Goal: Task Accomplishment & Management: Manage account settings

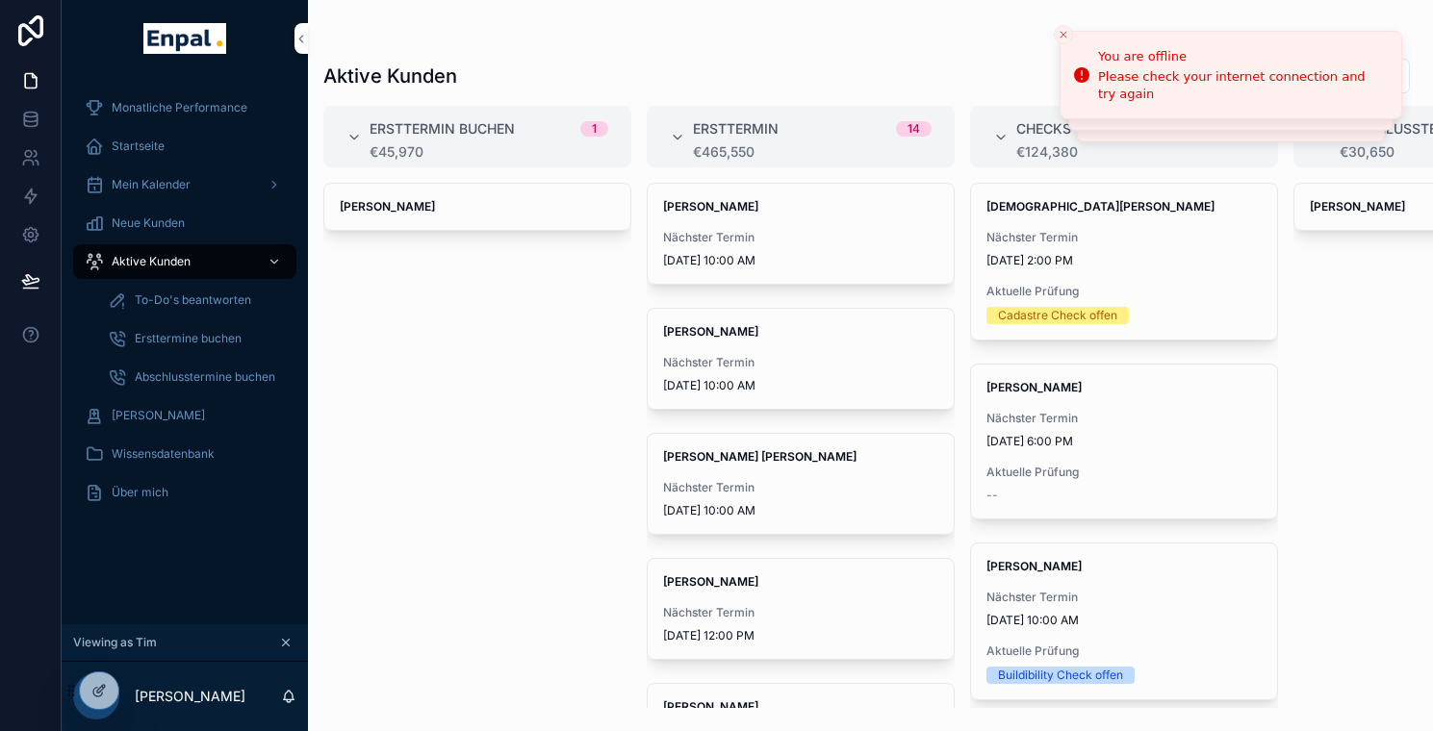
click at [0, 0] on icon at bounding box center [0, 0] width 0 height 0
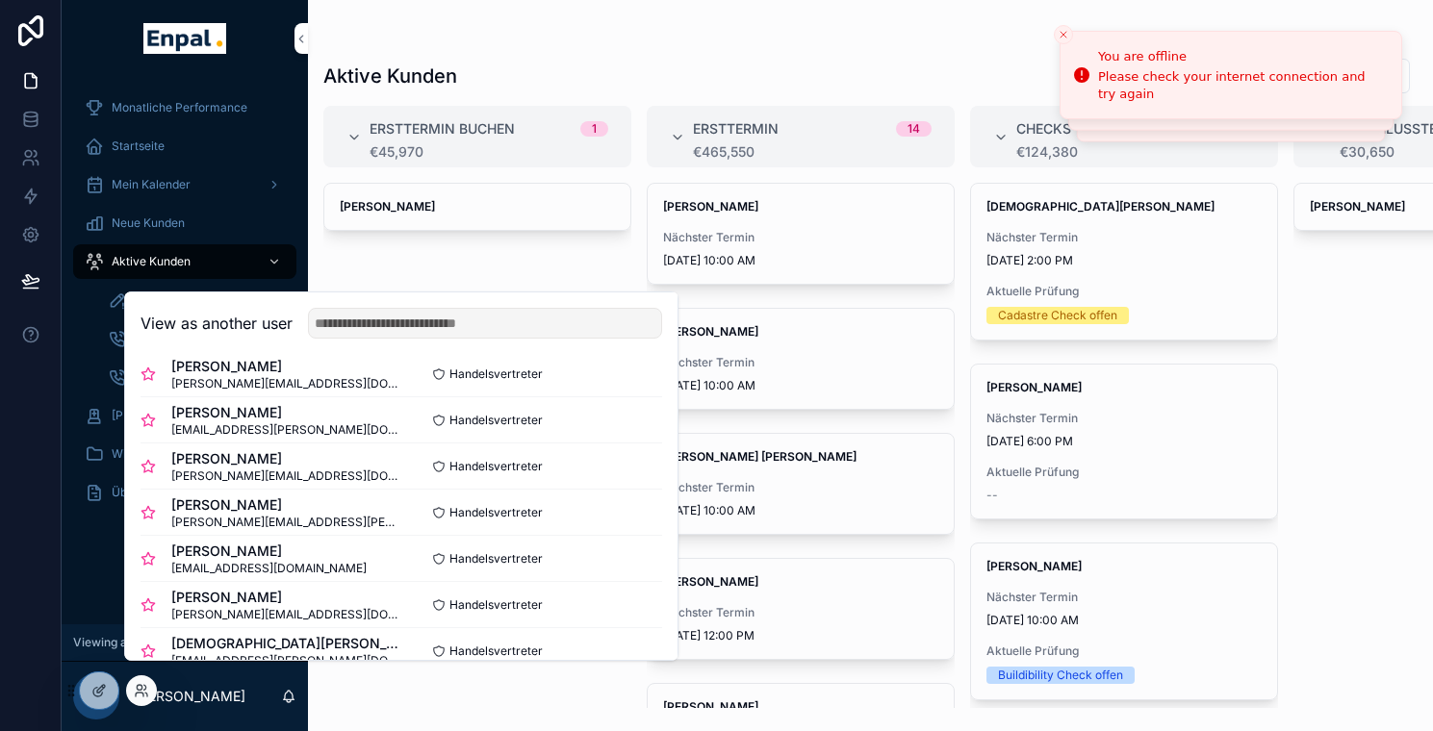
scroll to position [537, 0]
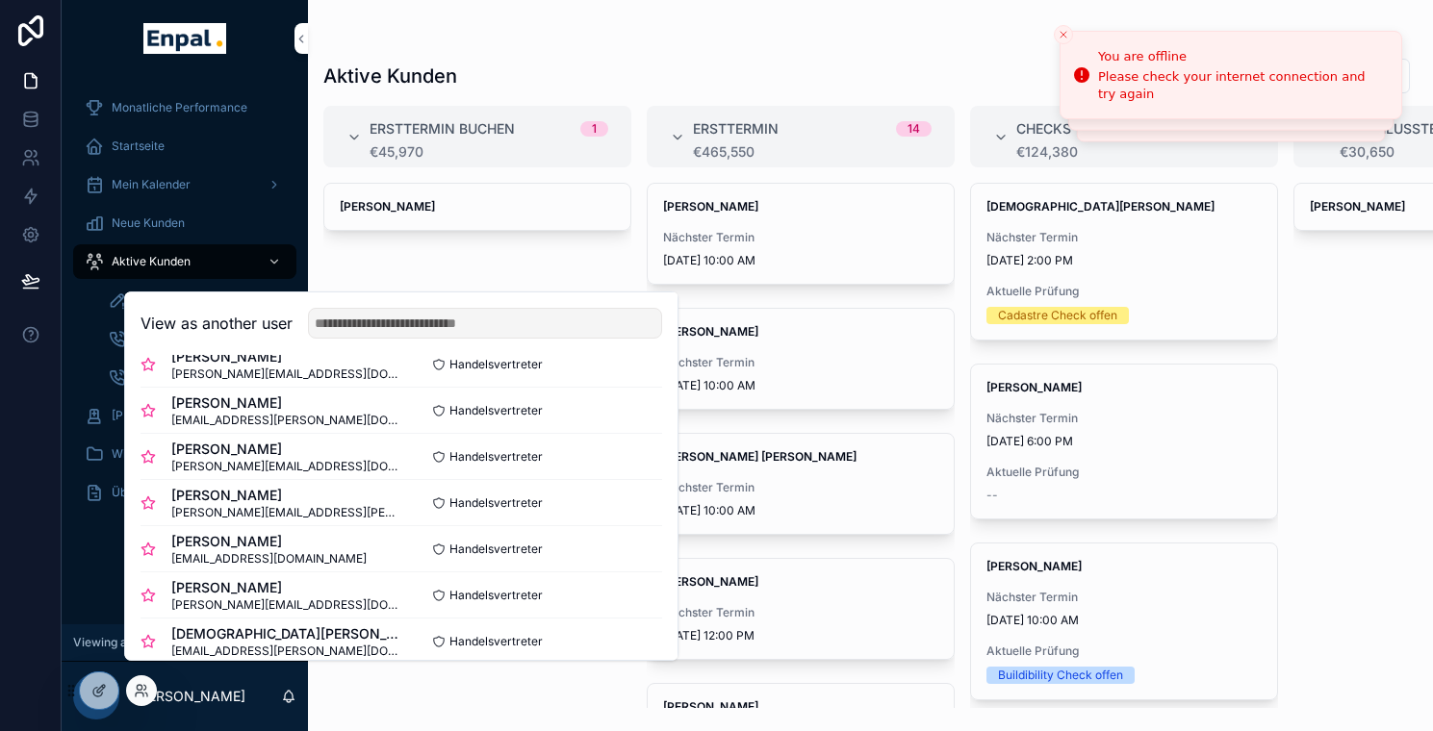
click at [0, 0] on button "Select" at bounding box center [0, 0] width 0 height 0
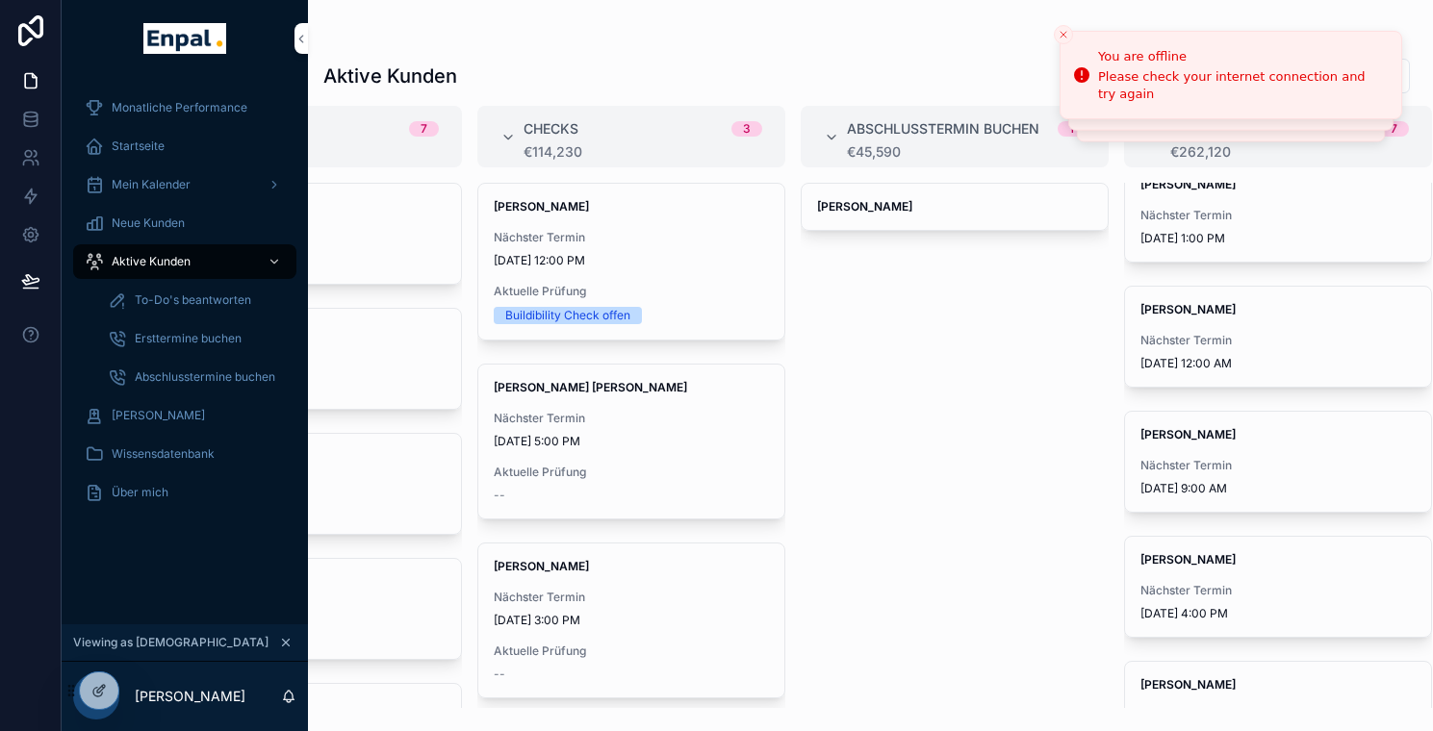
scroll to position [165, 0]
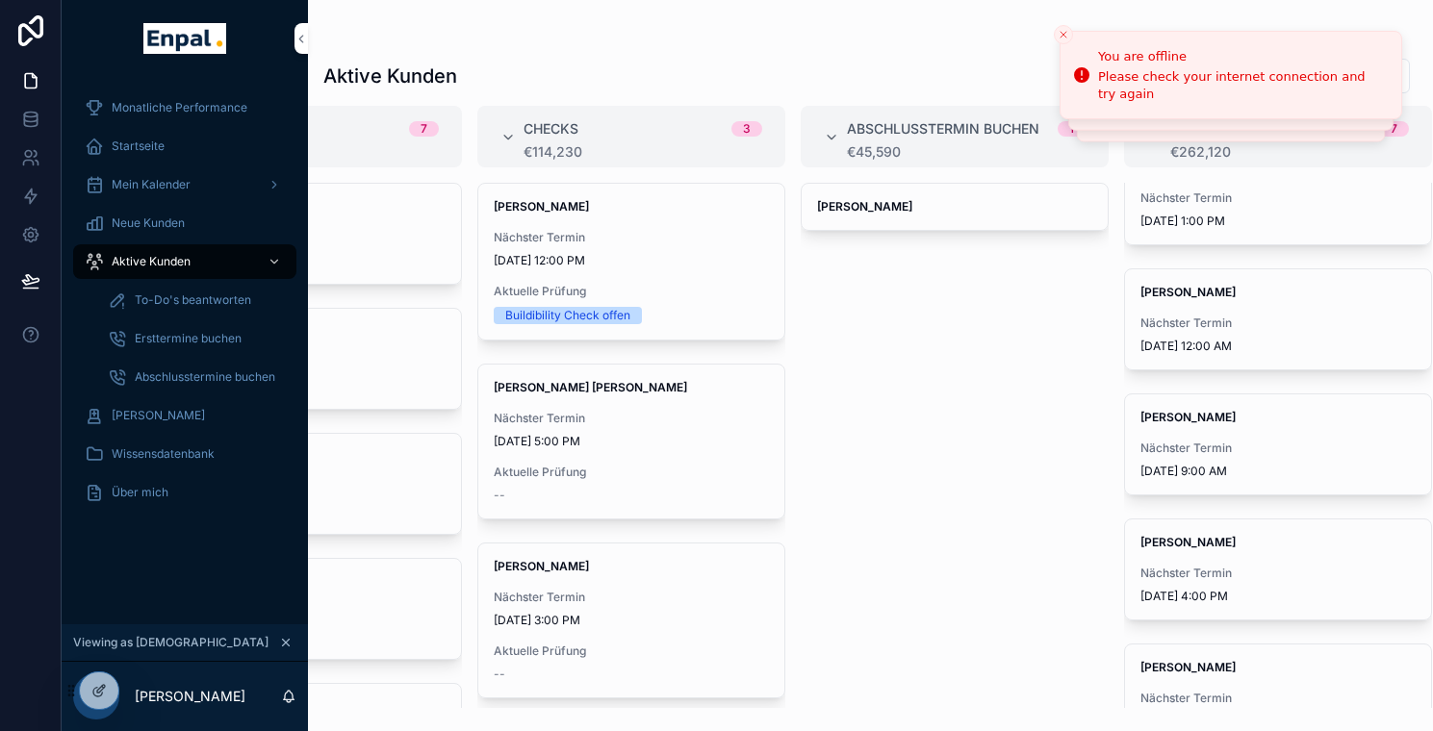
click at [1229, 442] on span "Nächster Termin" at bounding box center [1277, 448] width 275 height 15
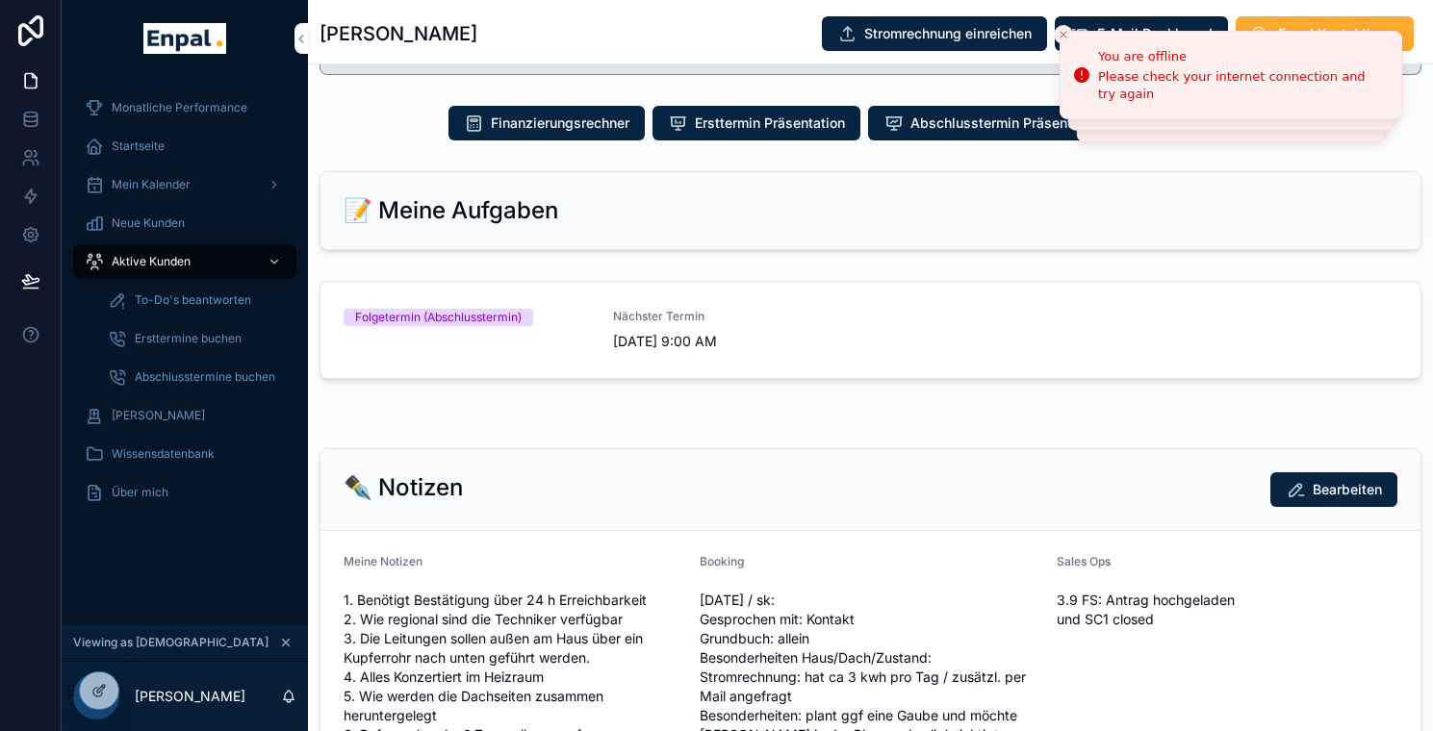
scroll to position [1108, 0]
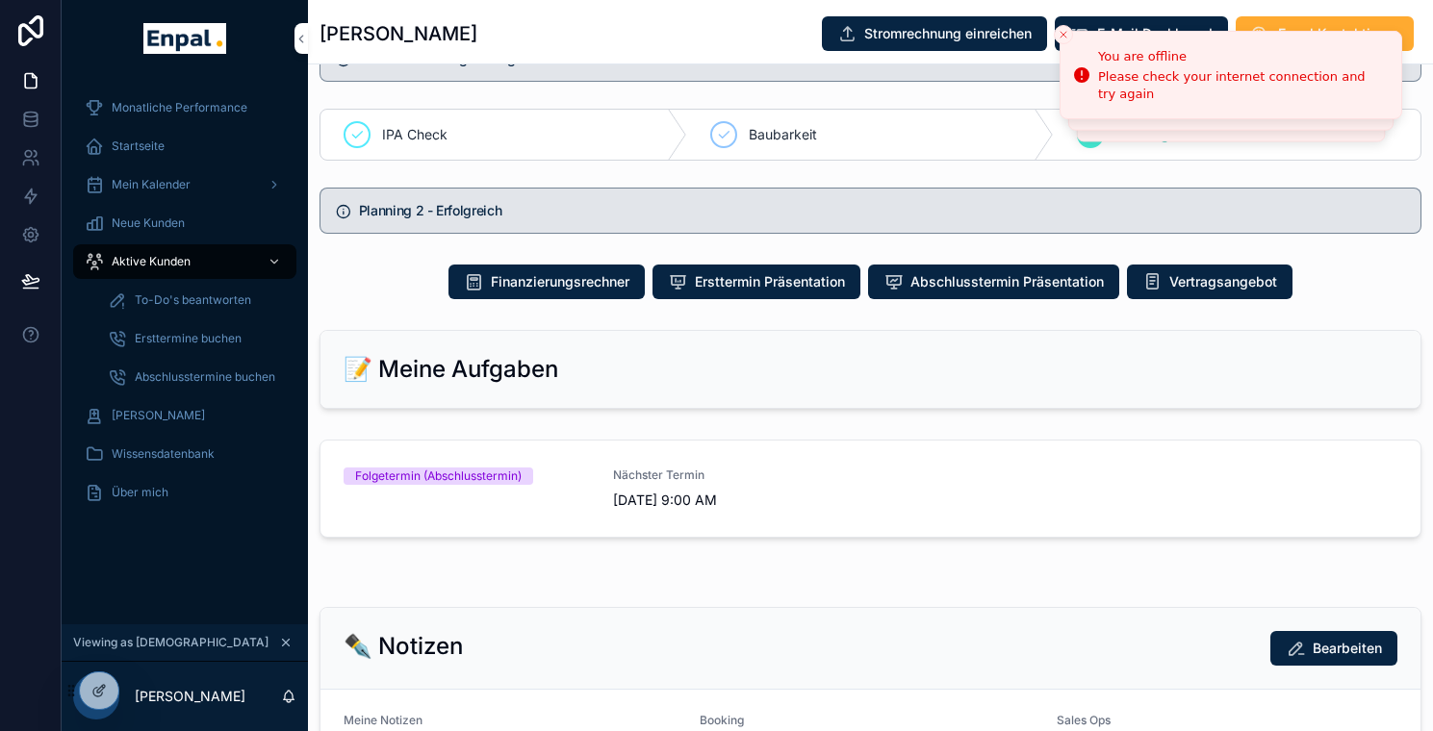
click at [817, 483] on span "Nächster Termin" at bounding box center [736, 475] width 246 height 15
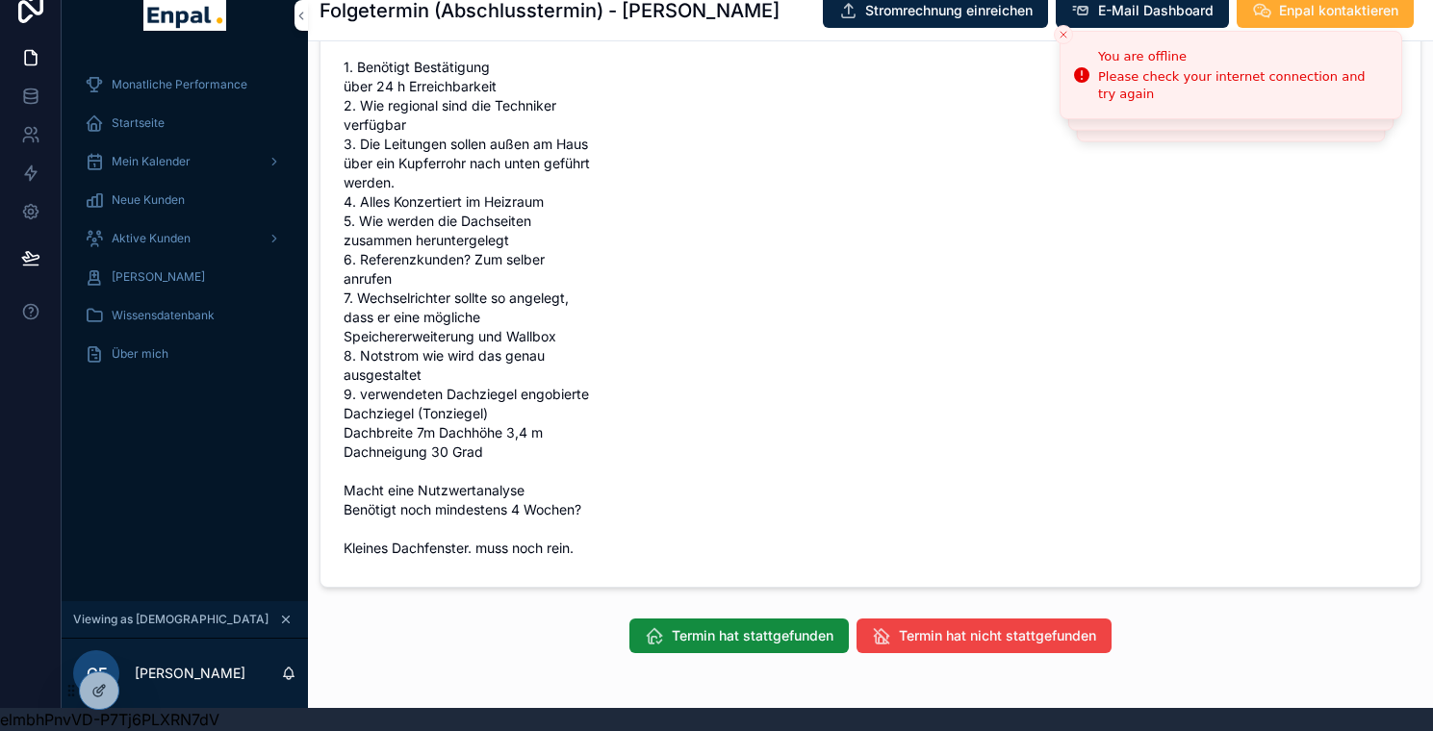
scroll to position [1301, 0]
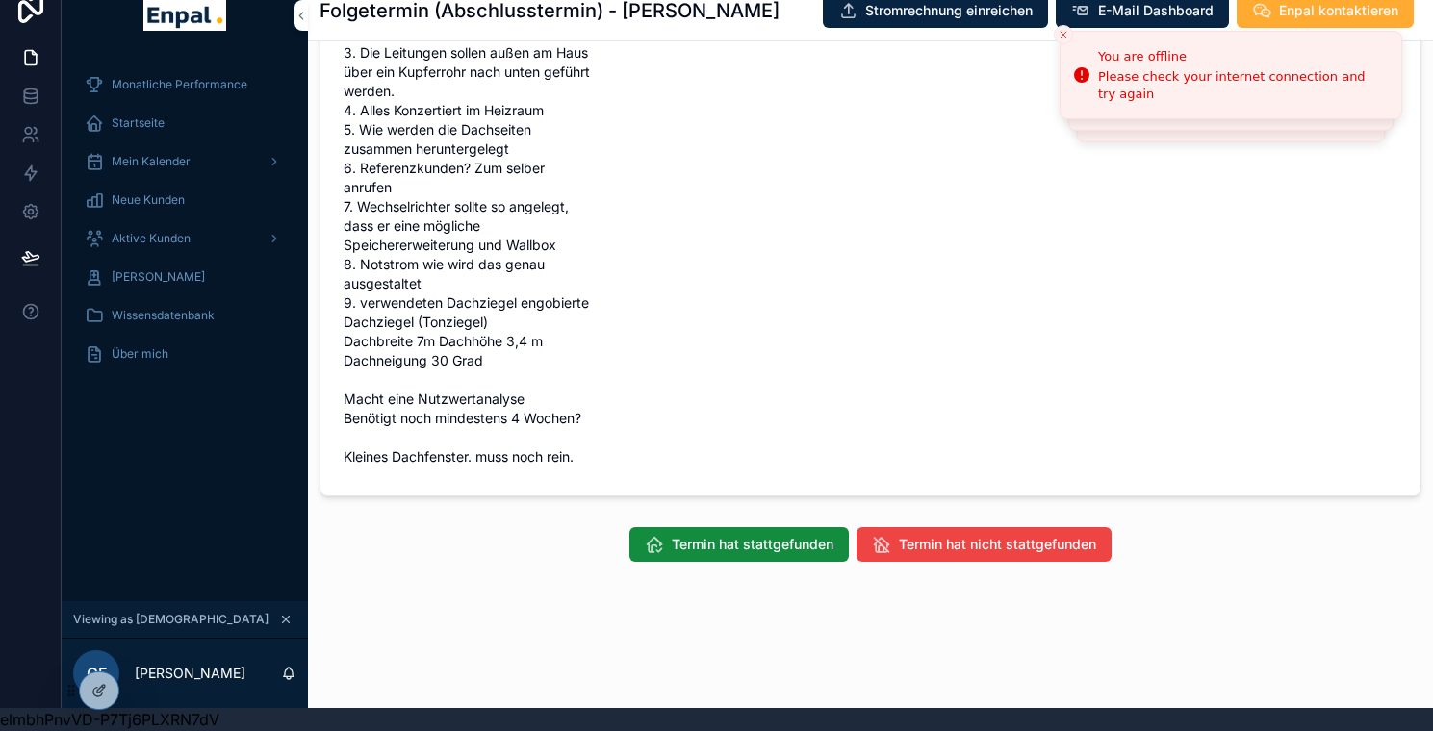
click at [920, 555] on button "Termin hat nicht stattgefunden" at bounding box center [983, 544] width 255 height 35
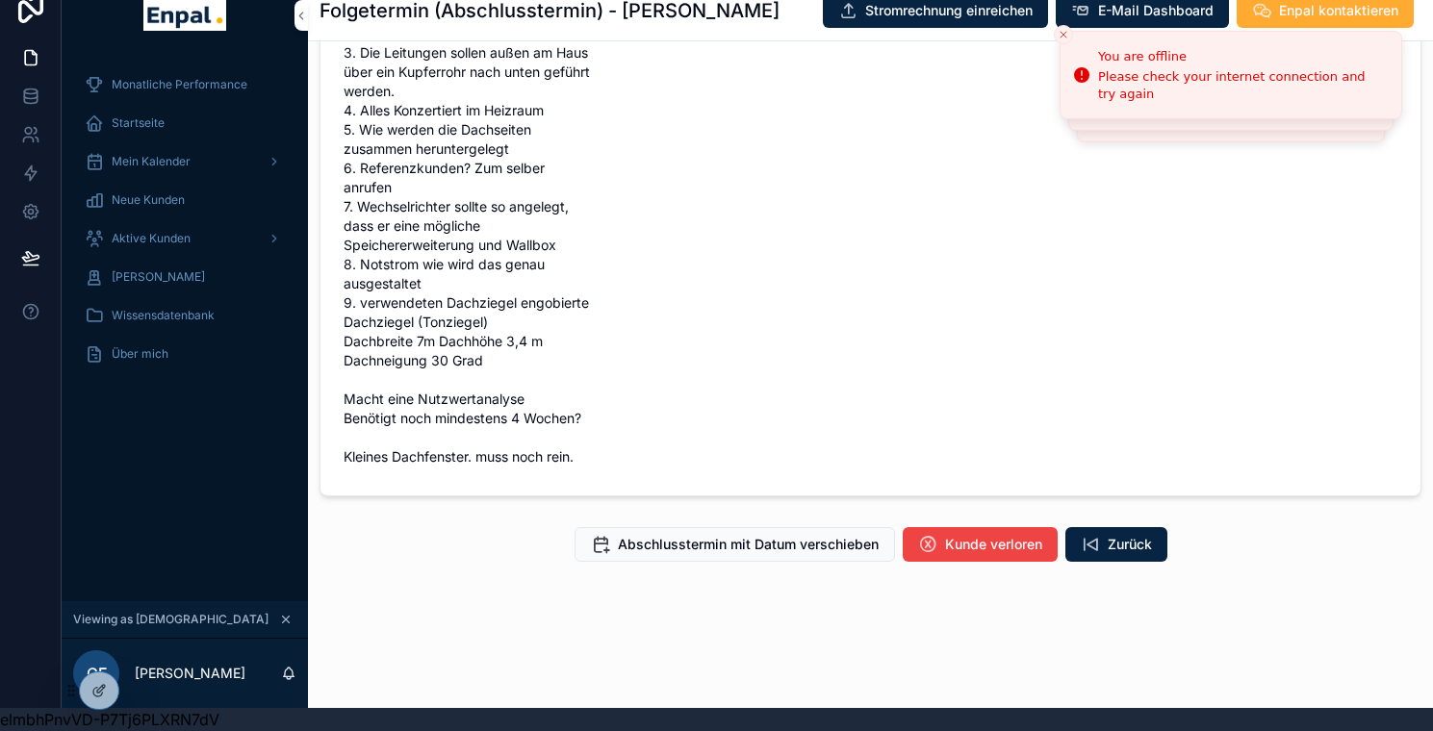
click at [778, 541] on span "Abschlusstermin mit Datum verschieben" at bounding box center [748, 544] width 261 height 19
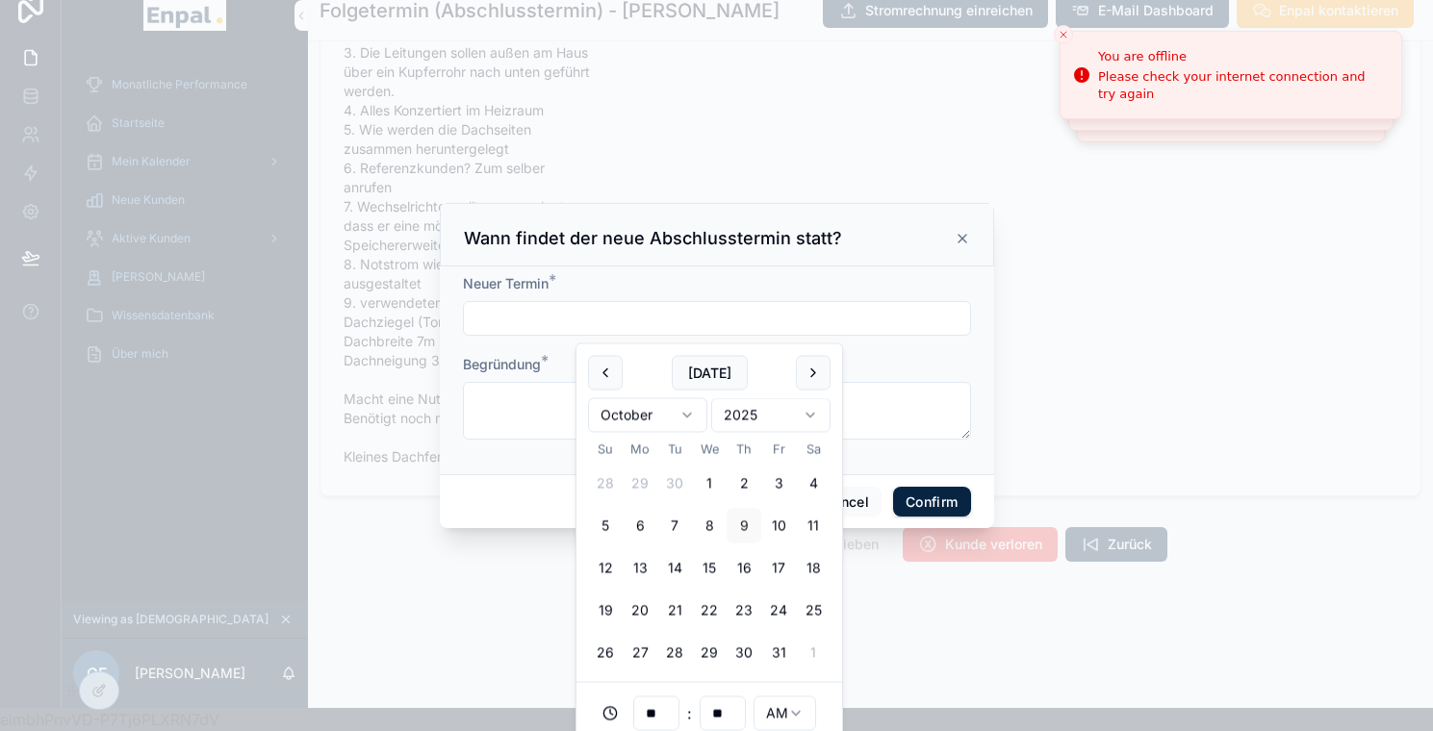
click at [670, 323] on input "text" at bounding box center [717, 318] width 506 height 27
click at [808, 533] on button "11" at bounding box center [813, 526] width 35 height 35
click at [808, 577] on button "18" at bounding box center [813, 568] width 35 height 35
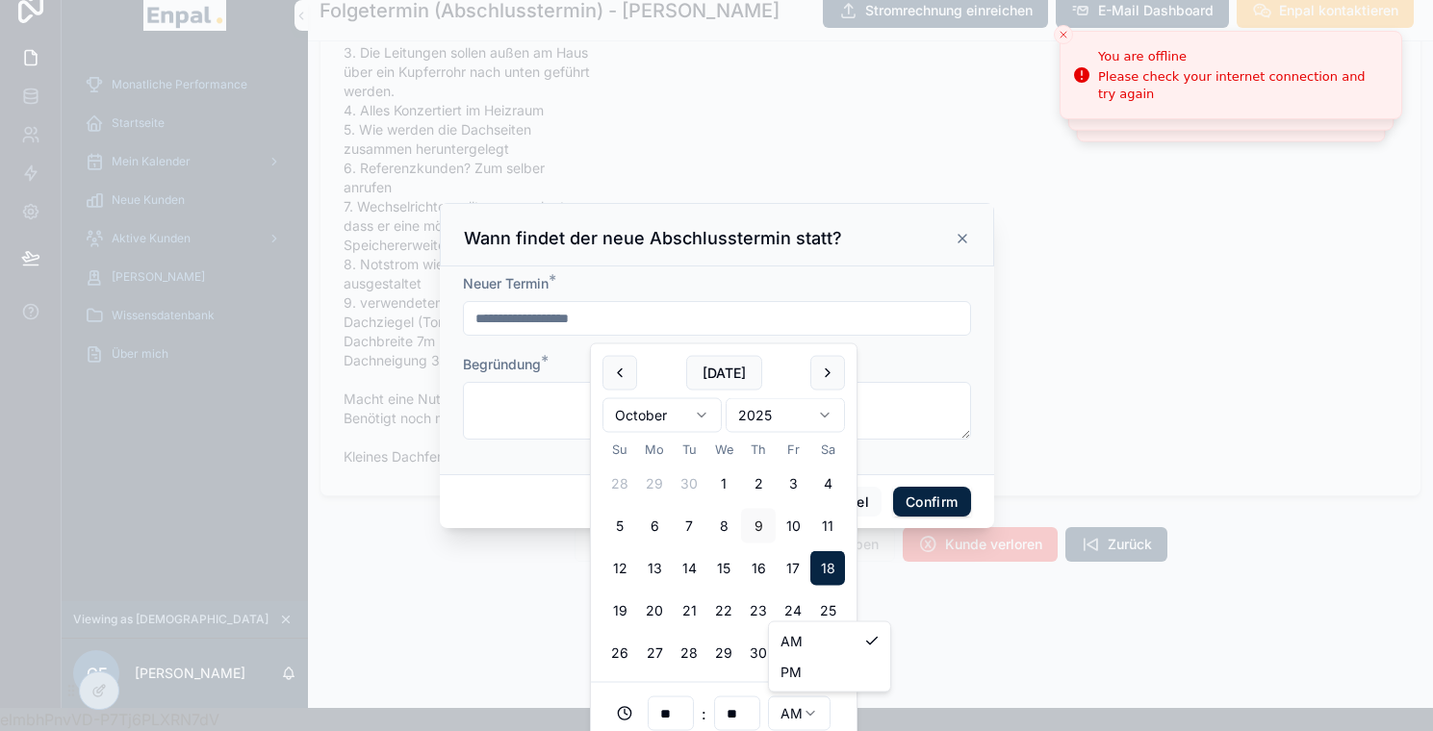
scroll to position [23, 0]
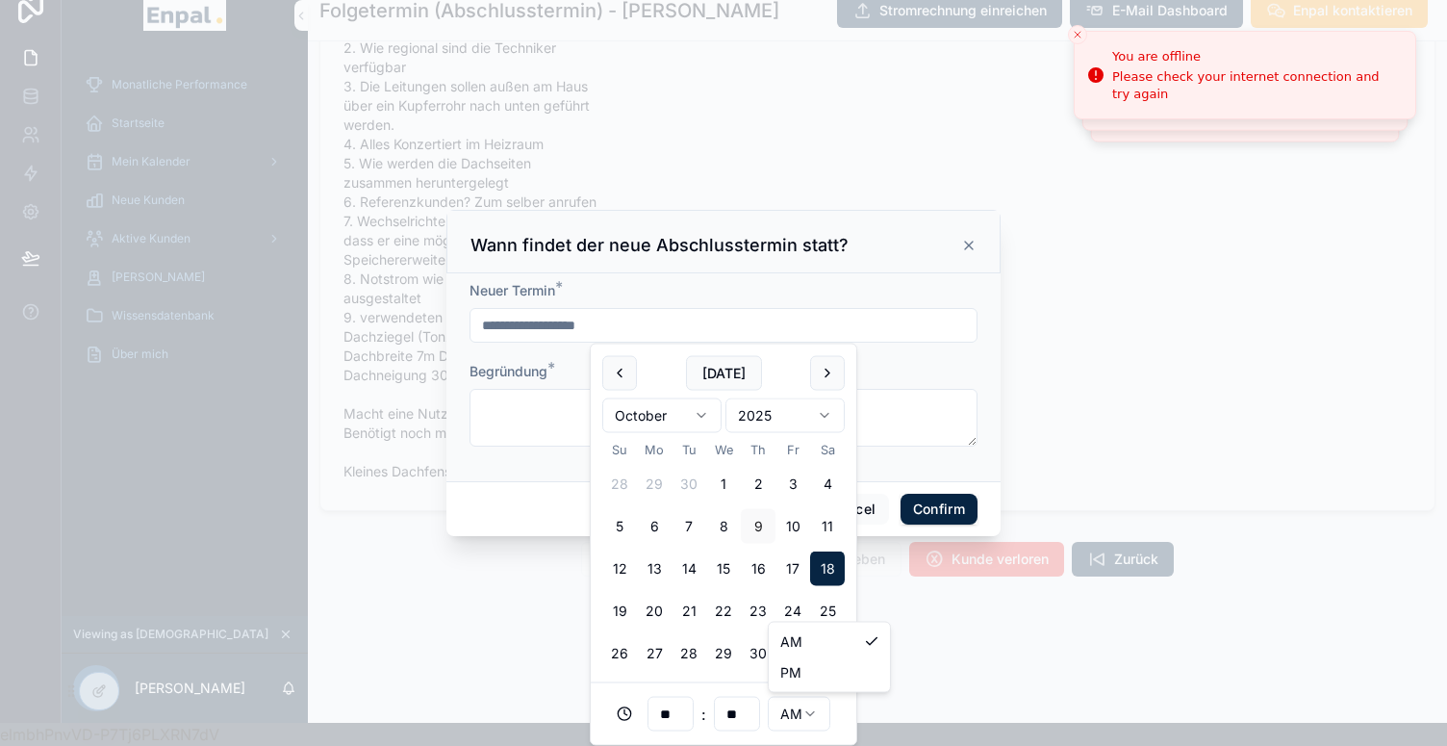
click at [790, 725] on html "**********" at bounding box center [723, 361] width 1447 height 769
type input "**********"
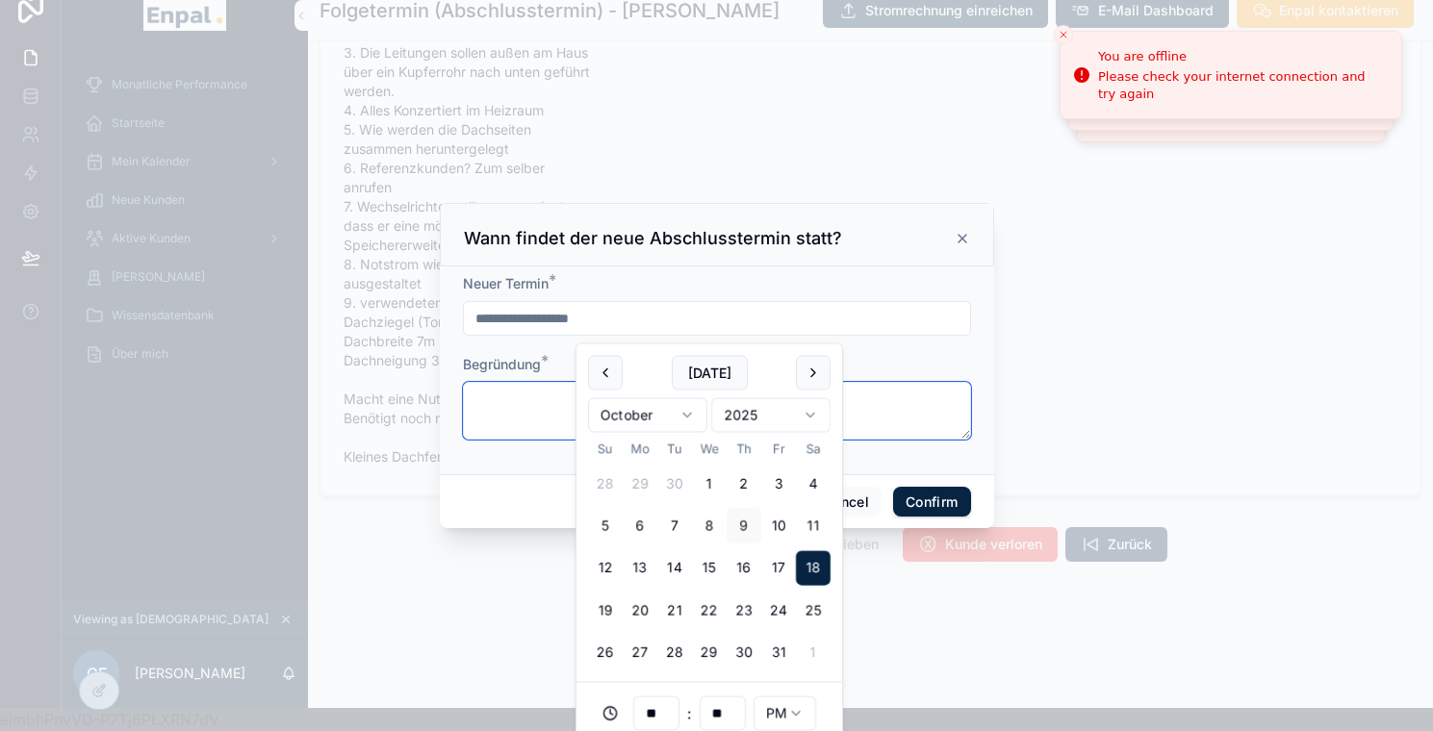
click at [541, 419] on textarea at bounding box center [717, 411] width 508 height 58
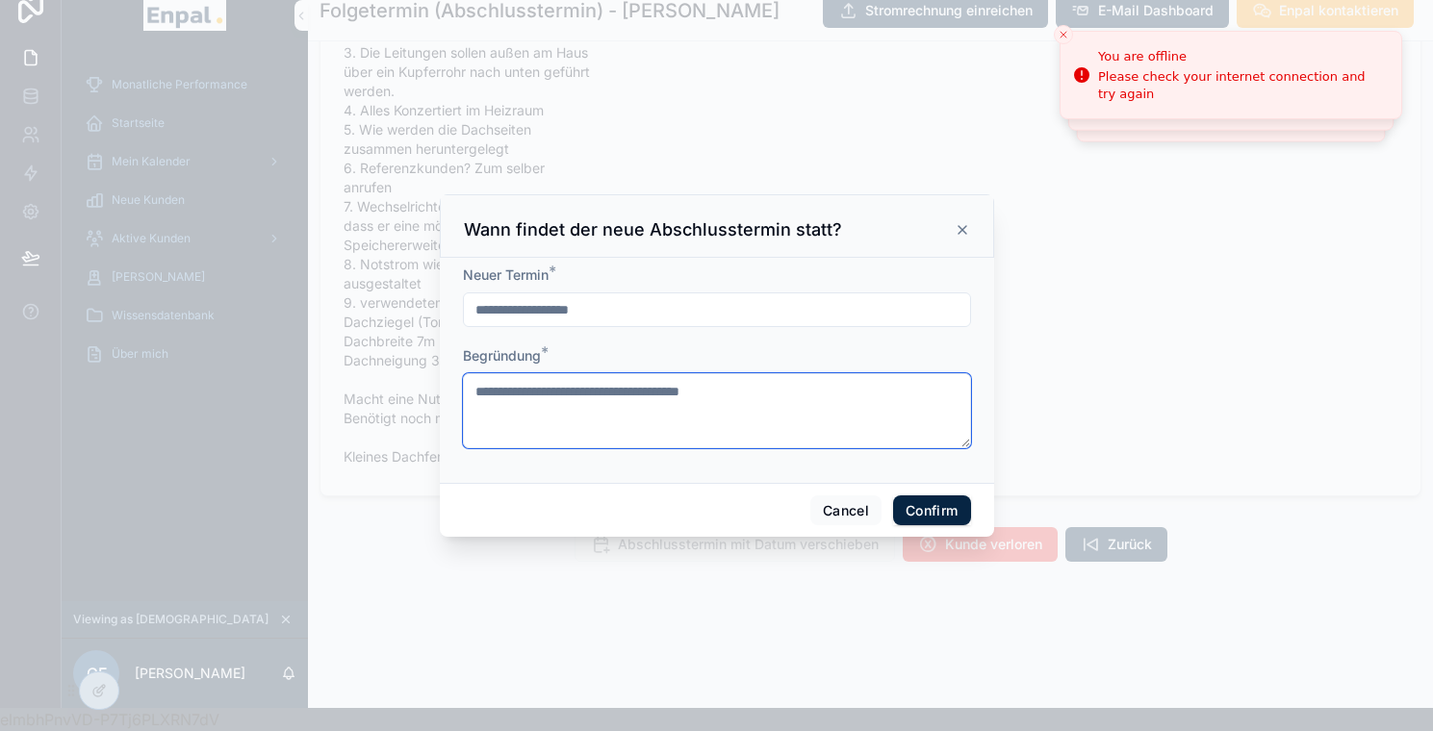
type textarea "**********"
click at [924, 538] on div "Cancel Confirm" at bounding box center [717, 510] width 554 height 55
click at [924, 524] on button "Confirm" at bounding box center [931, 510] width 77 height 31
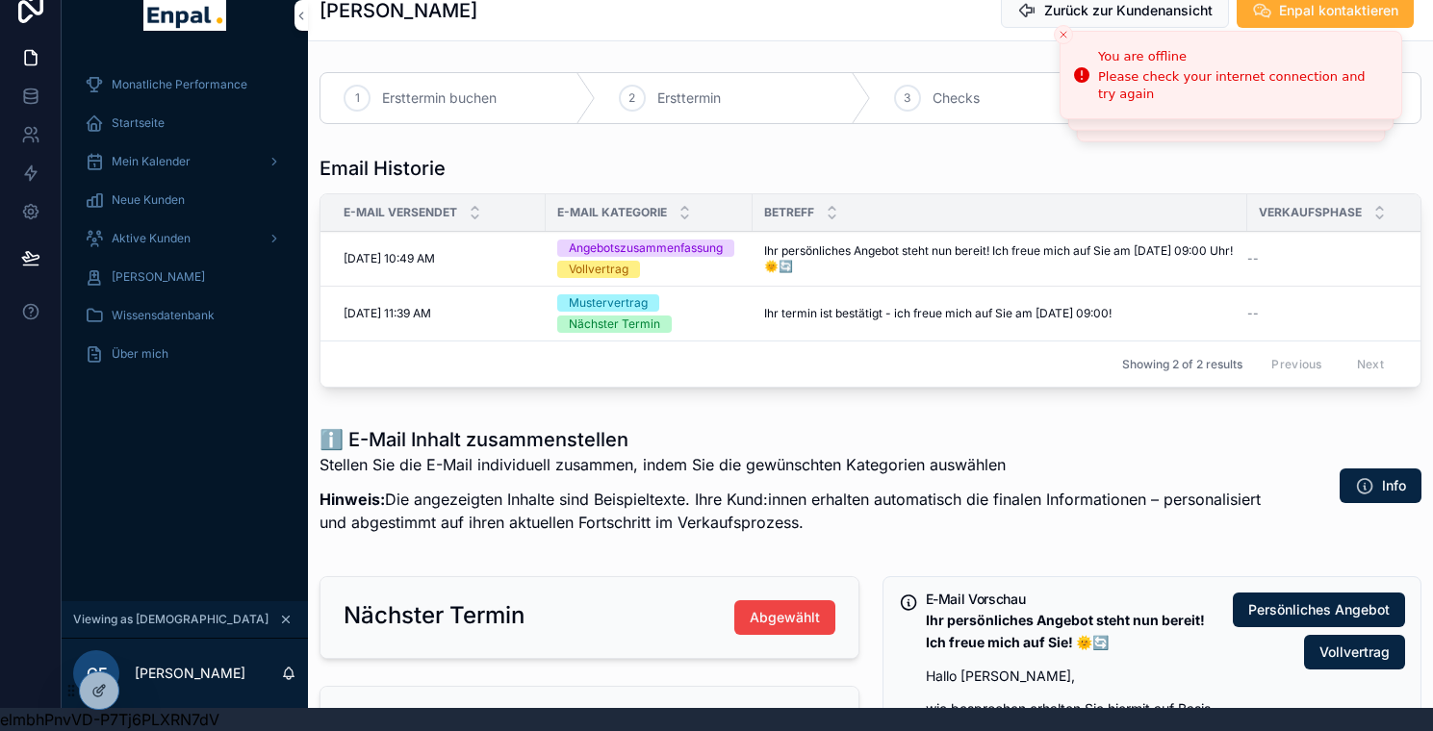
click at [0, 0] on icon at bounding box center [0, 0] width 0 height 0
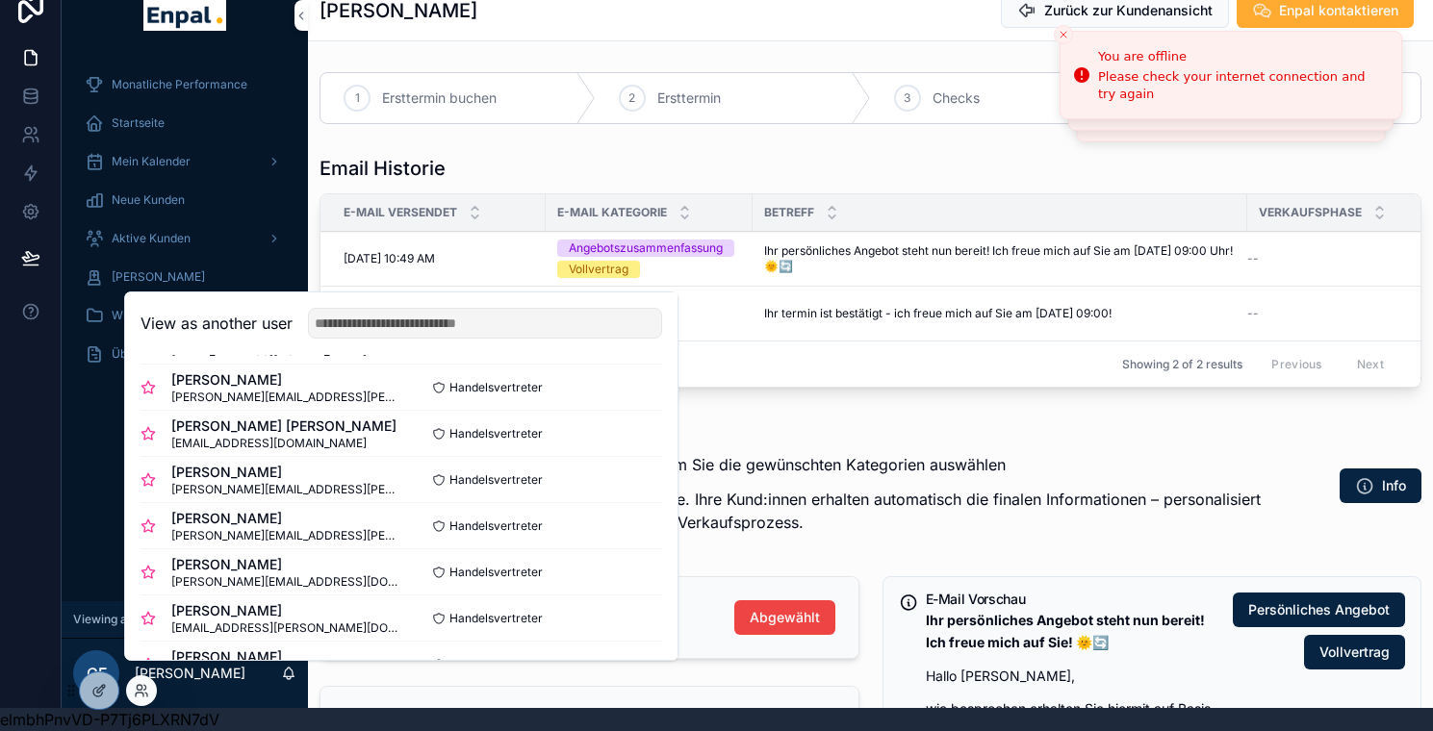
scroll to position [319, 0]
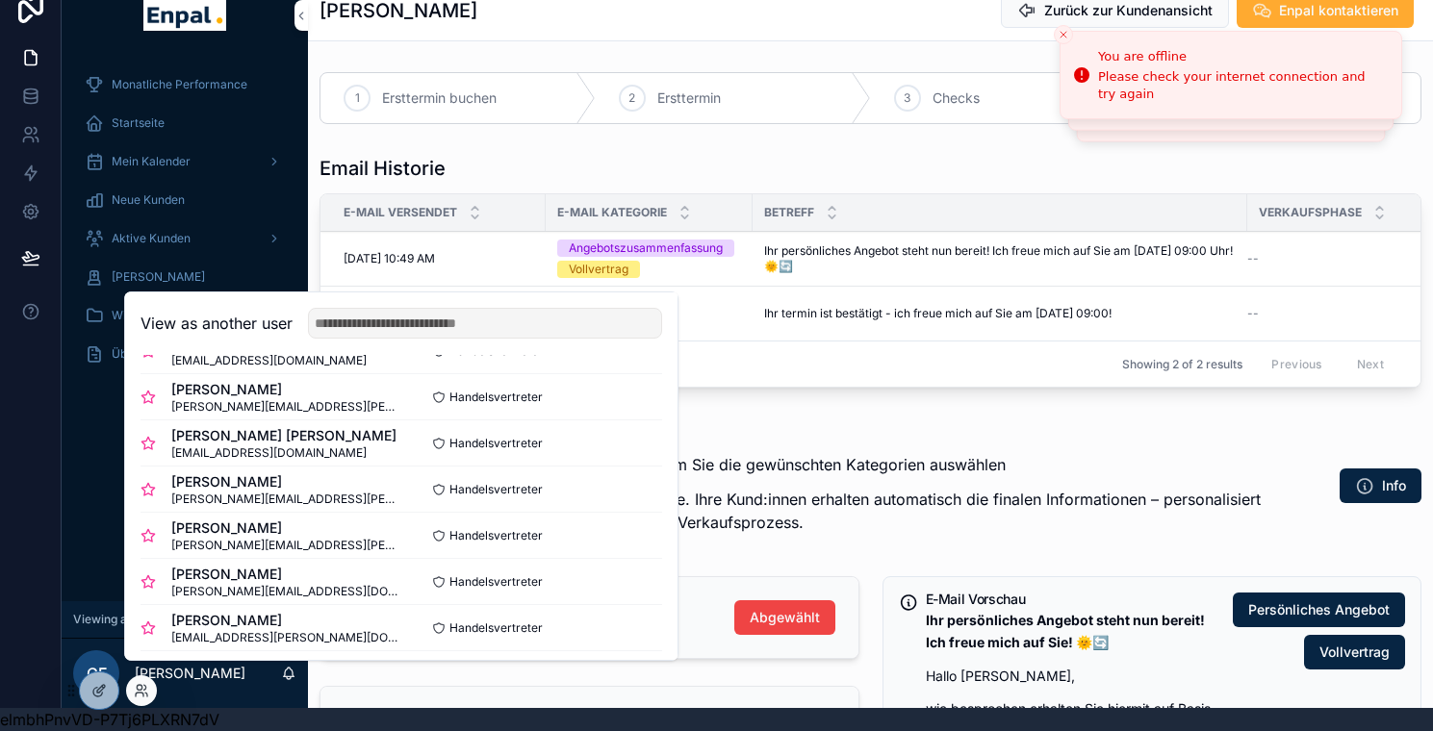
click at [0, 0] on button "Select" at bounding box center [0, 0] width 0 height 0
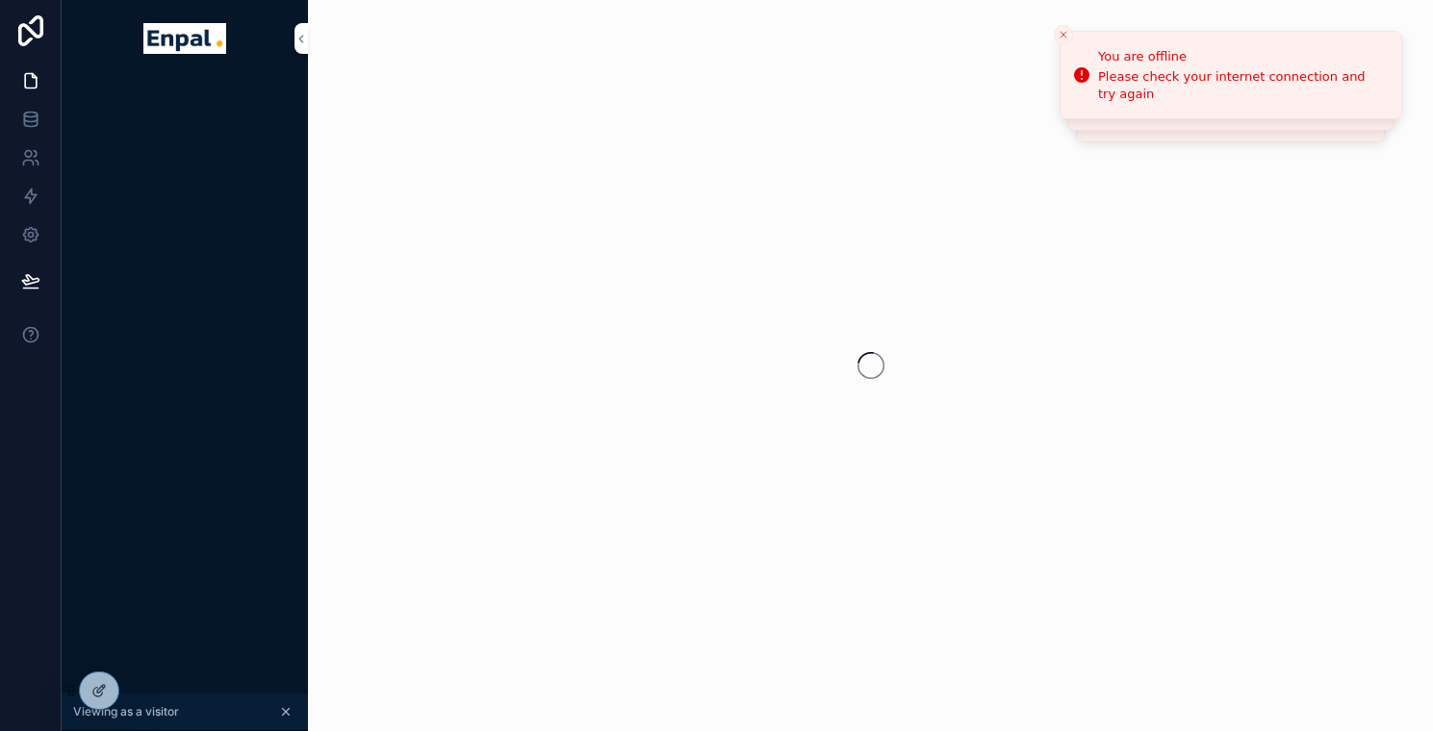
scroll to position [23, 0]
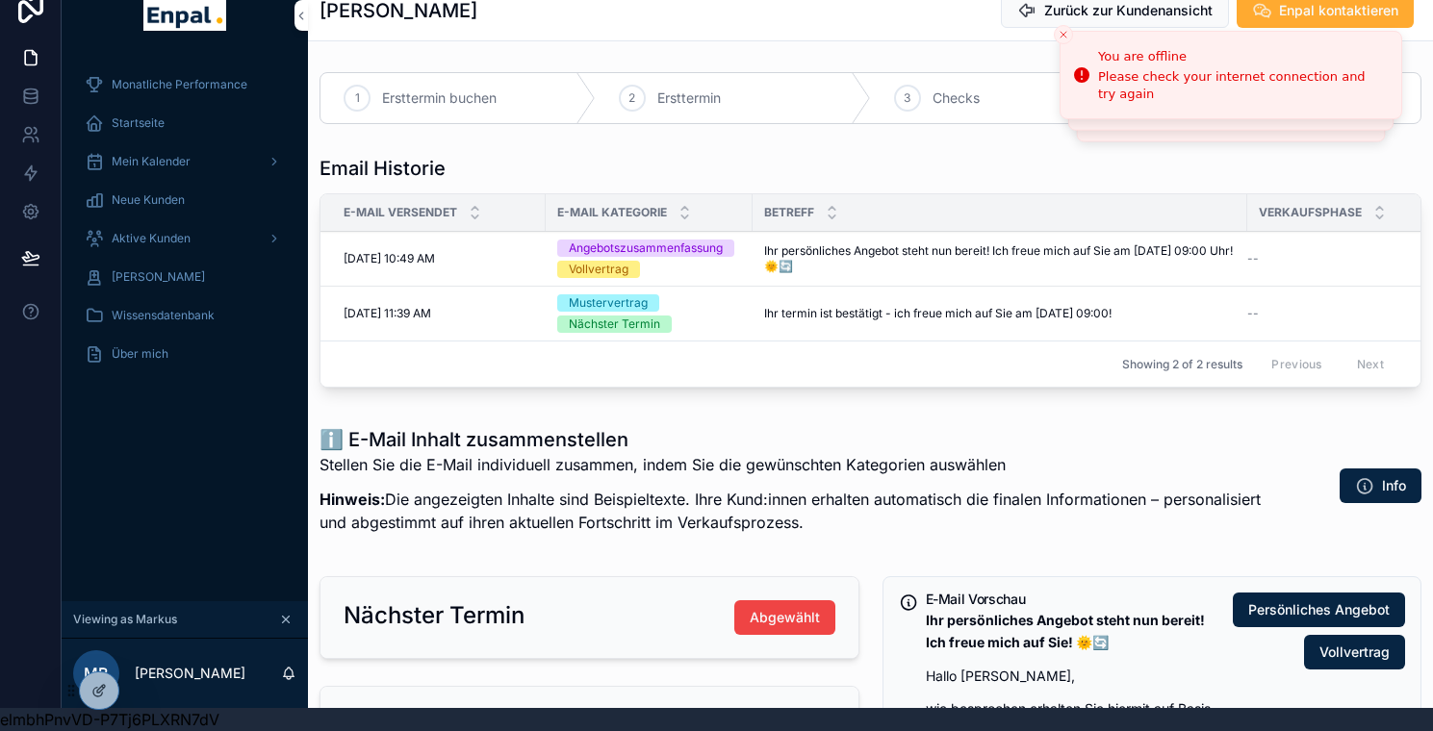
click at [161, 228] on div "Aktive Kunden" at bounding box center [185, 238] width 200 height 31
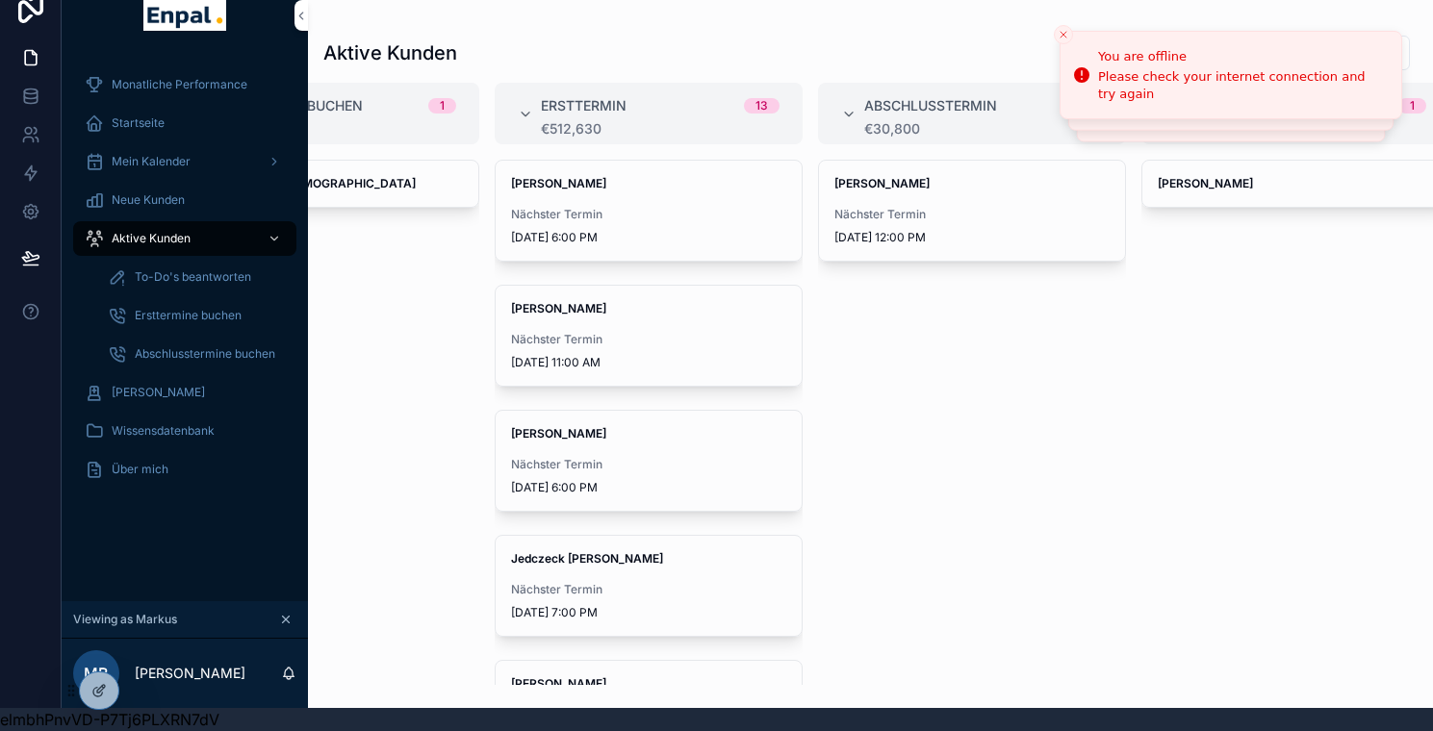
scroll to position [0, 169]
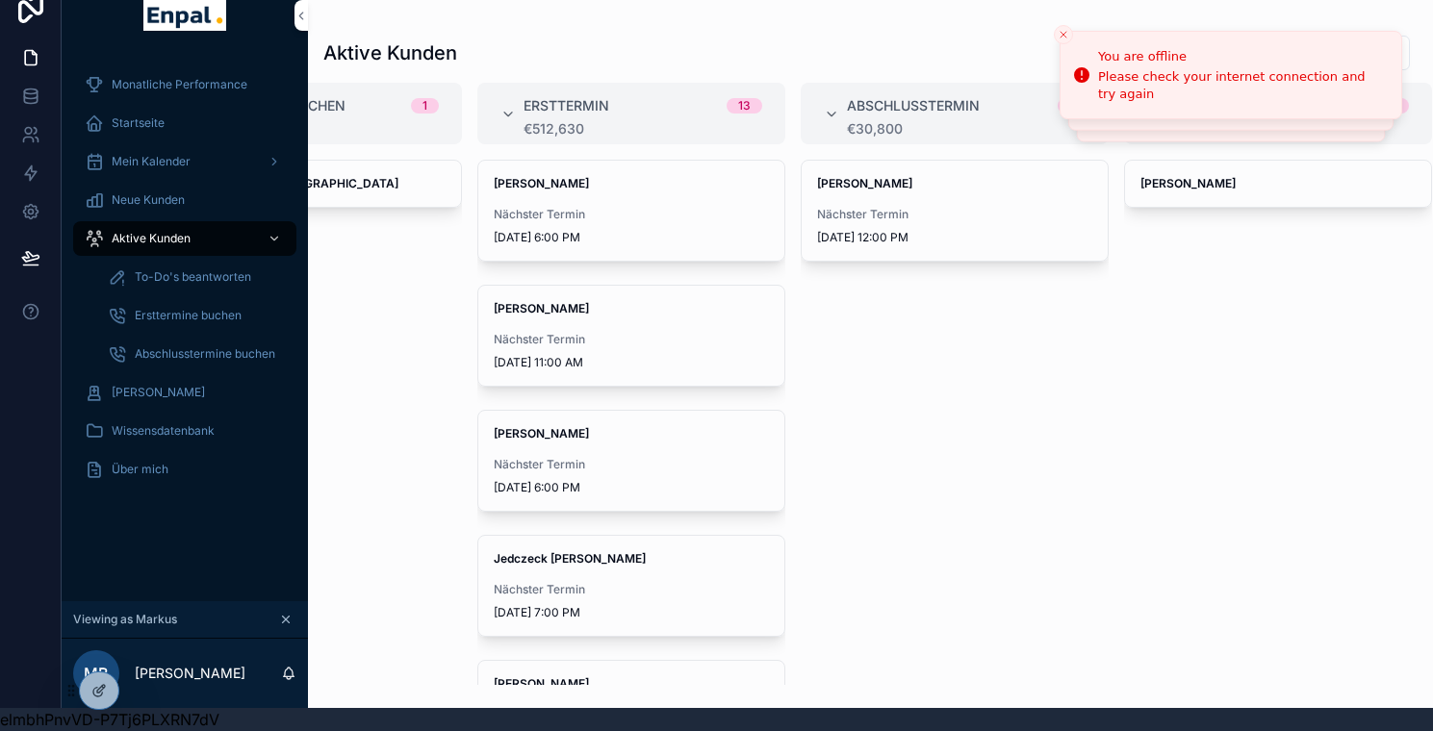
click at [931, 210] on span "Nächster Termin" at bounding box center [954, 214] width 275 height 15
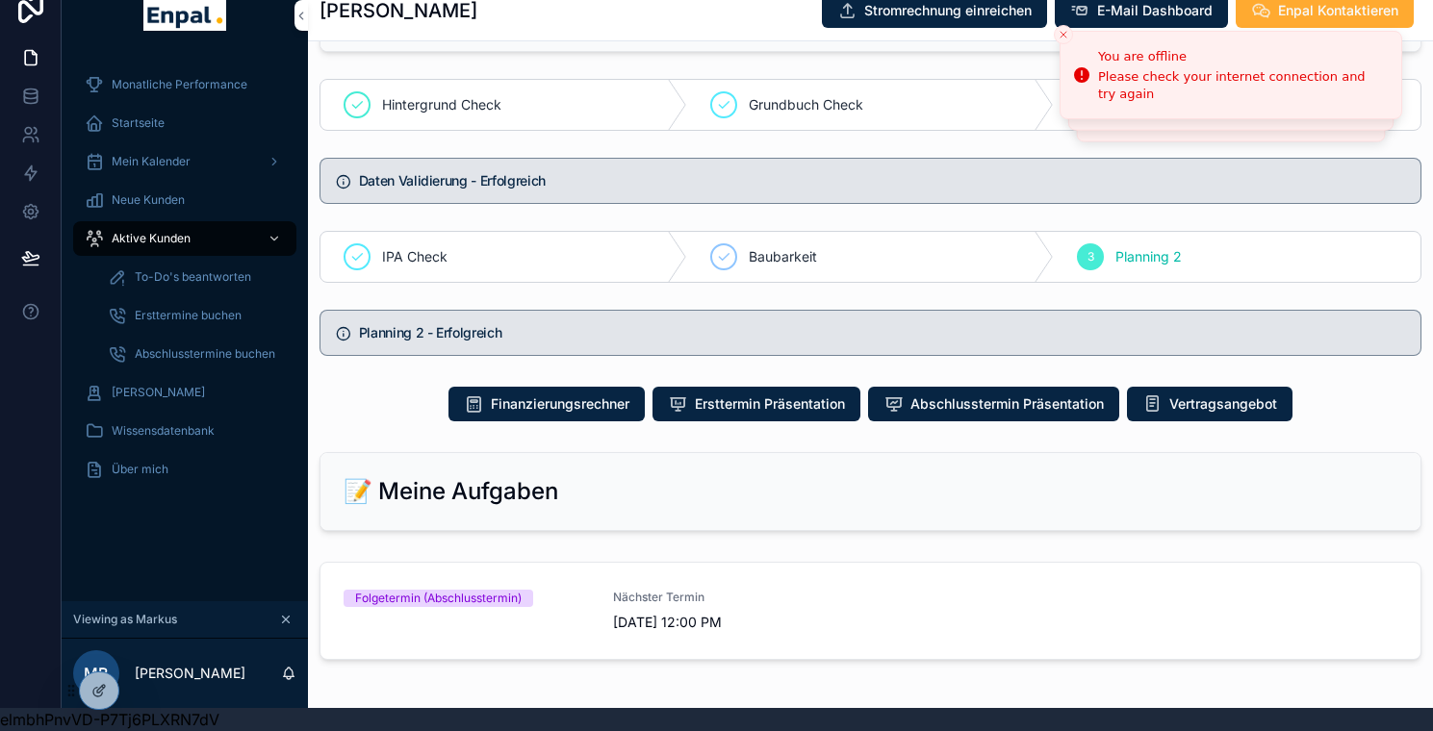
scroll to position [914, 0]
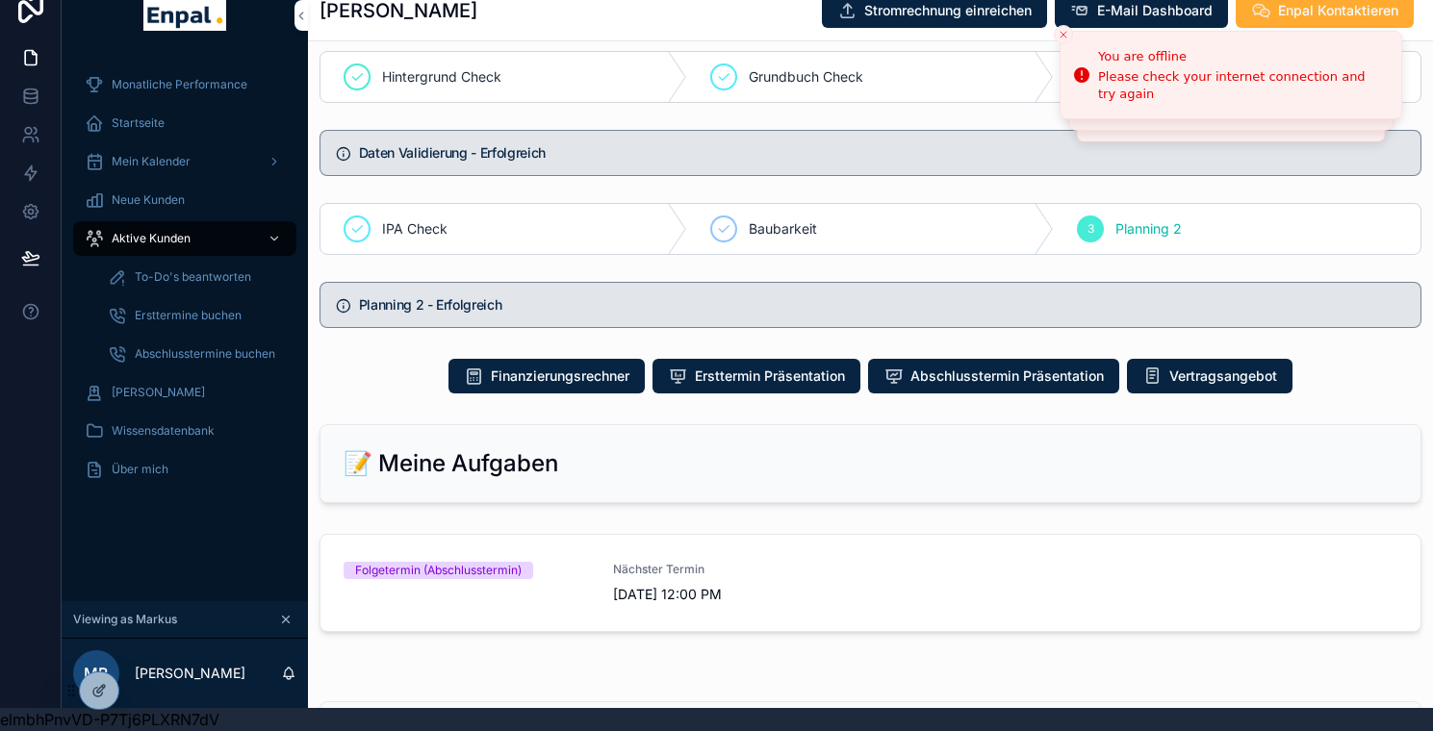
click at [819, 625] on link "Folgetermin (Abschlusstermin) Nächster Termin 10/10/2025 12:00 PM" at bounding box center [870, 583] width 1100 height 96
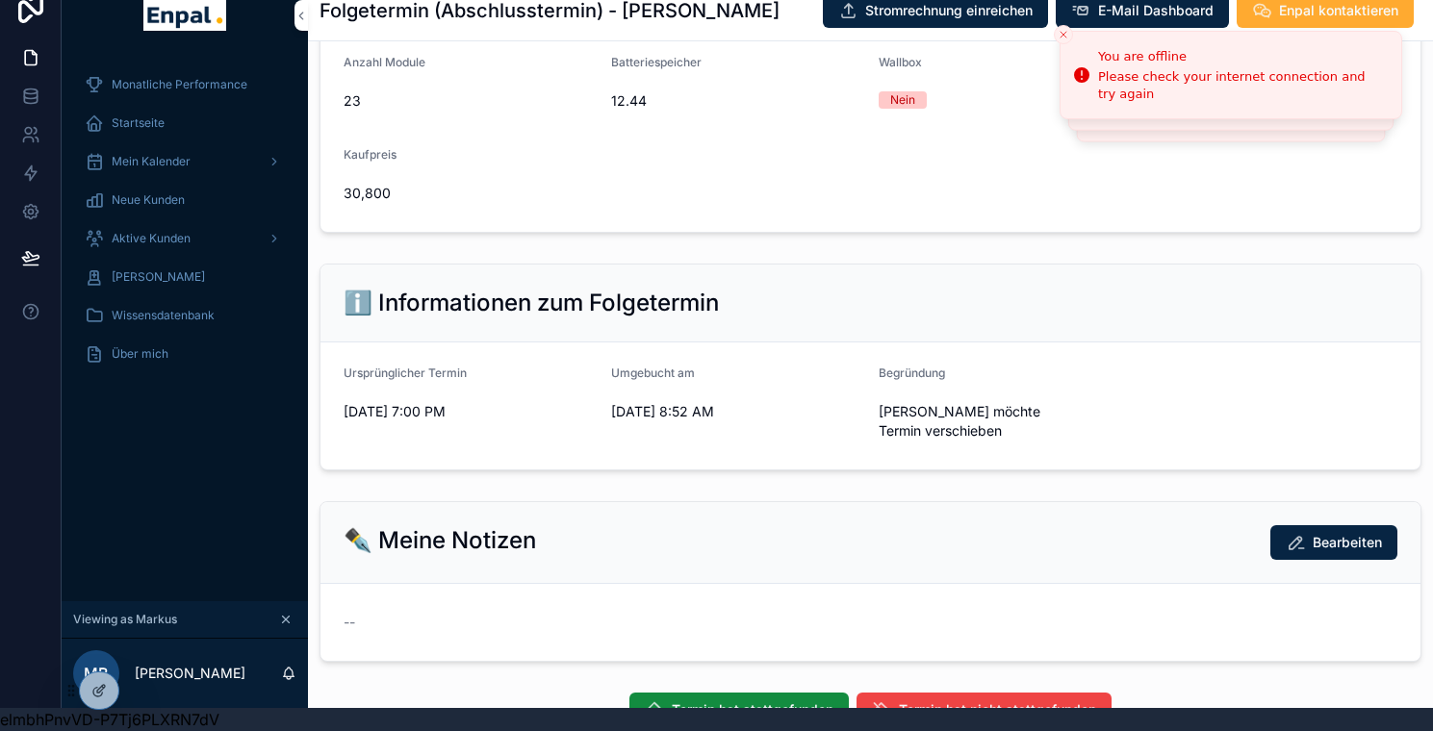
scroll to position [758, 0]
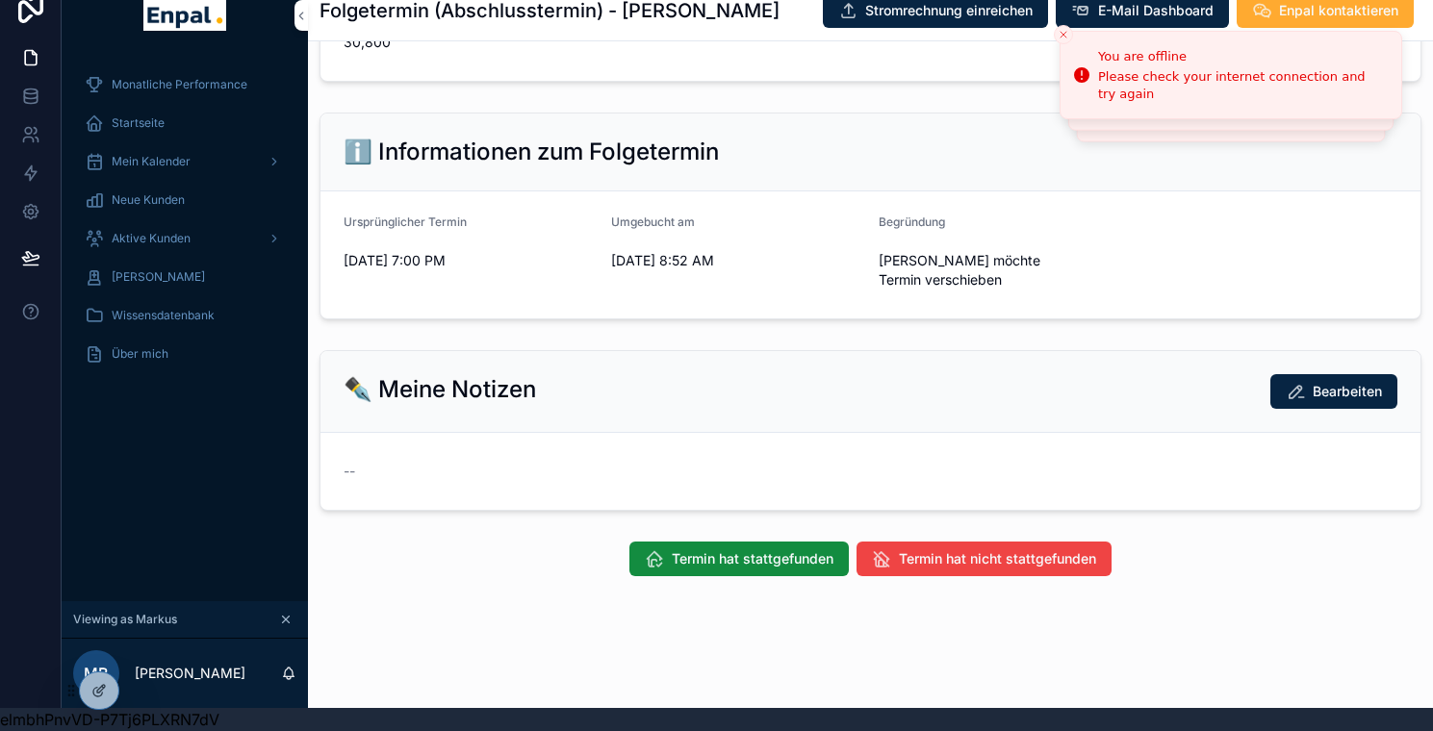
click at [924, 550] on span "Termin hat nicht stattgefunden" at bounding box center [997, 558] width 197 height 19
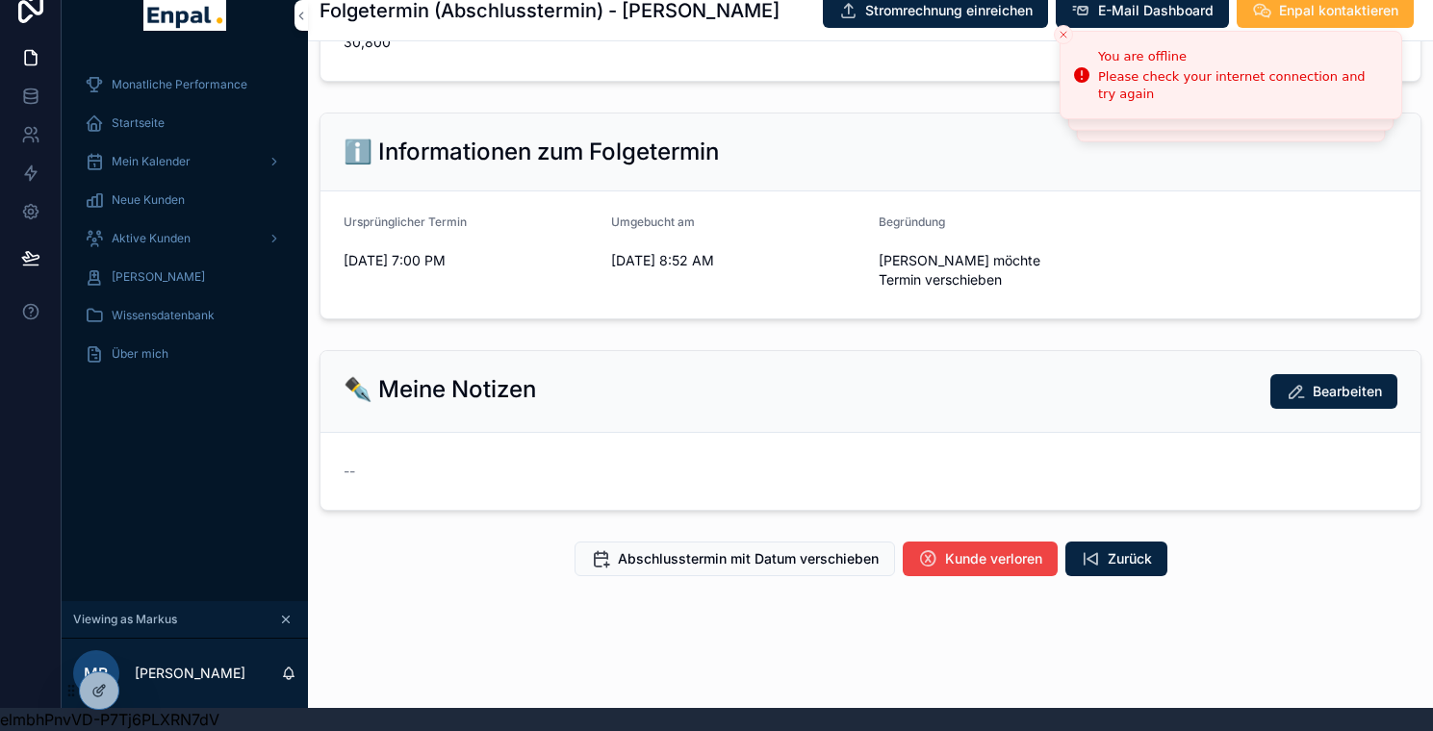
scroll to position [38, 0]
click at [782, 558] on button "Abschlusstermin mit Datum verschieben" at bounding box center [734, 559] width 320 height 35
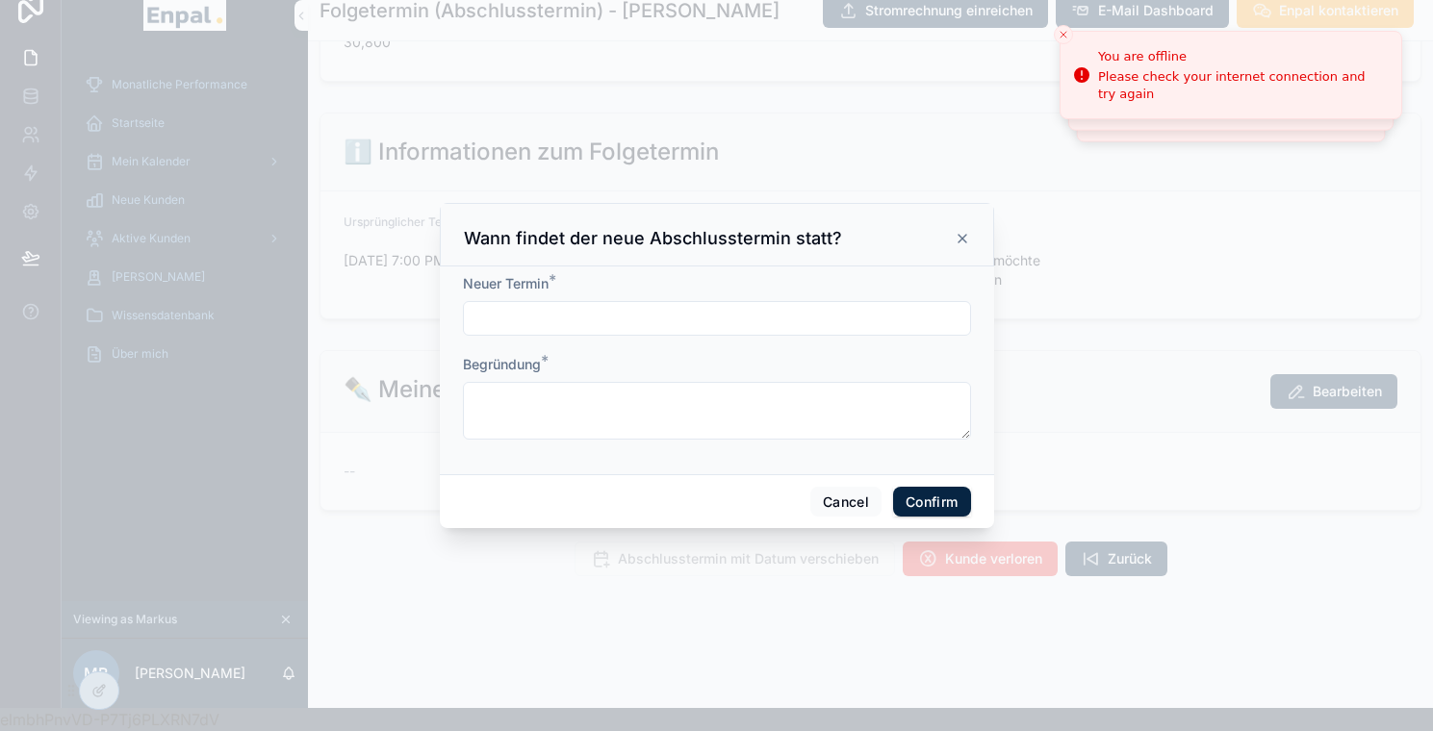
click at [816, 319] on input "text" at bounding box center [717, 318] width 506 height 27
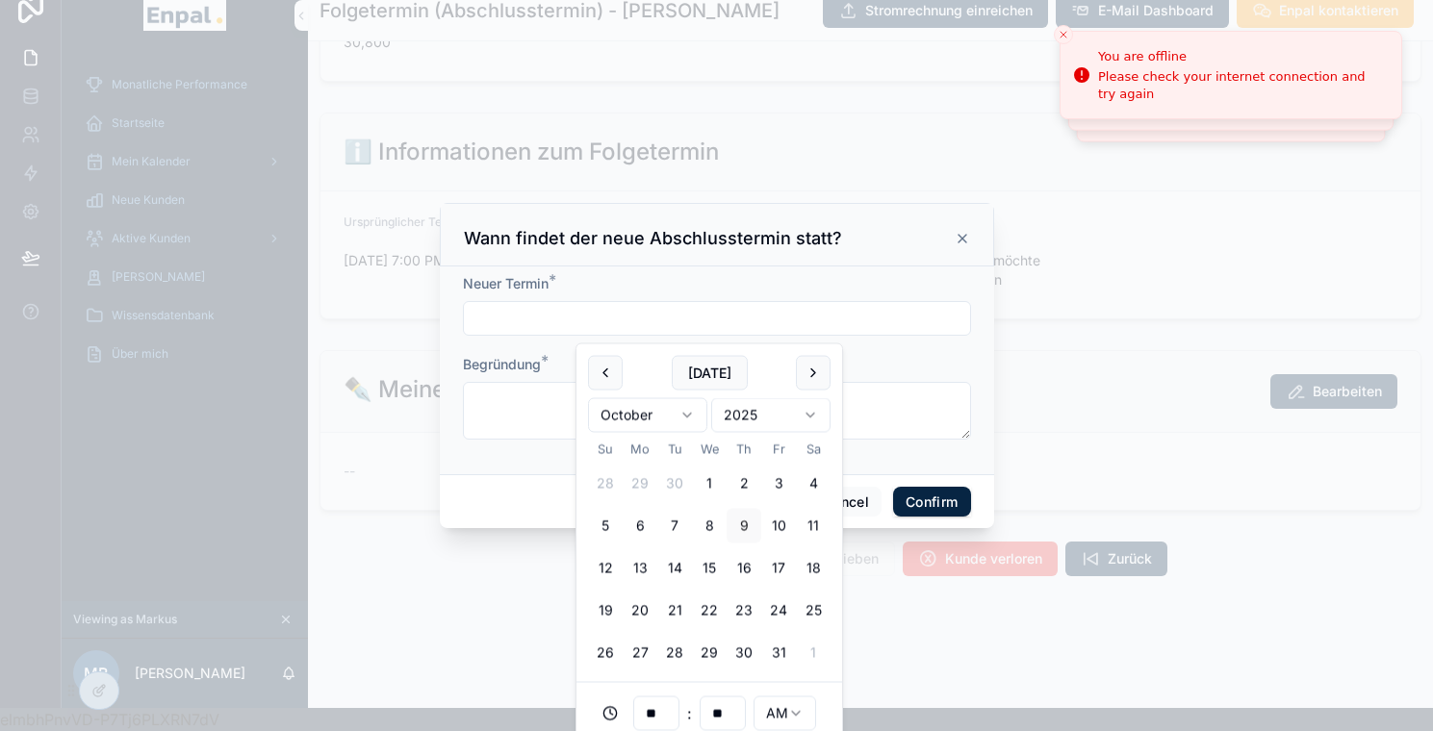
click at [821, 567] on button "18" at bounding box center [813, 568] width 35 height 35
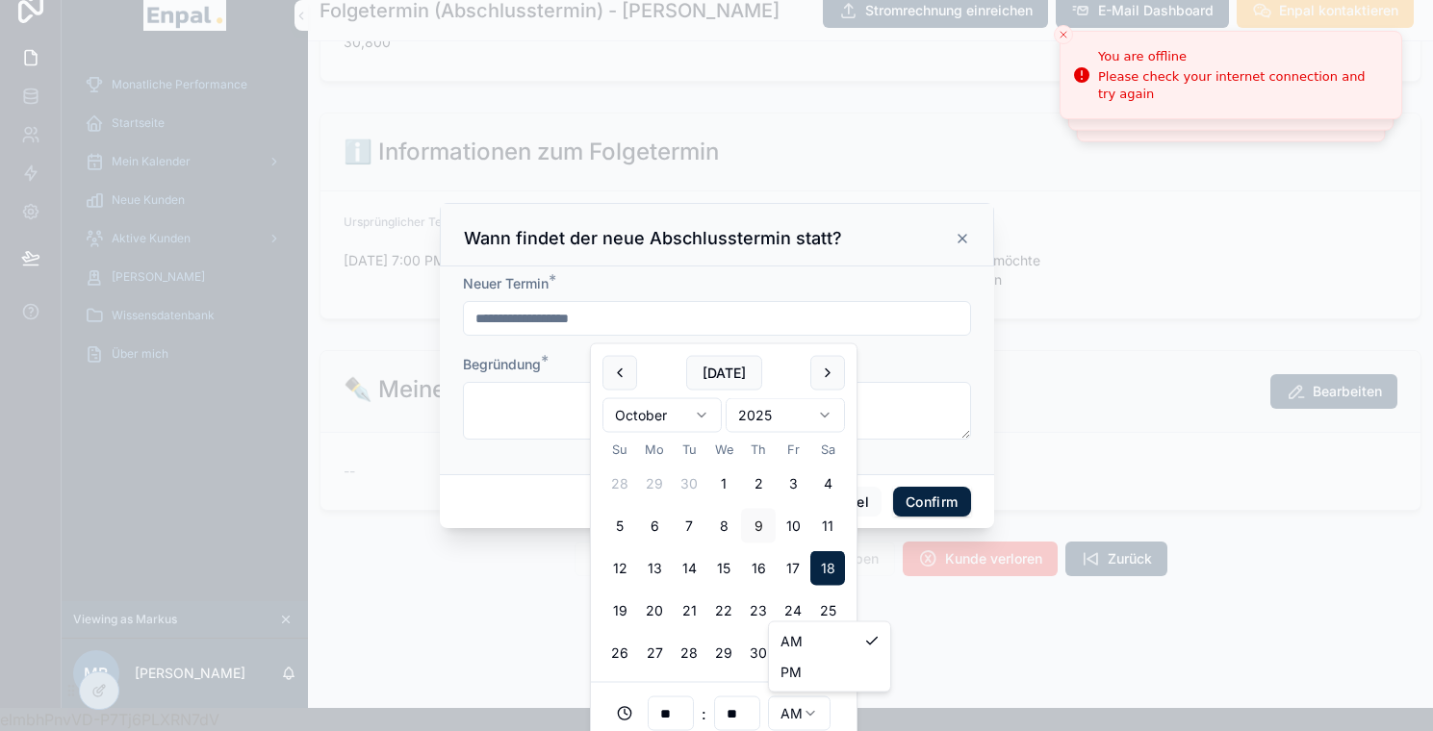
scroll to position [23, 0]
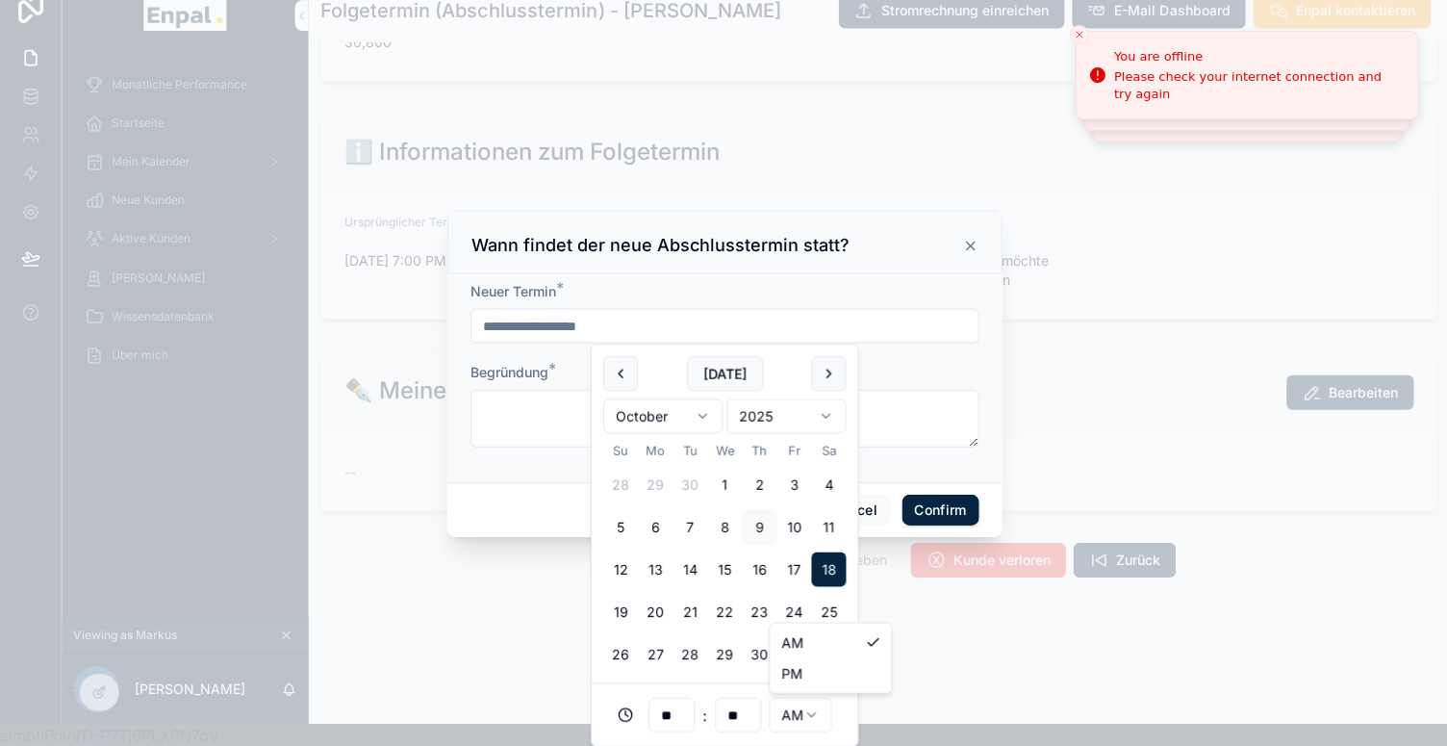
click at [795, 711] on html "**********" at bounding box center [723, 361] width 1447 height 769
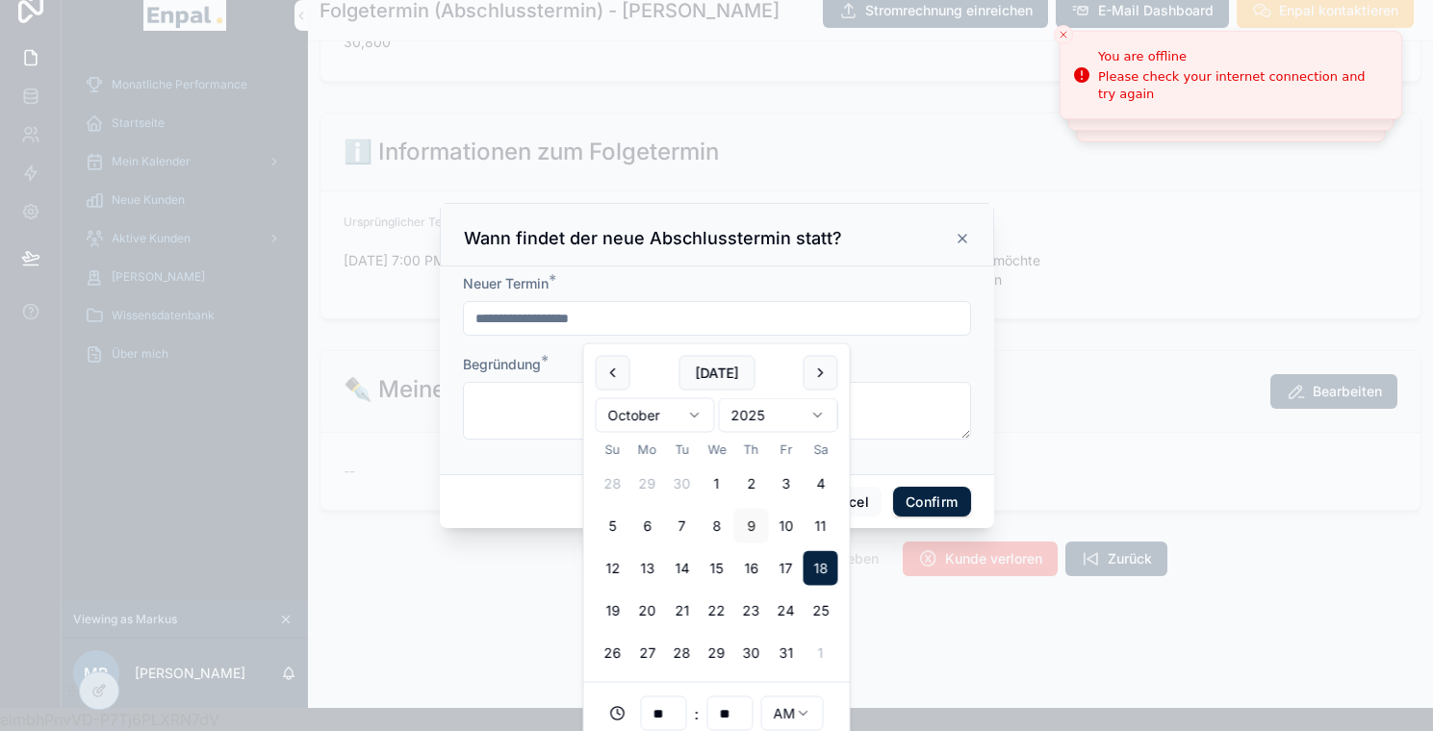
click at [781, 720] on html "**********" at bounding box center [716, 354] width 1433 height 754
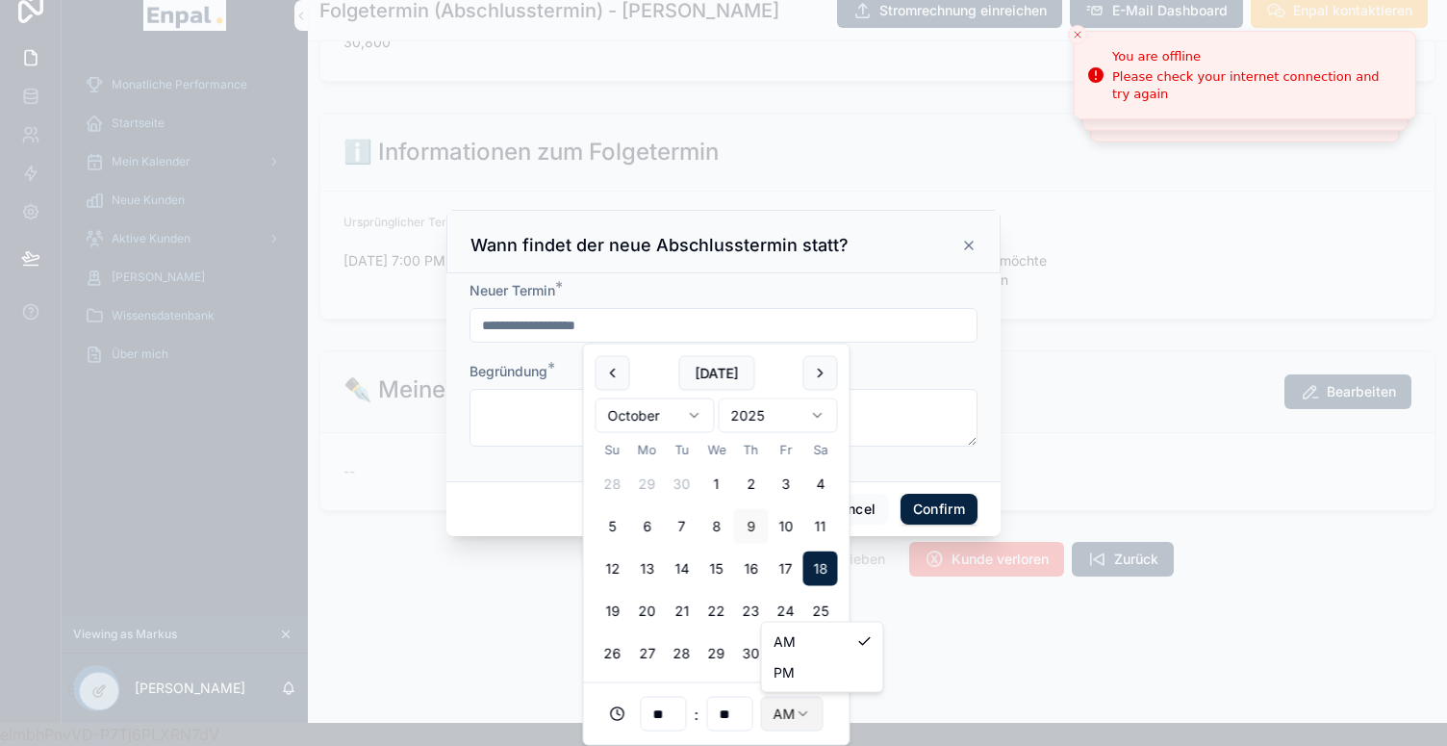
type input "**********"
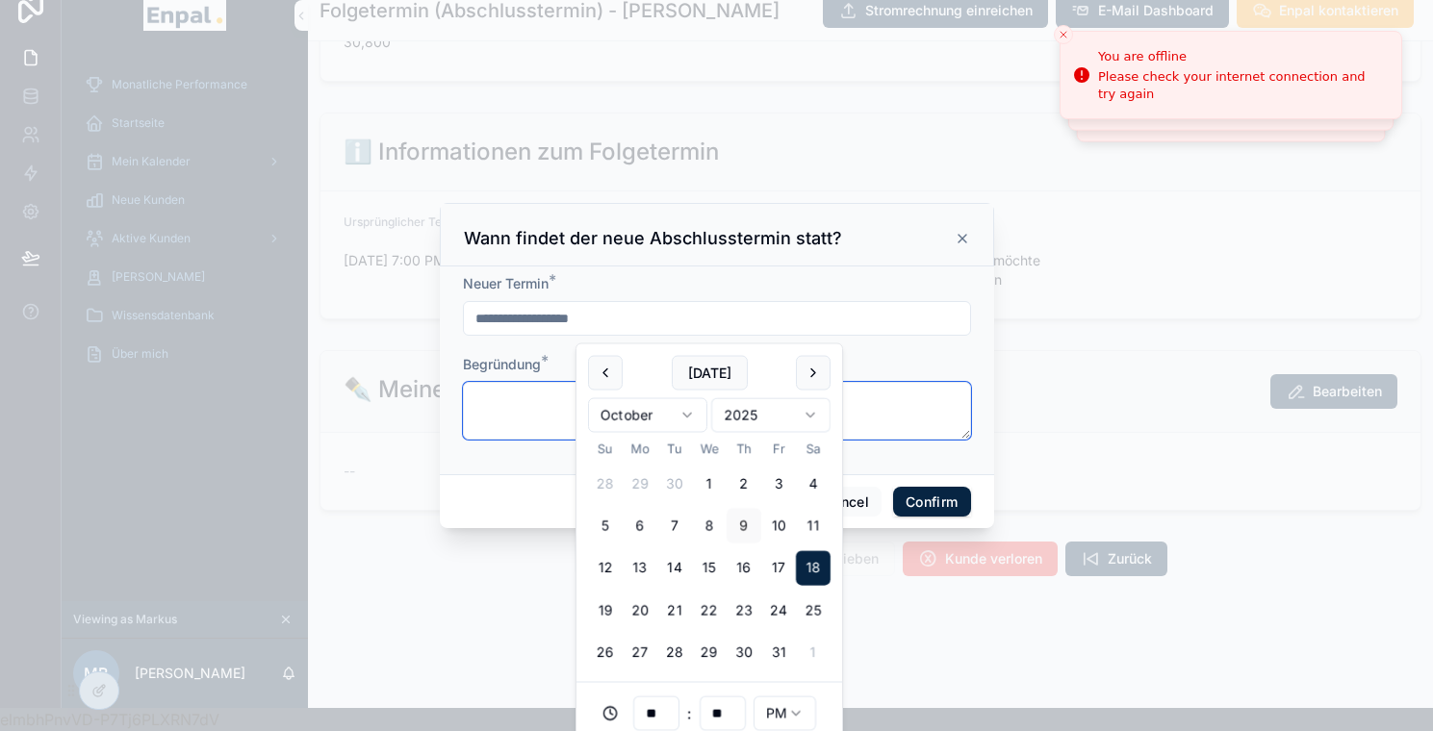
click at [869, 417] on textarea at bounding box center [717, 411] width 508 height 58
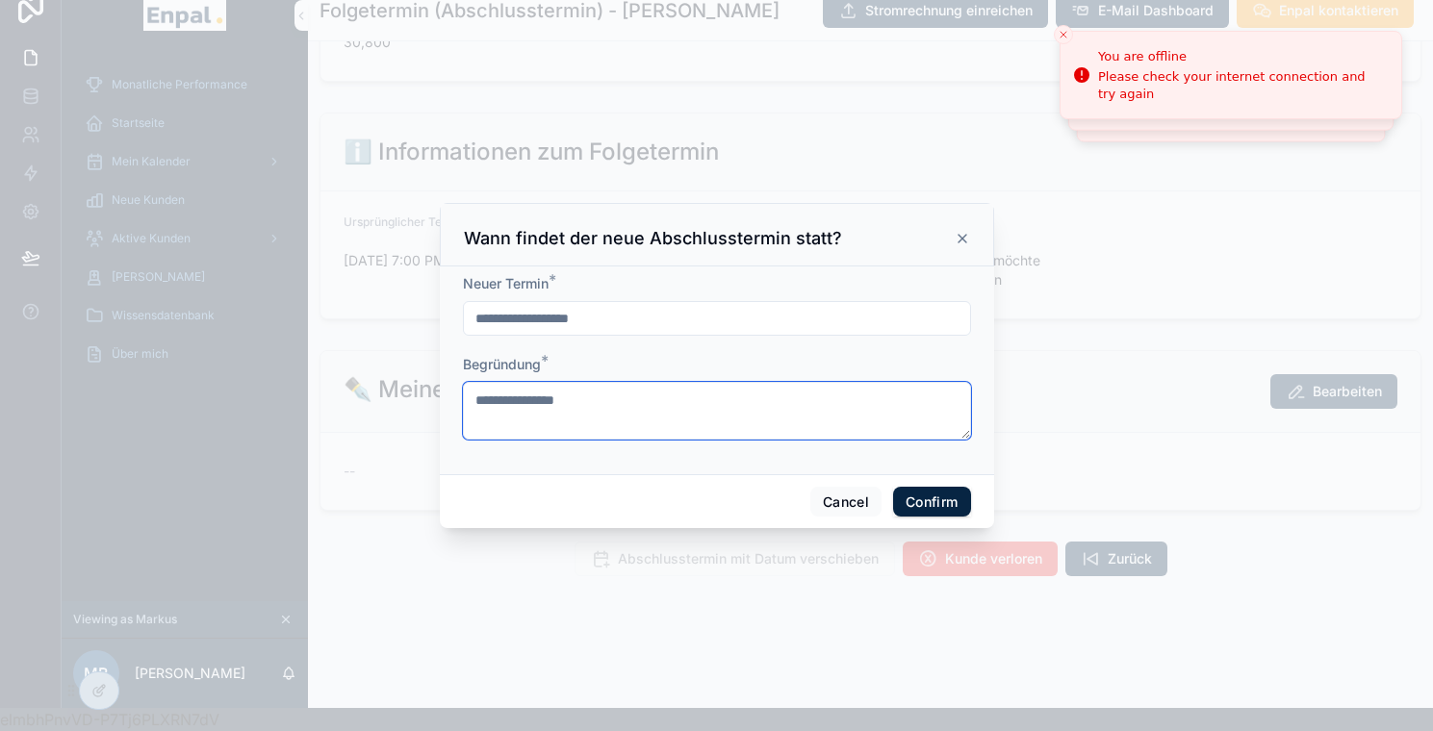
type textarea "**********"
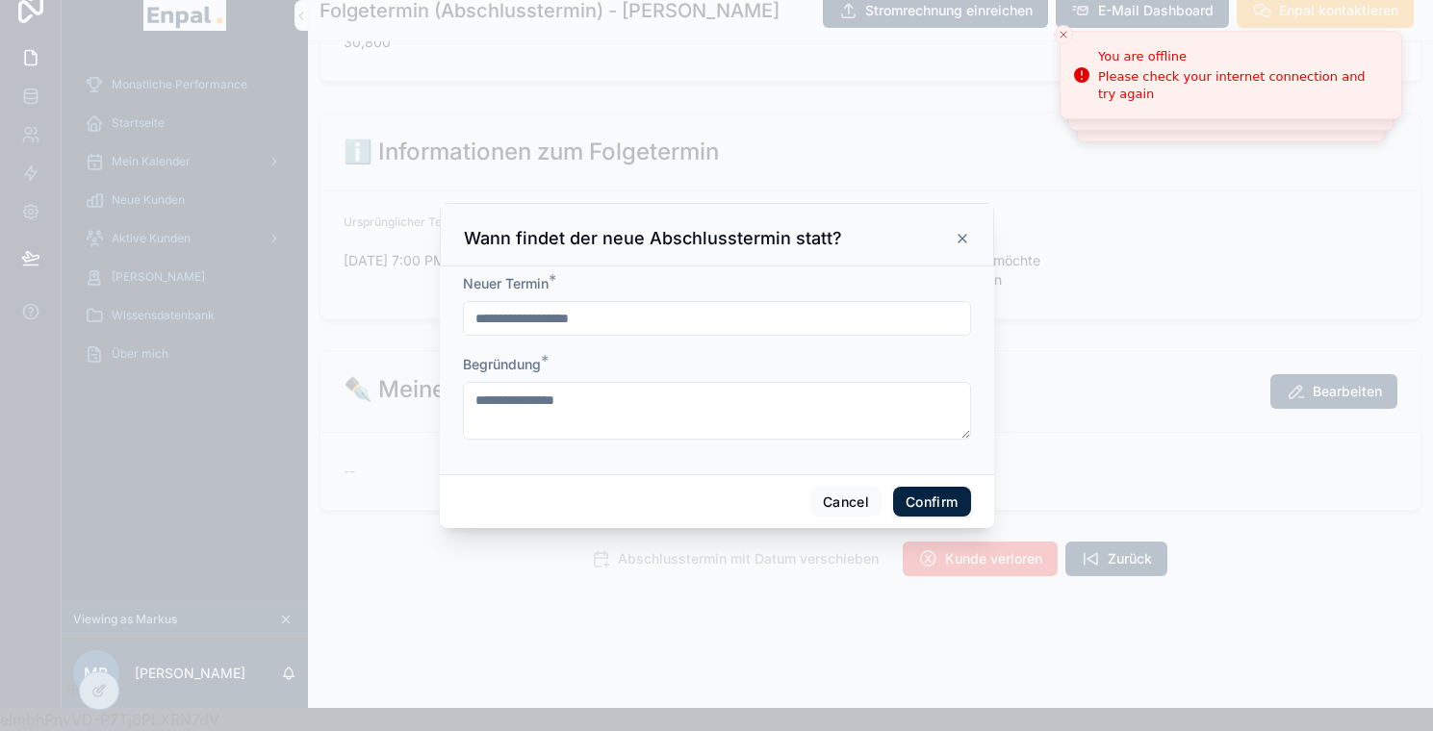
click at [915, 509] on button "Confirm" at bounding box center [931, 502] width 77 height 31
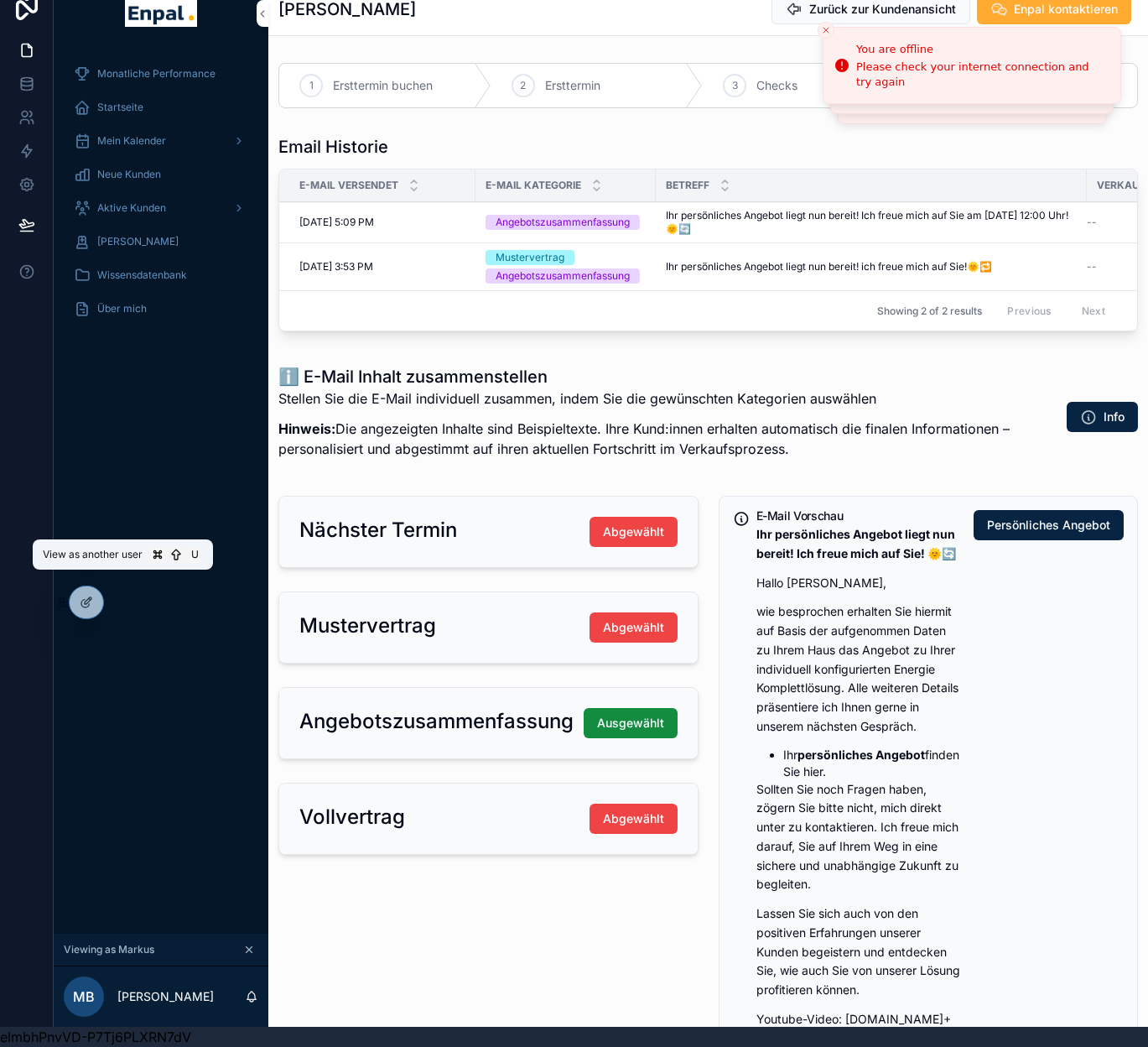
click at [0, 0] on icon at bounding box center [0, 0] width 0 height 0
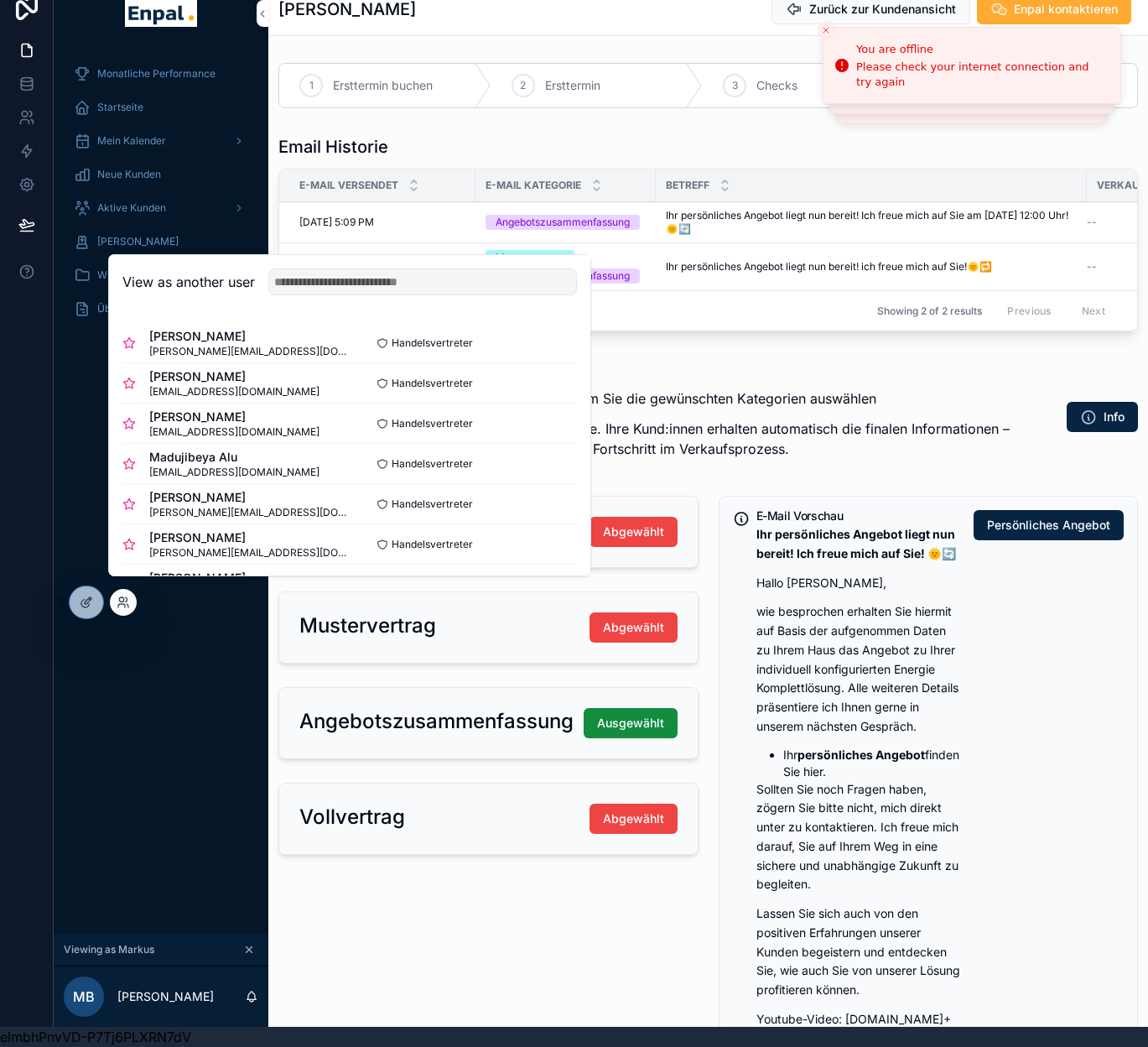
click at [0, 0] on button "Select" at bounding box center [0, 0] width 0 height 0
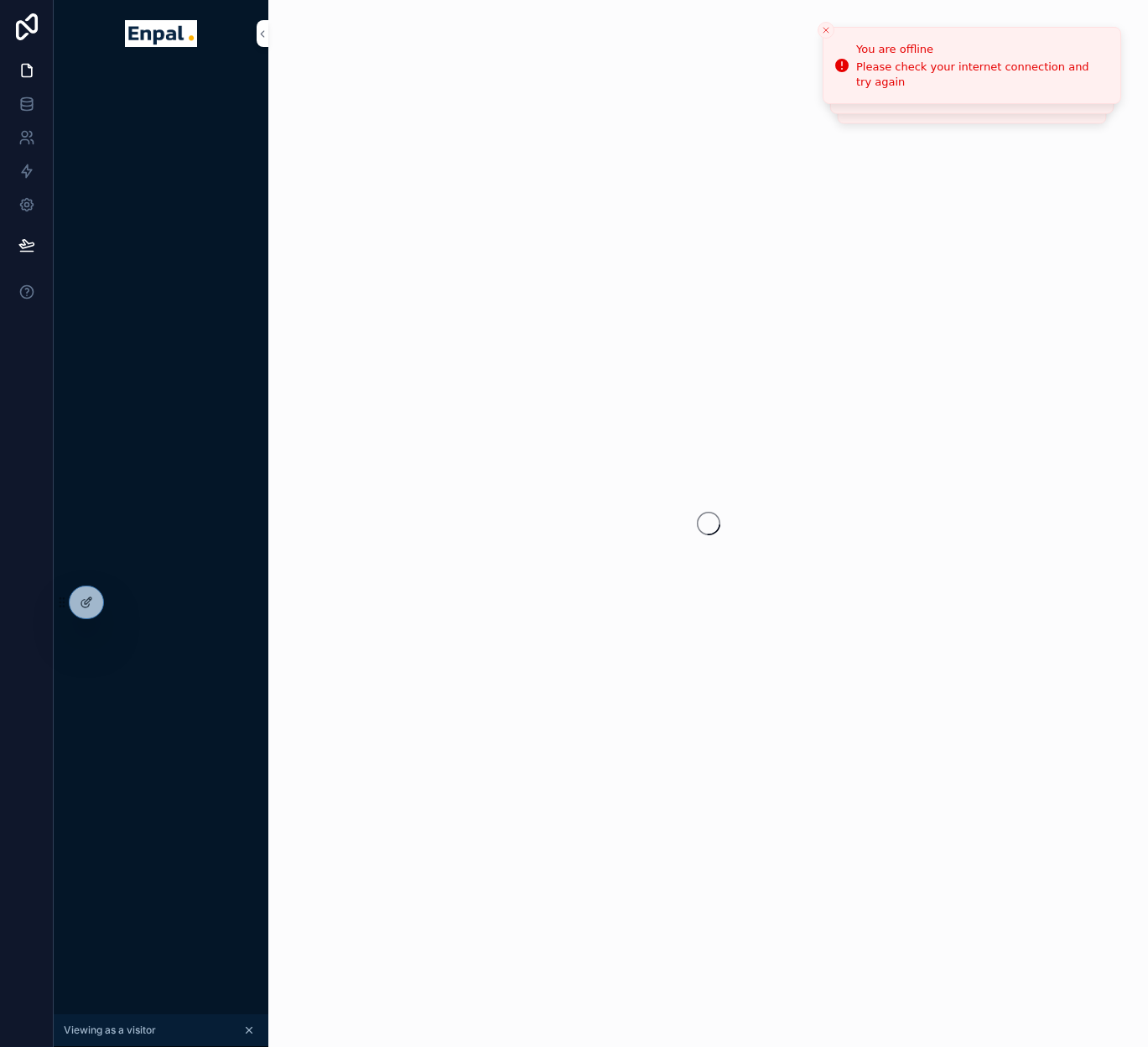
scroll to position [20, 0]
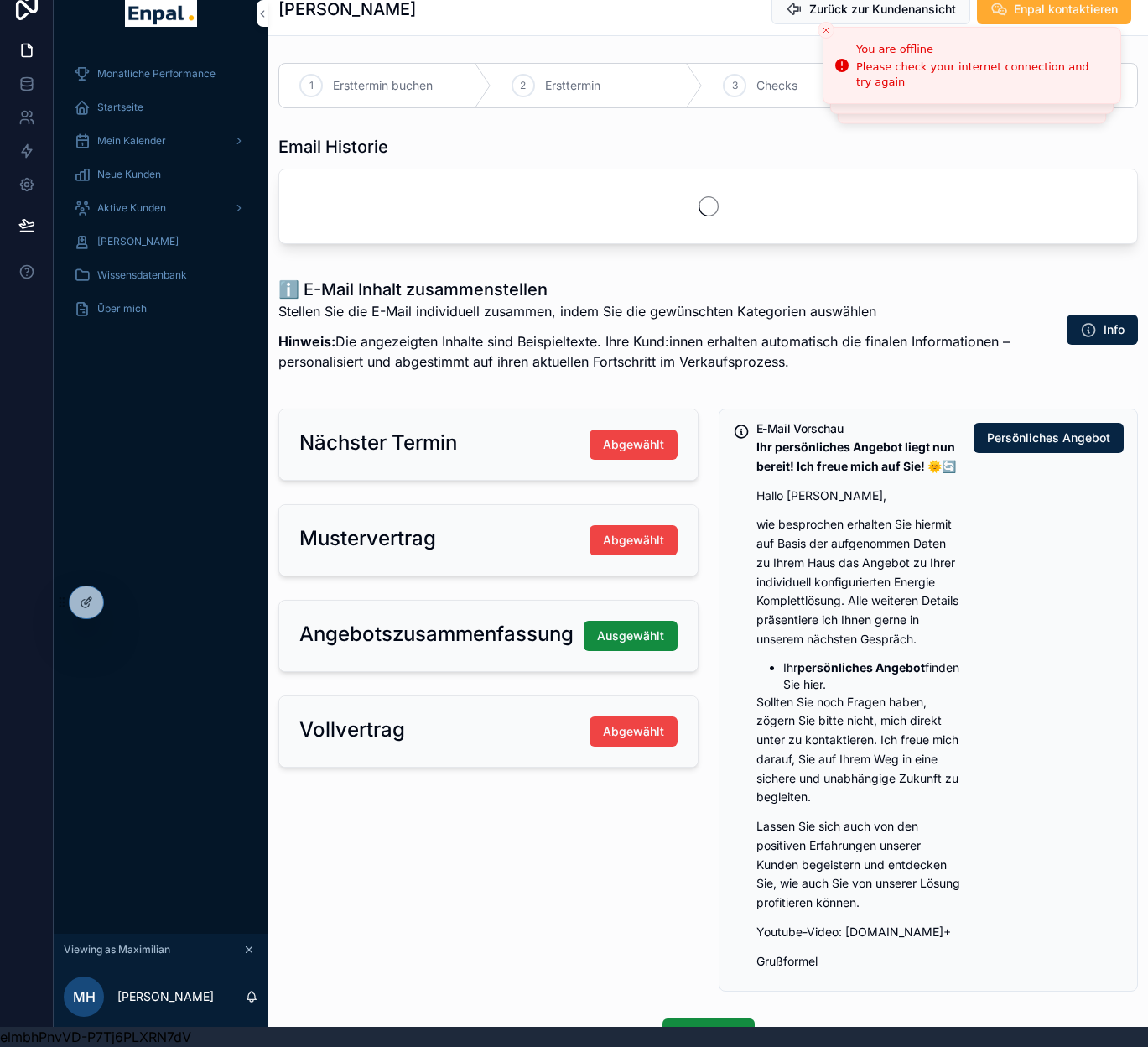
click at [166, 210] on div "Aktive Kunden" at bounding box center [161, 207] width 174 height 27
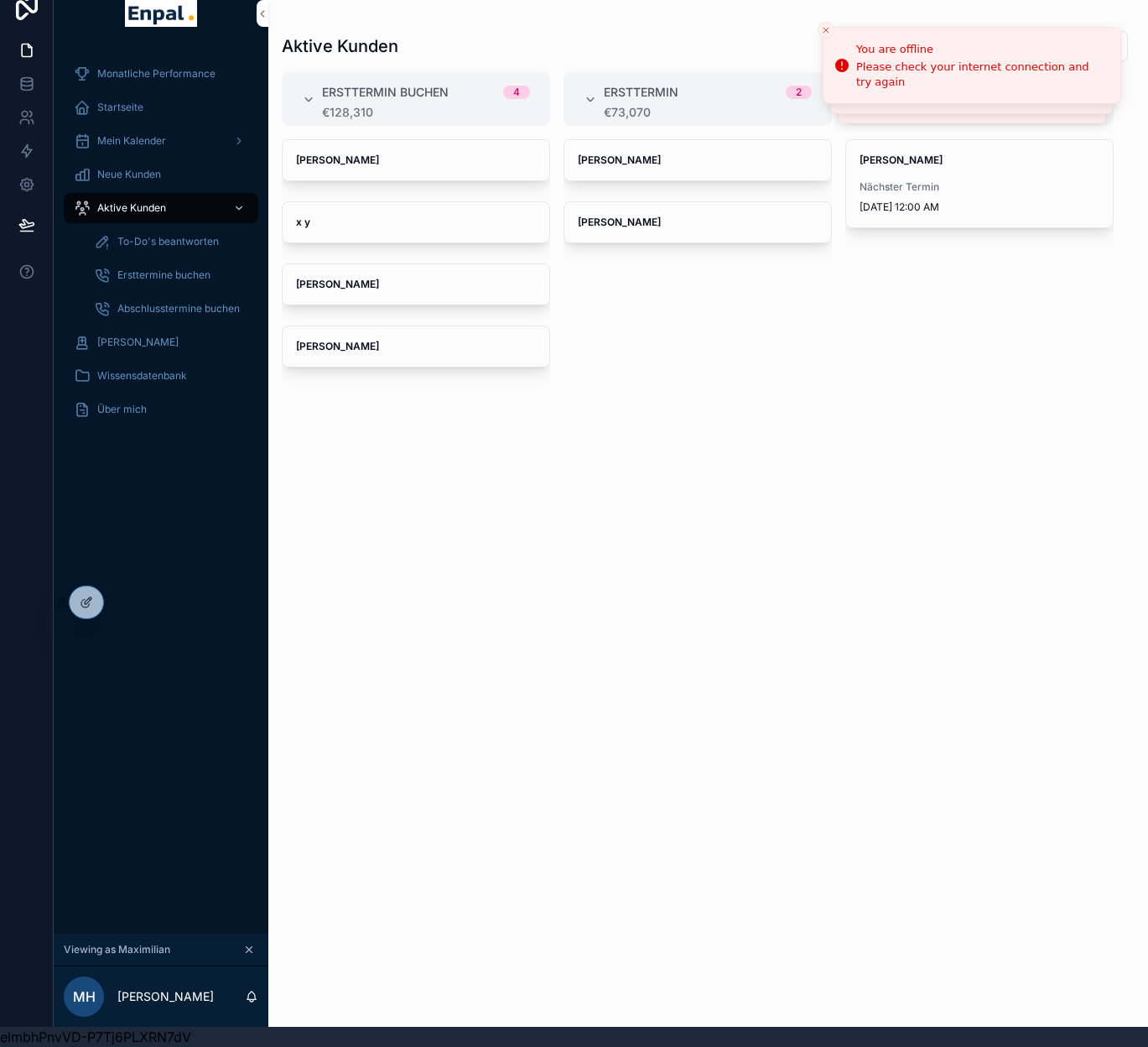
click at [189, 209] on div "Aktive Kunden" at bounding box center [161, 207] width 174 height 27
click at [0, 0] on icon at bounding box center [0, 0] width 0 height 0
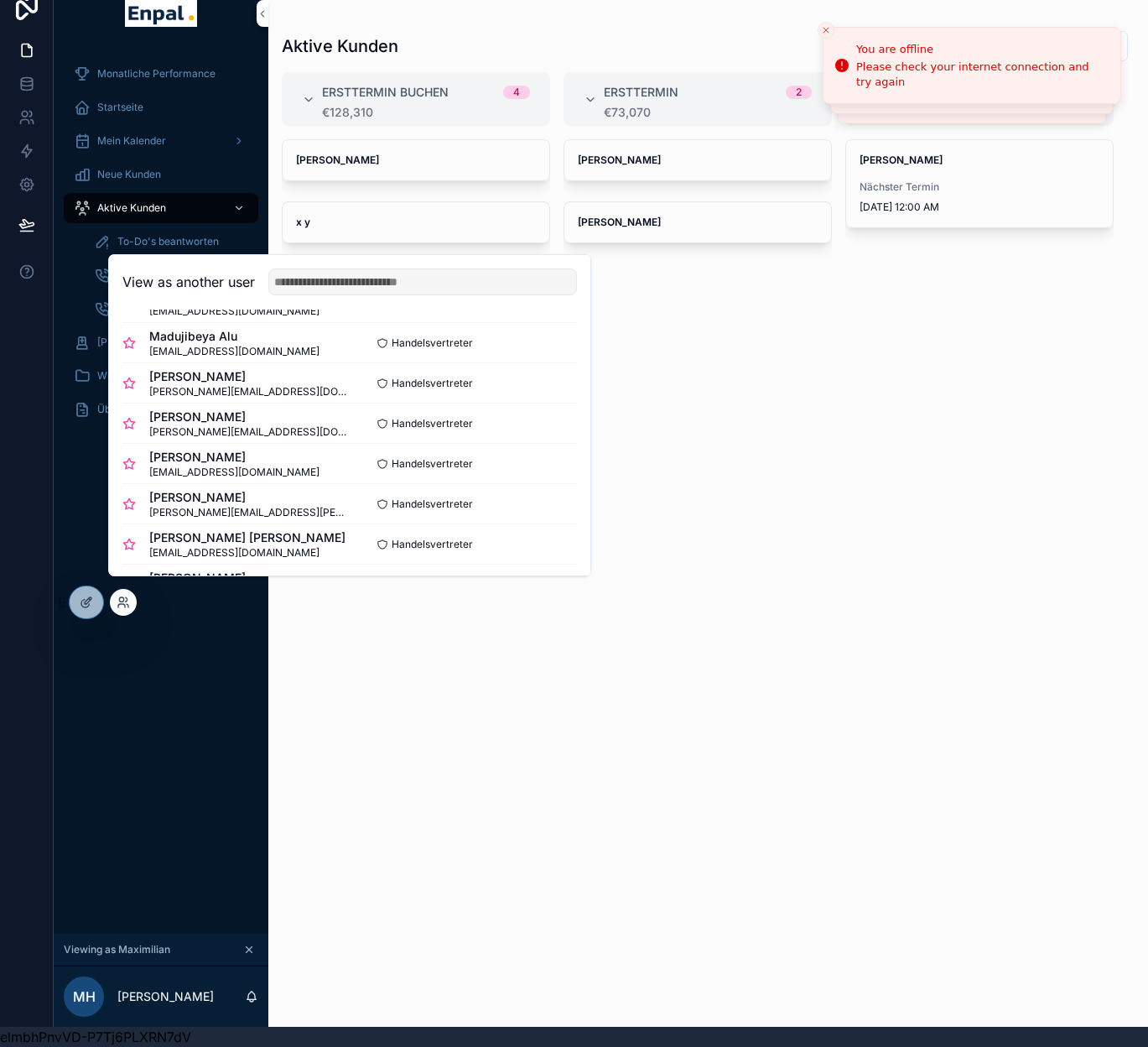
scroll to position [126, 0]
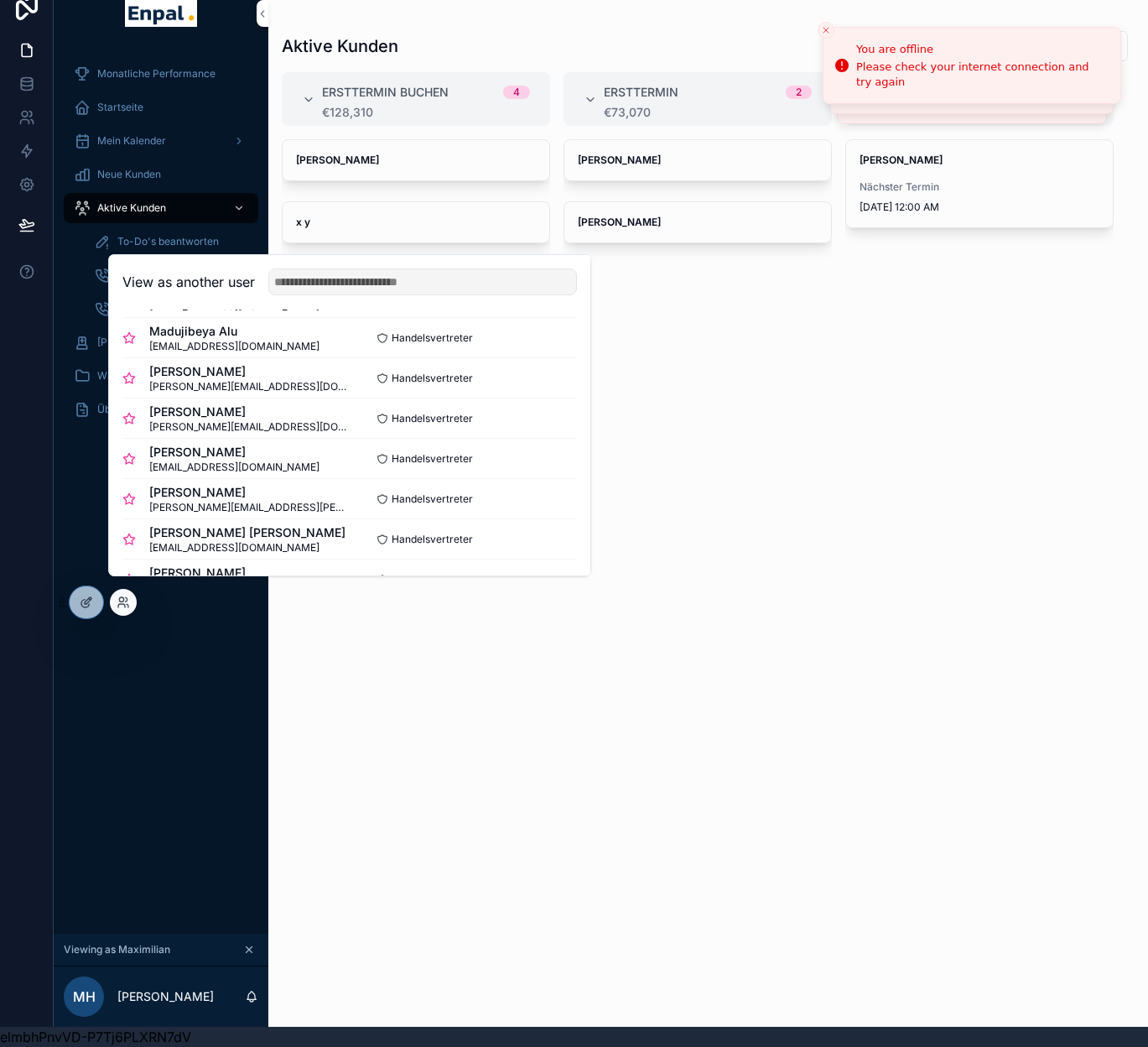
click at [0, 0] on button "Select" at bounding box center [0, 0] width 0 height 0
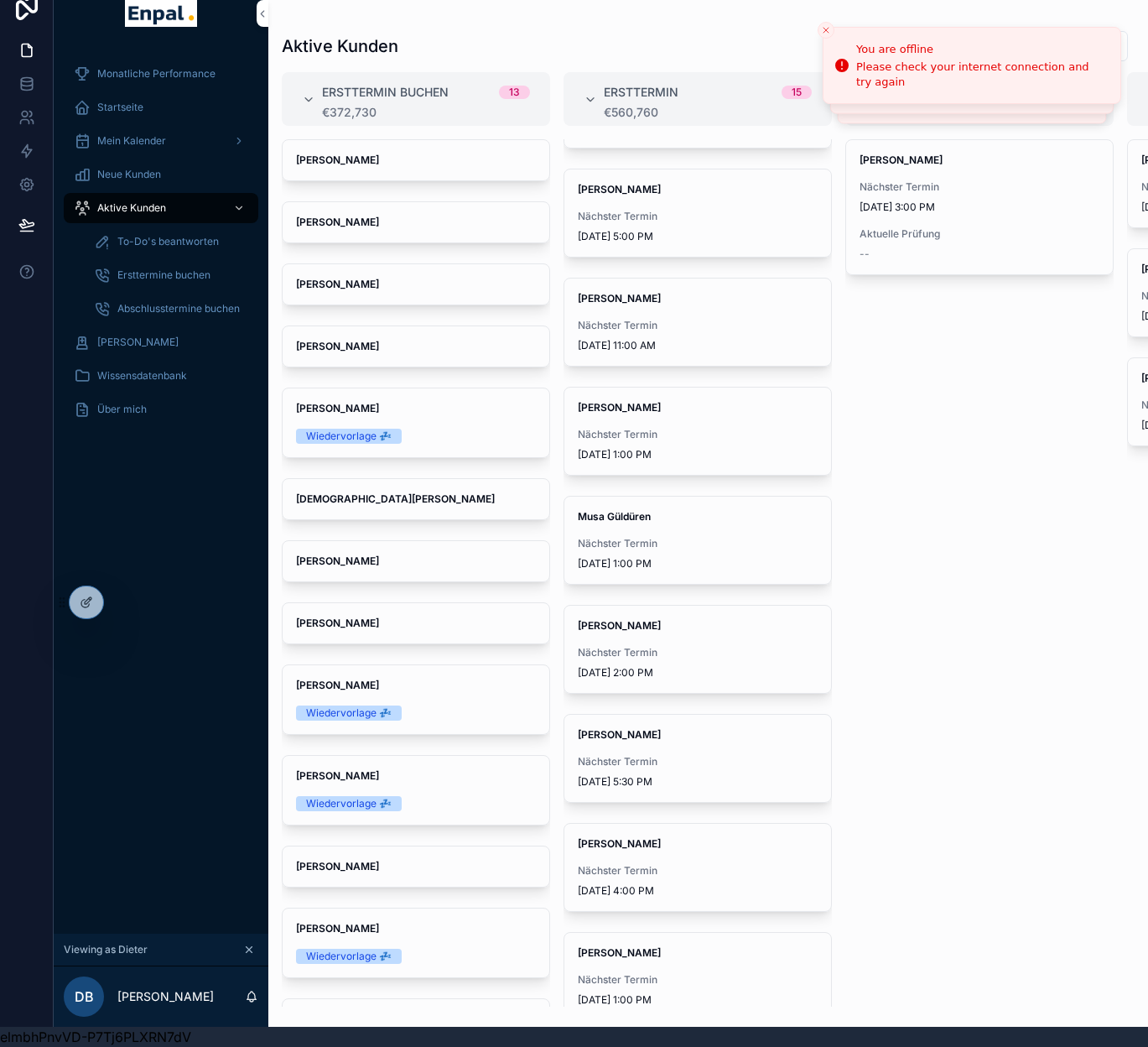
scroll to position [647, 0]
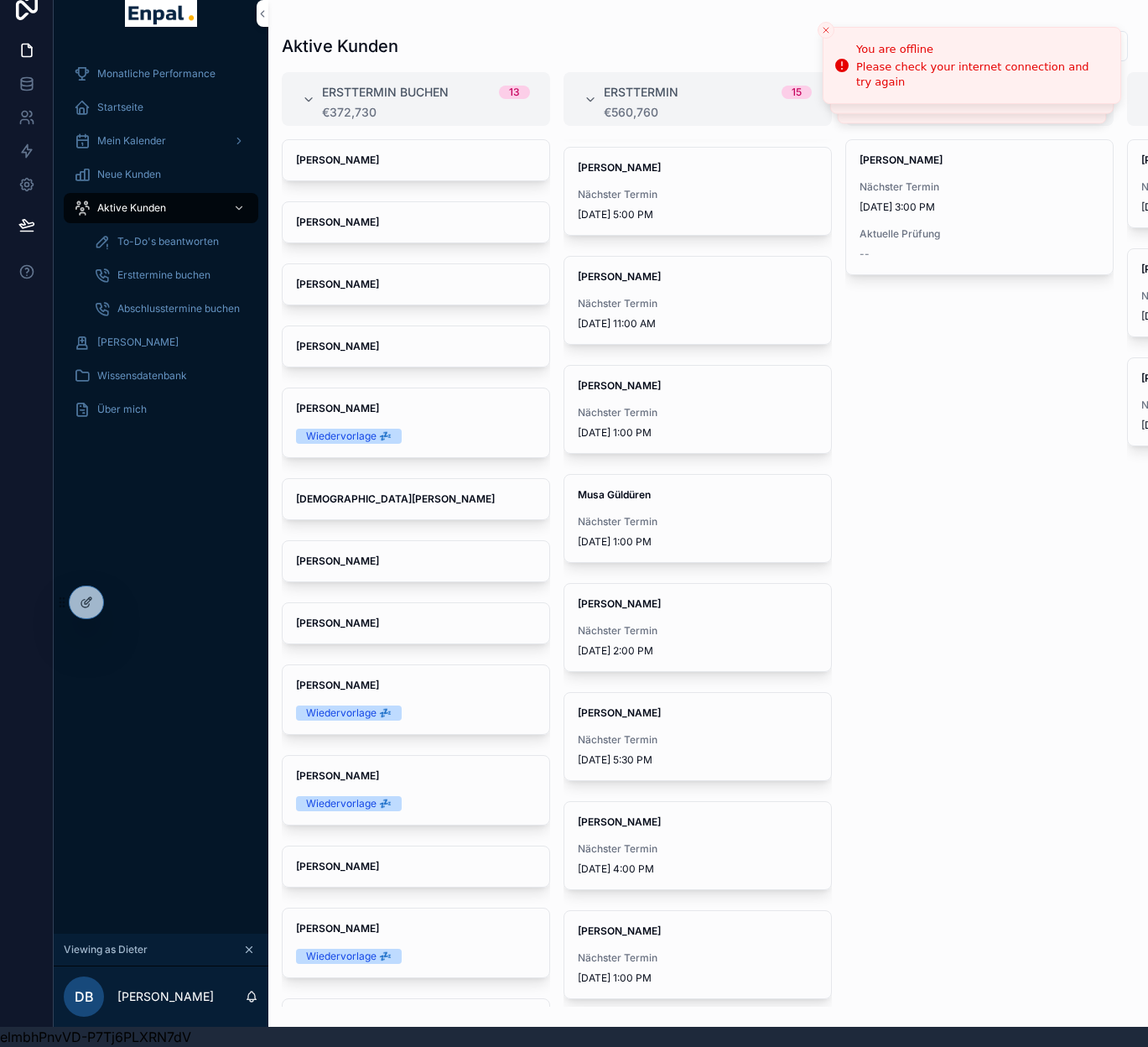
click at [708, 626] on span "Nächster Termin" at bounding box center [697, 630] width 240 height 13
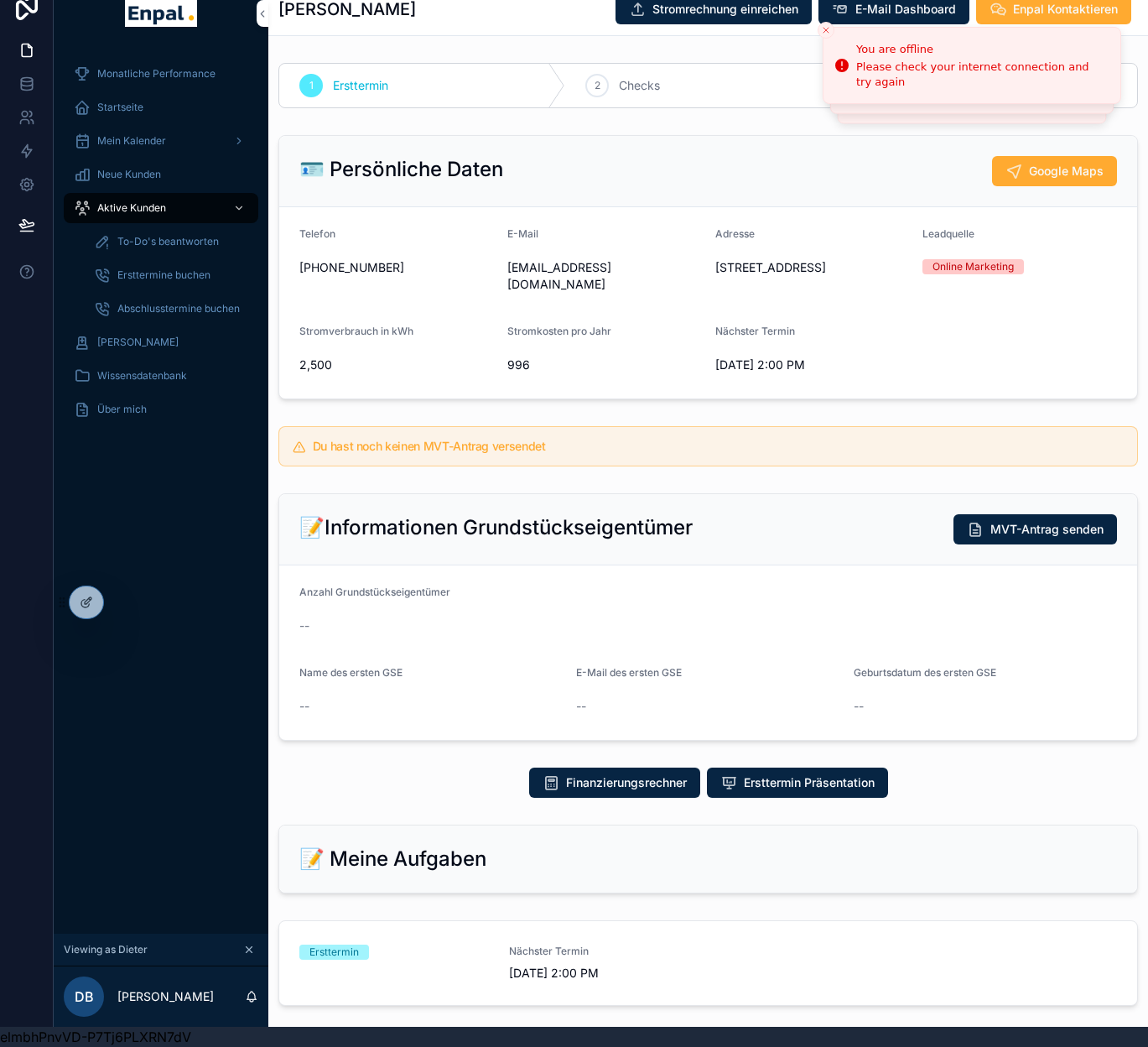
click at [781, 787] on span "Ersttermin Präsentation" at bounding box center [809, 782] width 131 height 17
click at [126, 604] on div "Monatliche Performance Startseite Mein Kalender Neue Kunden Aktive Kunden To-Do…" at bounding box center [161, 490] width 214 height 887
click at [0, 0] on icon at bounding box center [0, 0] width 0 height 0
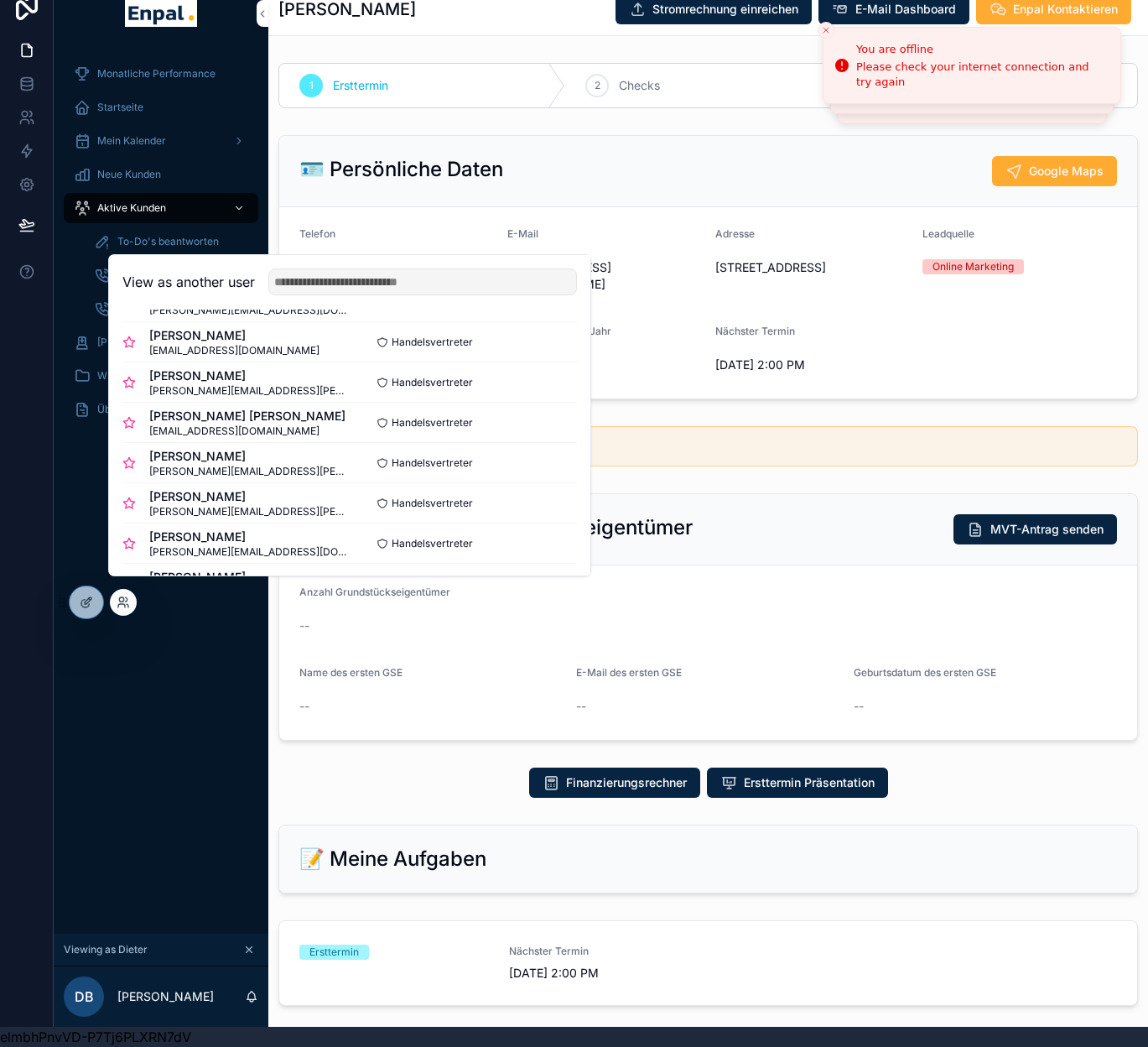
scroll to position [229, 0]
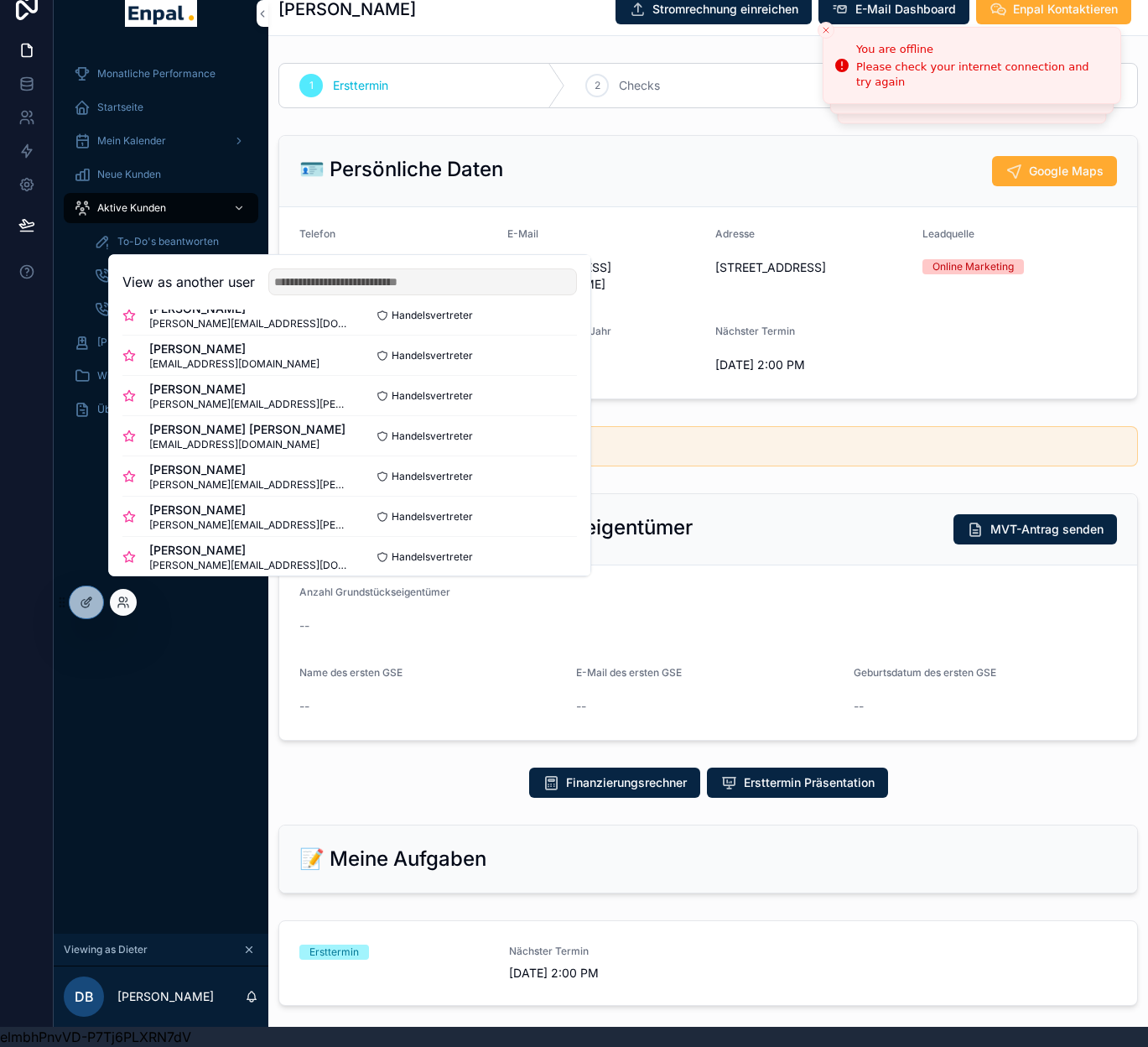
click at [0, 0] on button "Select" at bounding box center [0, 0] width 0 height 0
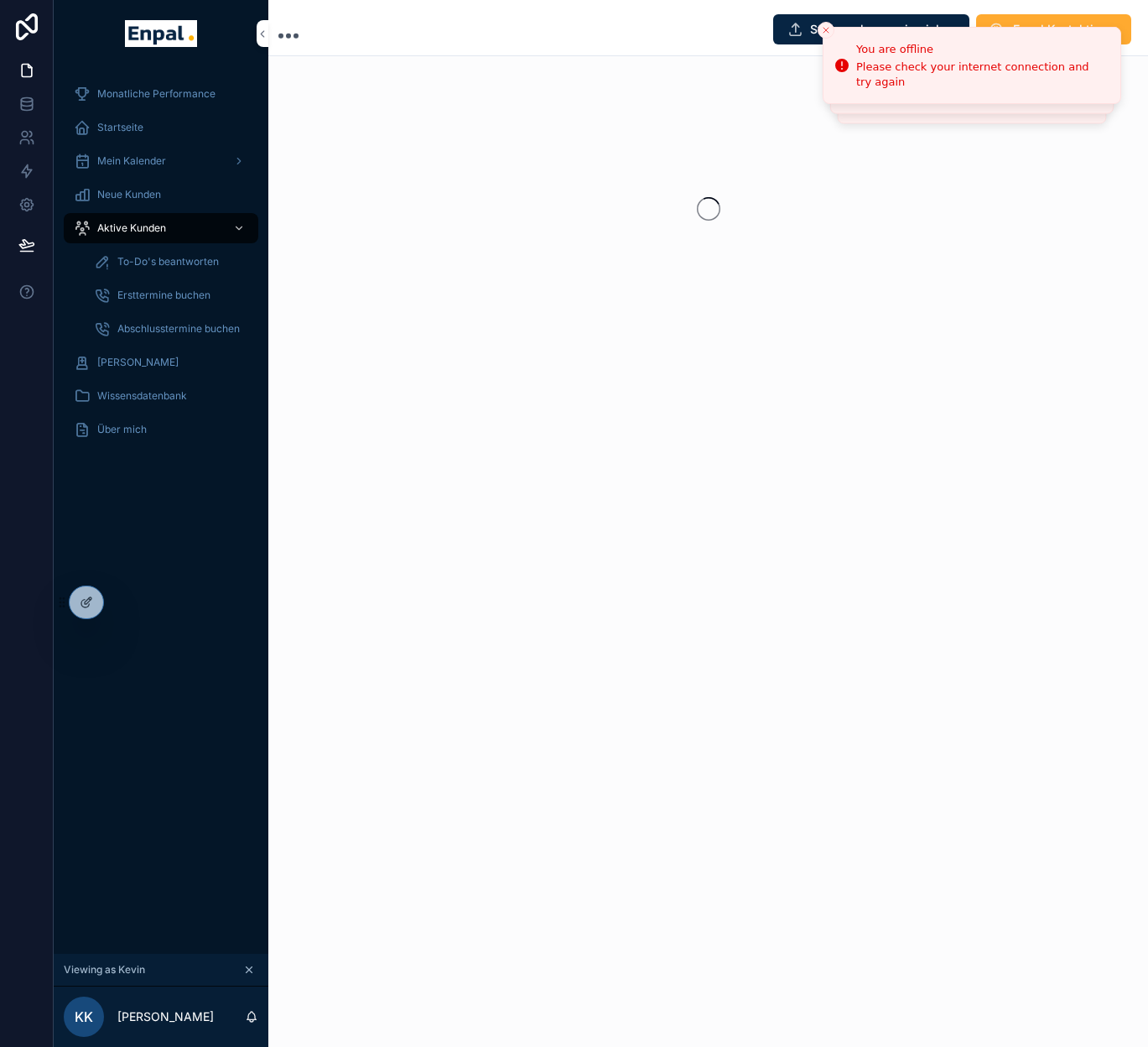
scroll to position [20, 0]
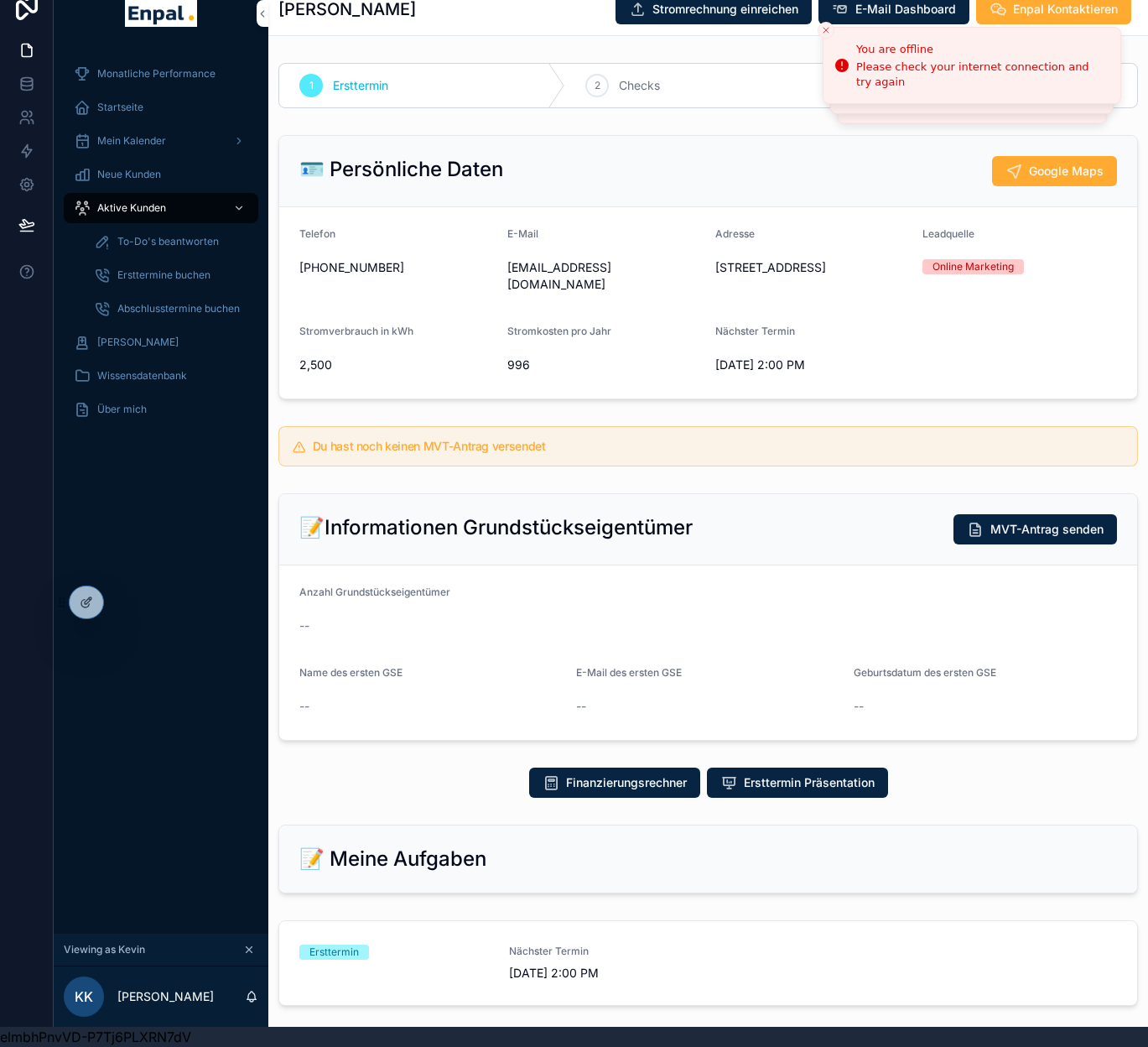
click at [142, 214] on div "Aktive Kunden" at bounding box center [161, 207] width 174 height 27
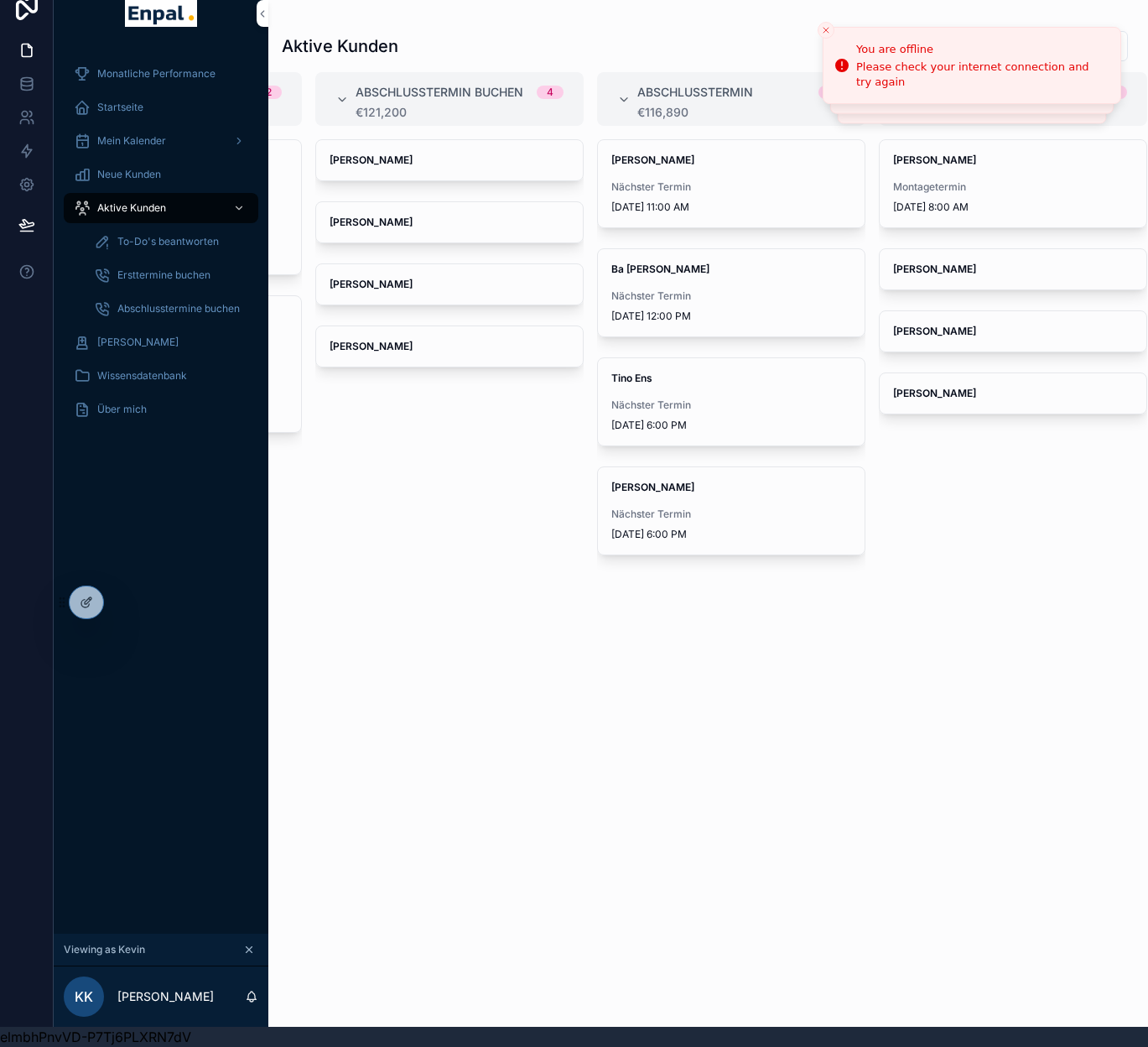
scroll to position [20, 12]
click at [0, 0] on icon at bounding box center [0, 0] width 0 height 0
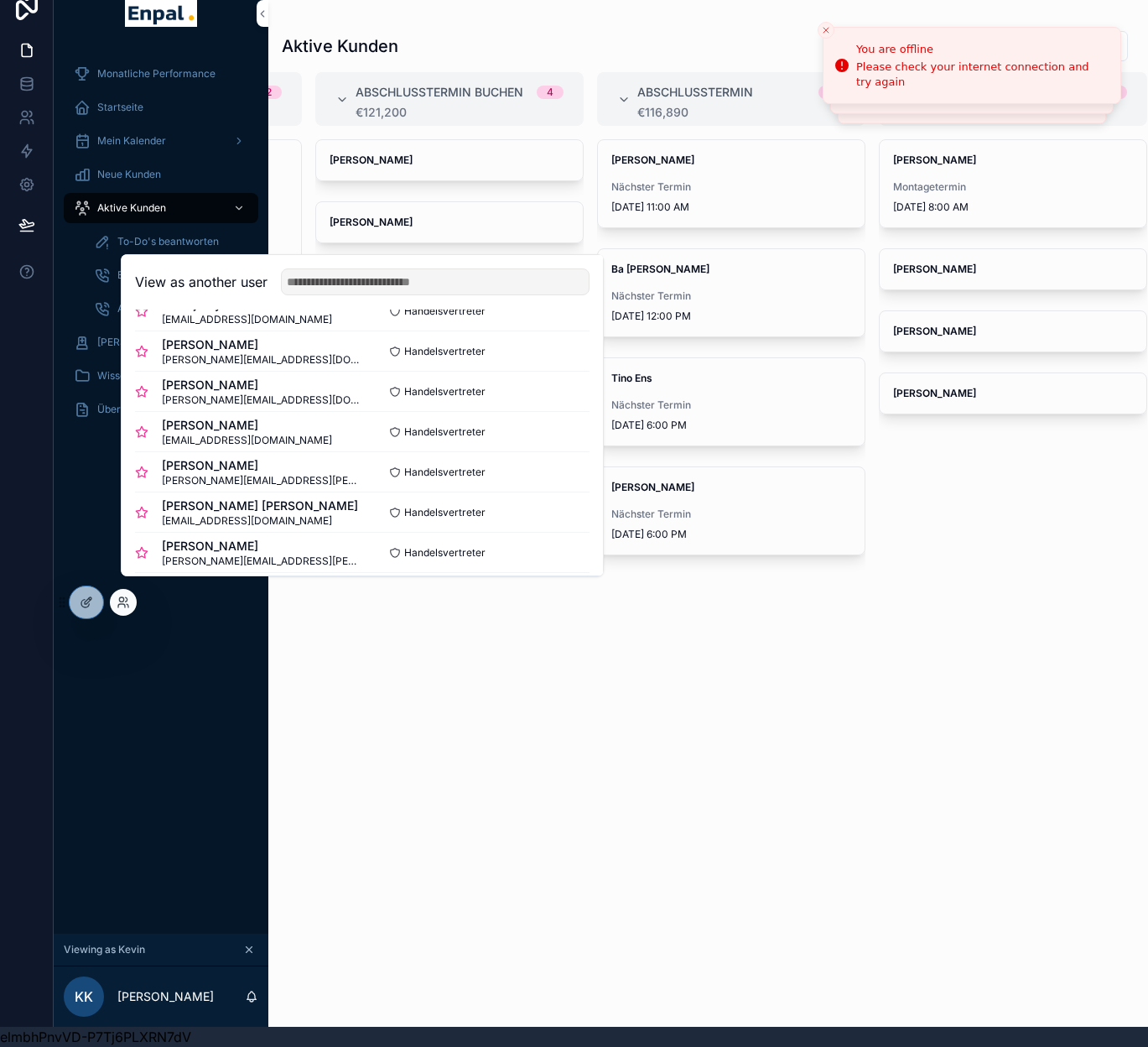
scroll to position [242, 0]
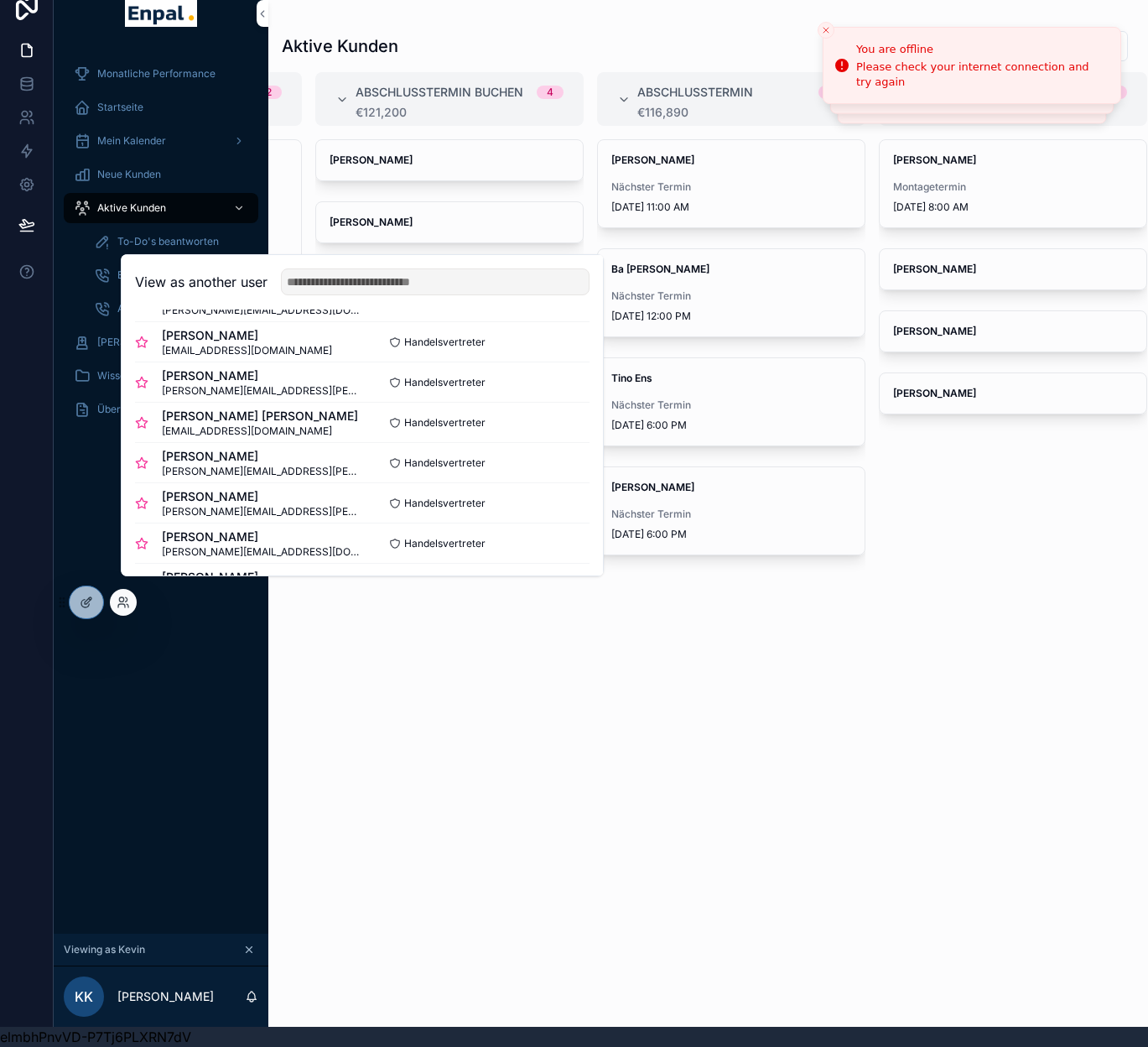
click at [0, 0] on button "Select" at bounding box center [0, 0] width 0 height 0
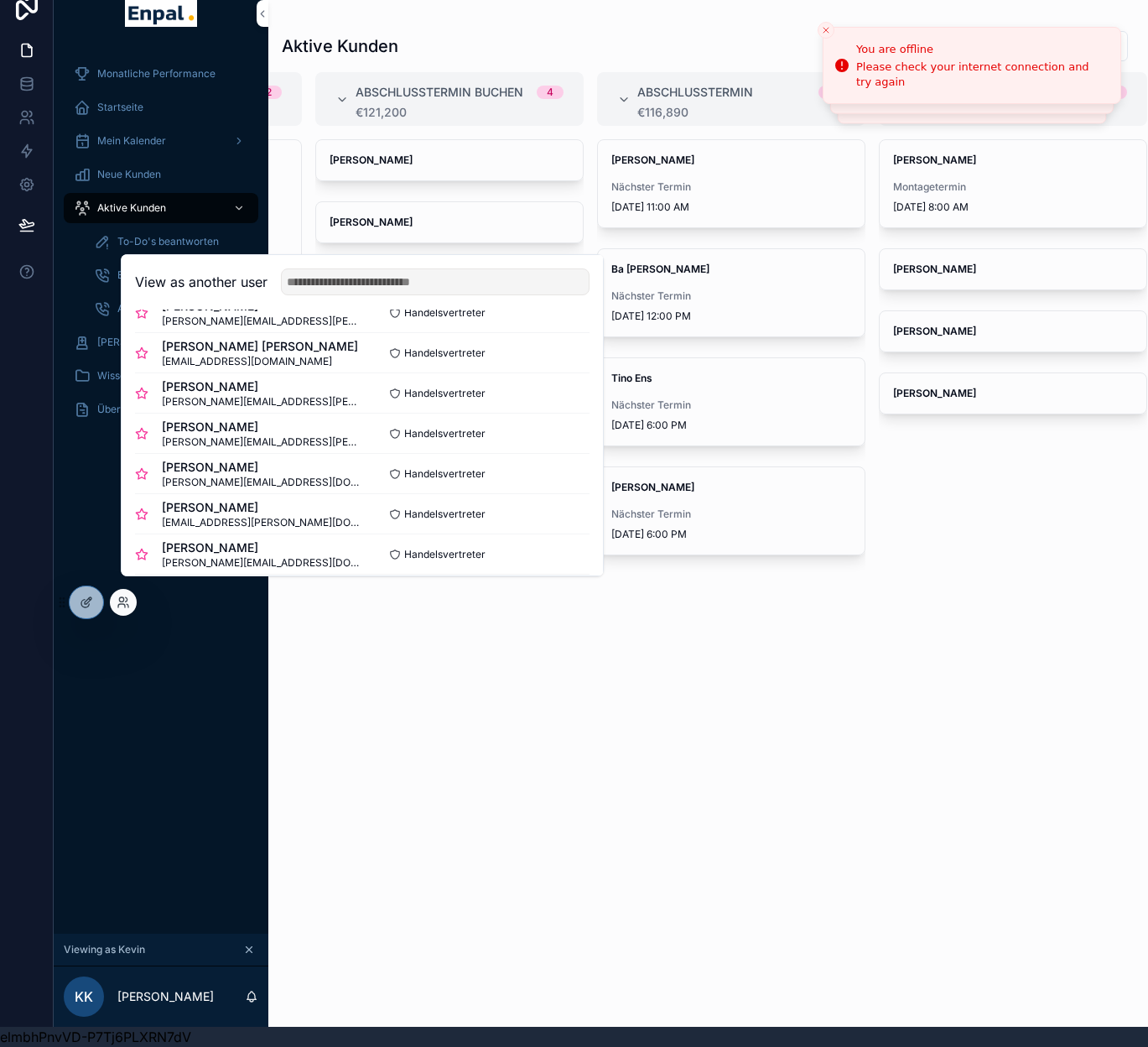
scroll to position [221, 0]
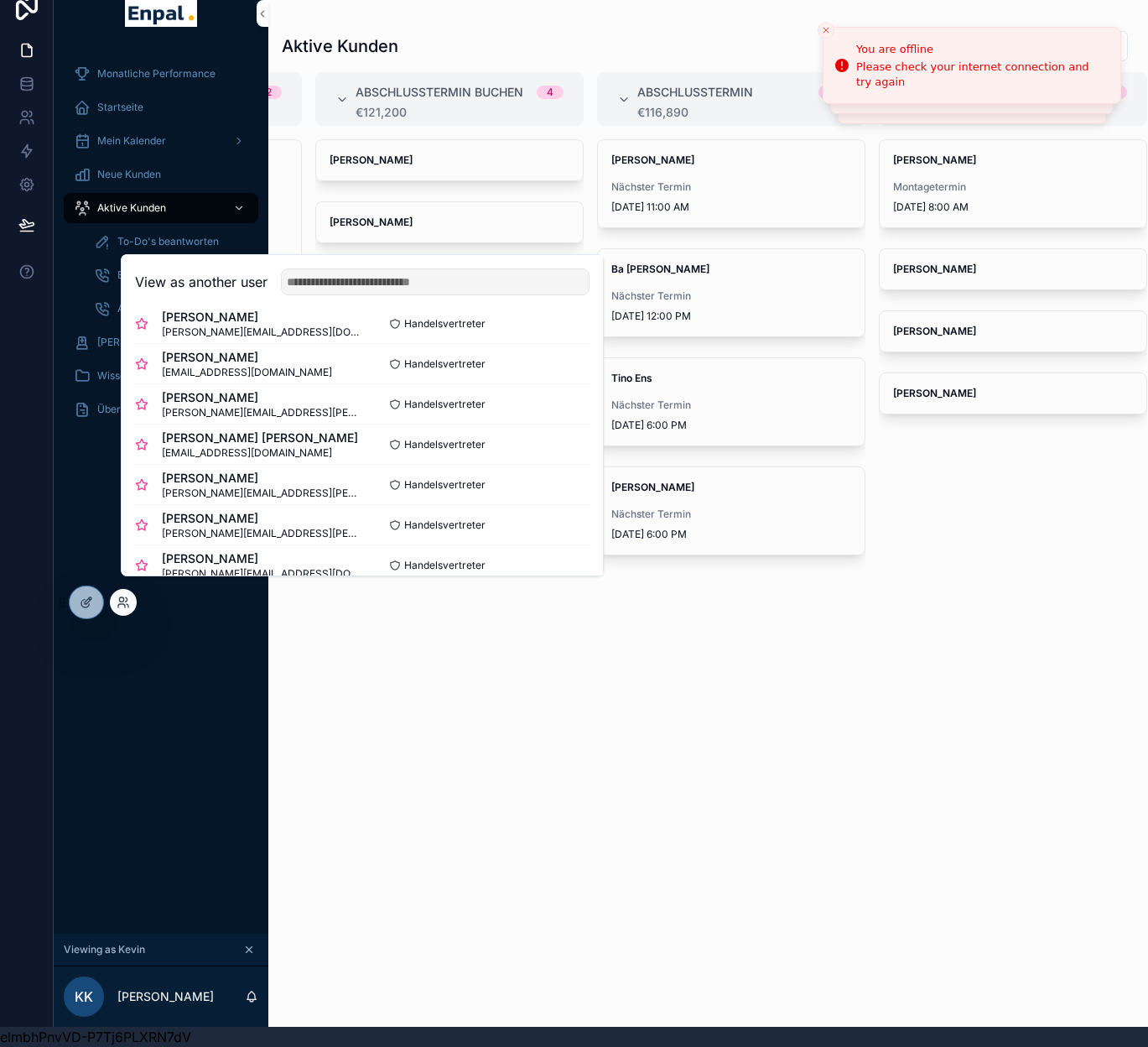
click at [0, 0] on button "Select" at bounding box center [0, 0] width 0 height 0
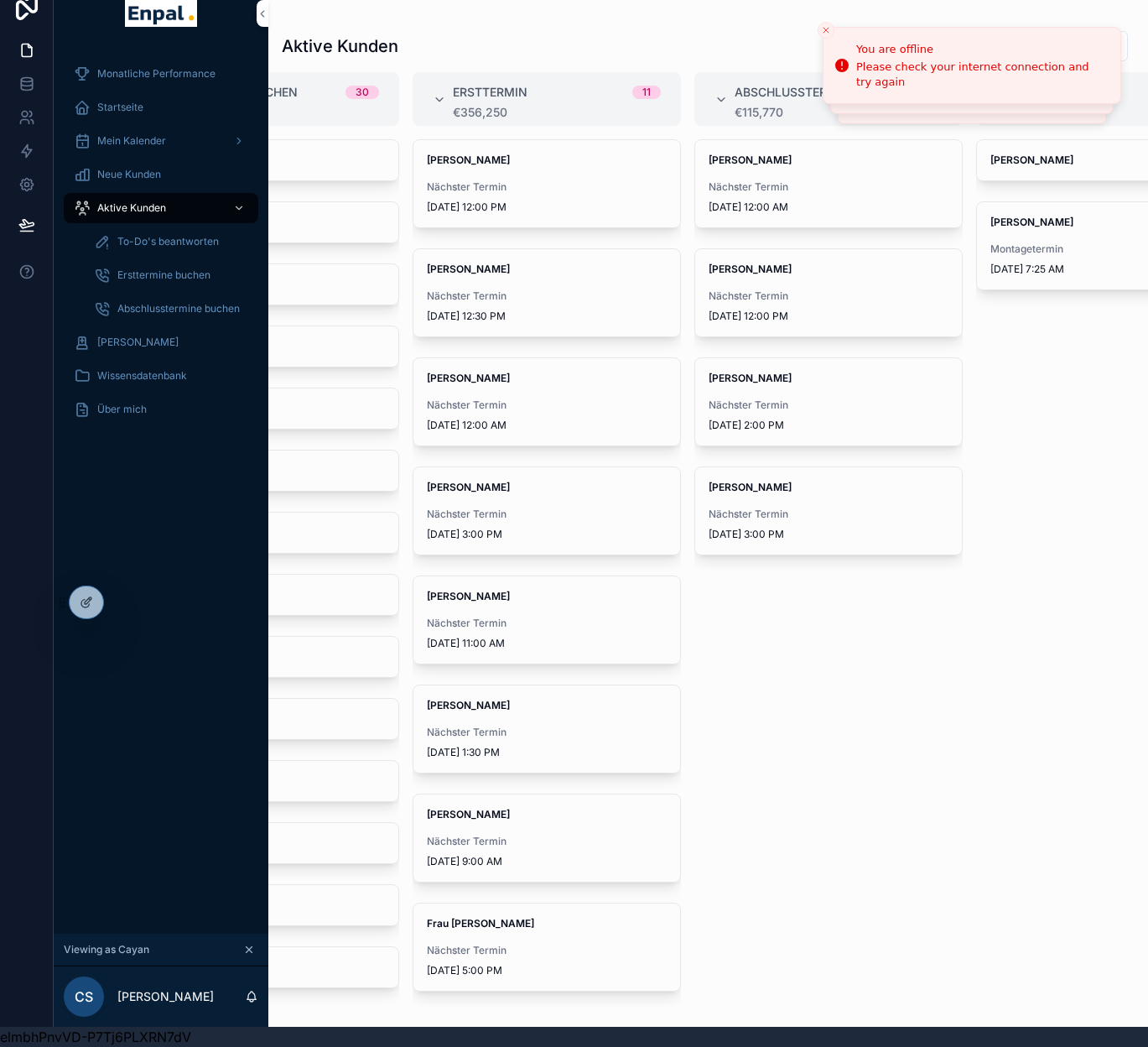
scroll to position [0, 248]
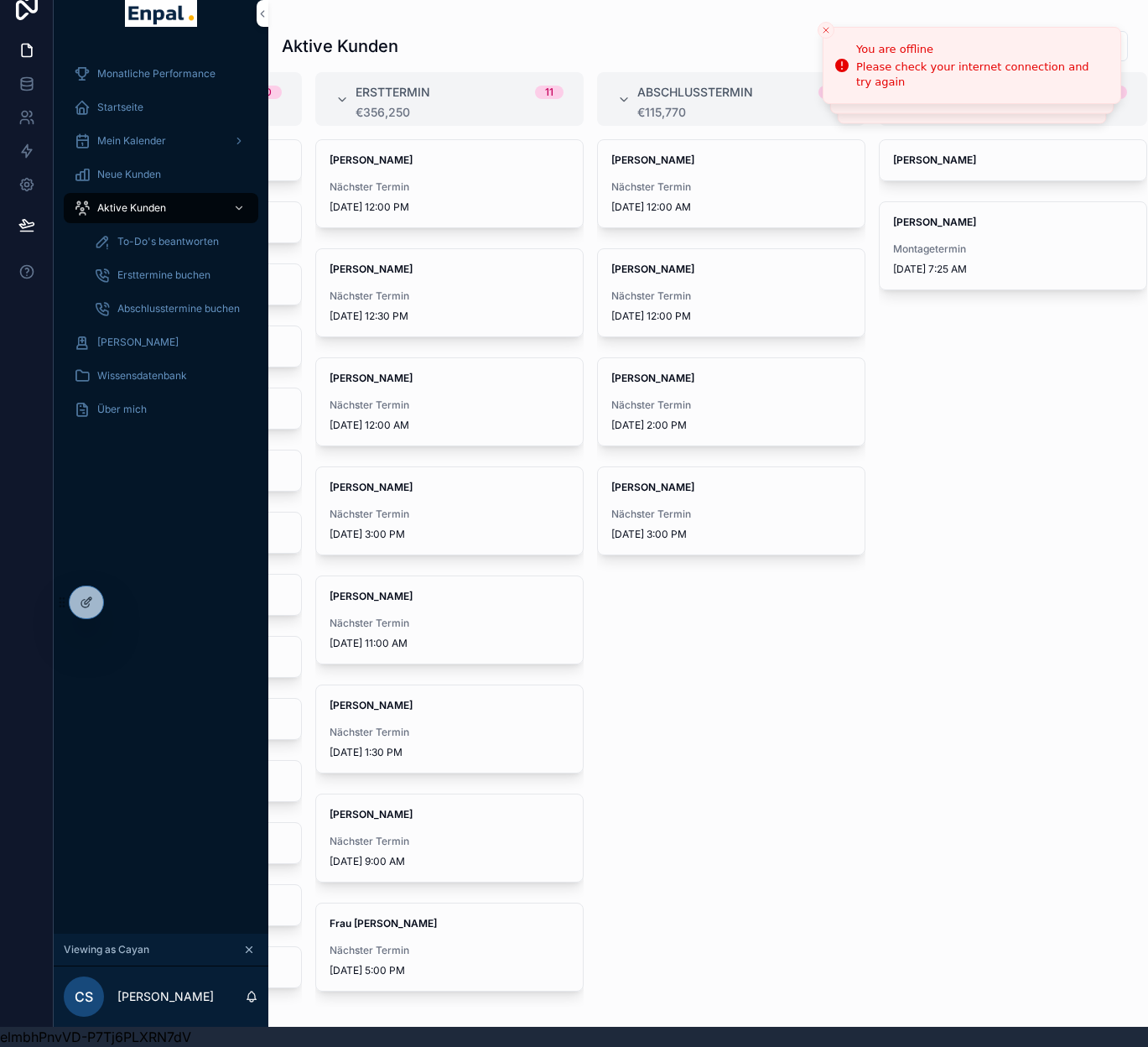
click at [710, 300] on span "Nächster Termin" at bounding box center [730, 296] width 240 height 13
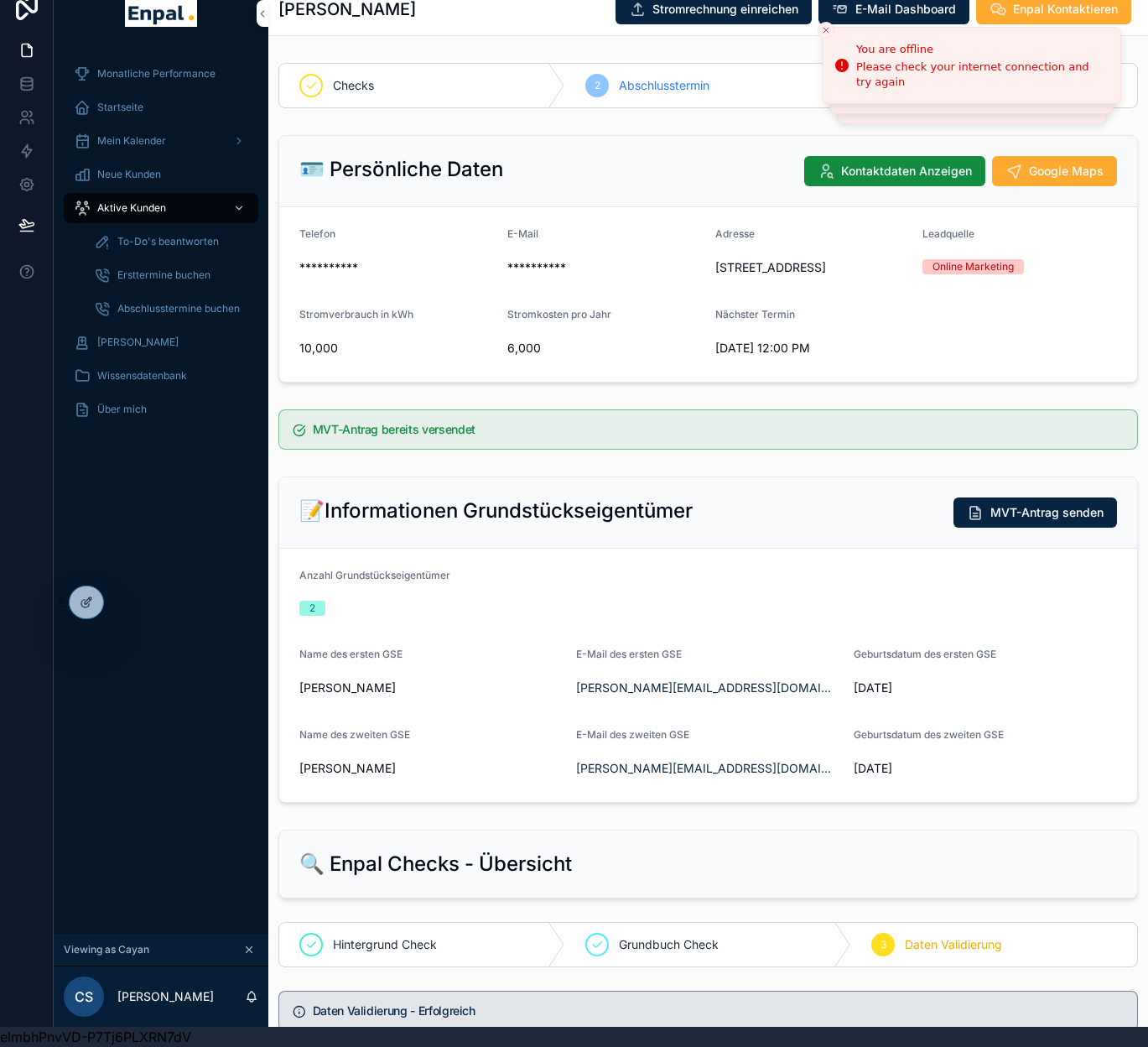
click at [132, 115] on div "Startseite" at bounding box center [161, 107] width 174 height 27
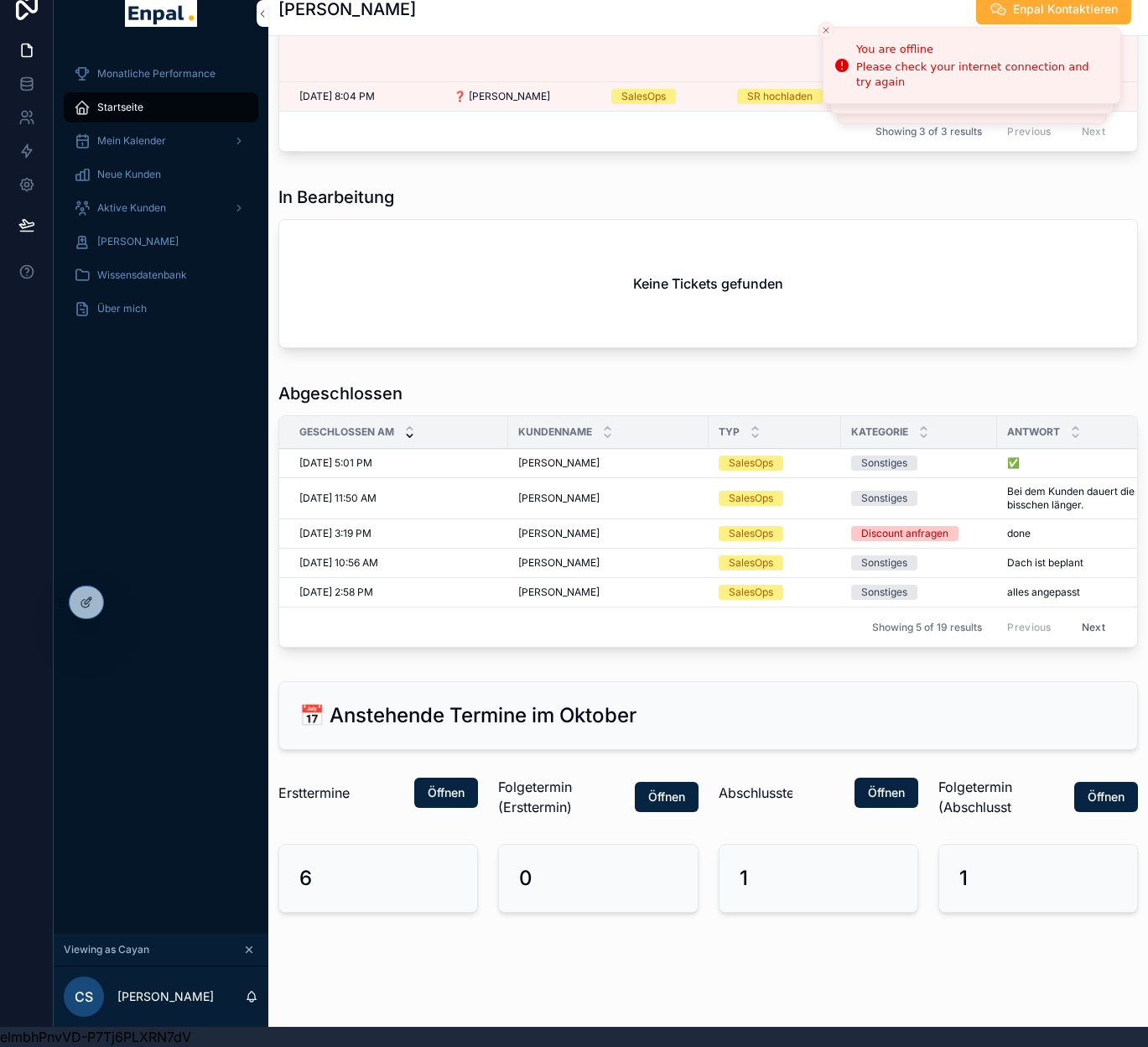
scroll to position [1503, 0]
click at [771, 511] on td "SalesOps" at bounding box center [775, 498] width 132 height 41
click at [1005, 498] on td "Bei dem Kunden dauert die bauliche Prüfung ein bisschen länger. Bei dem Kunden …" at bounding box center [1137, 498] width 280 height 41
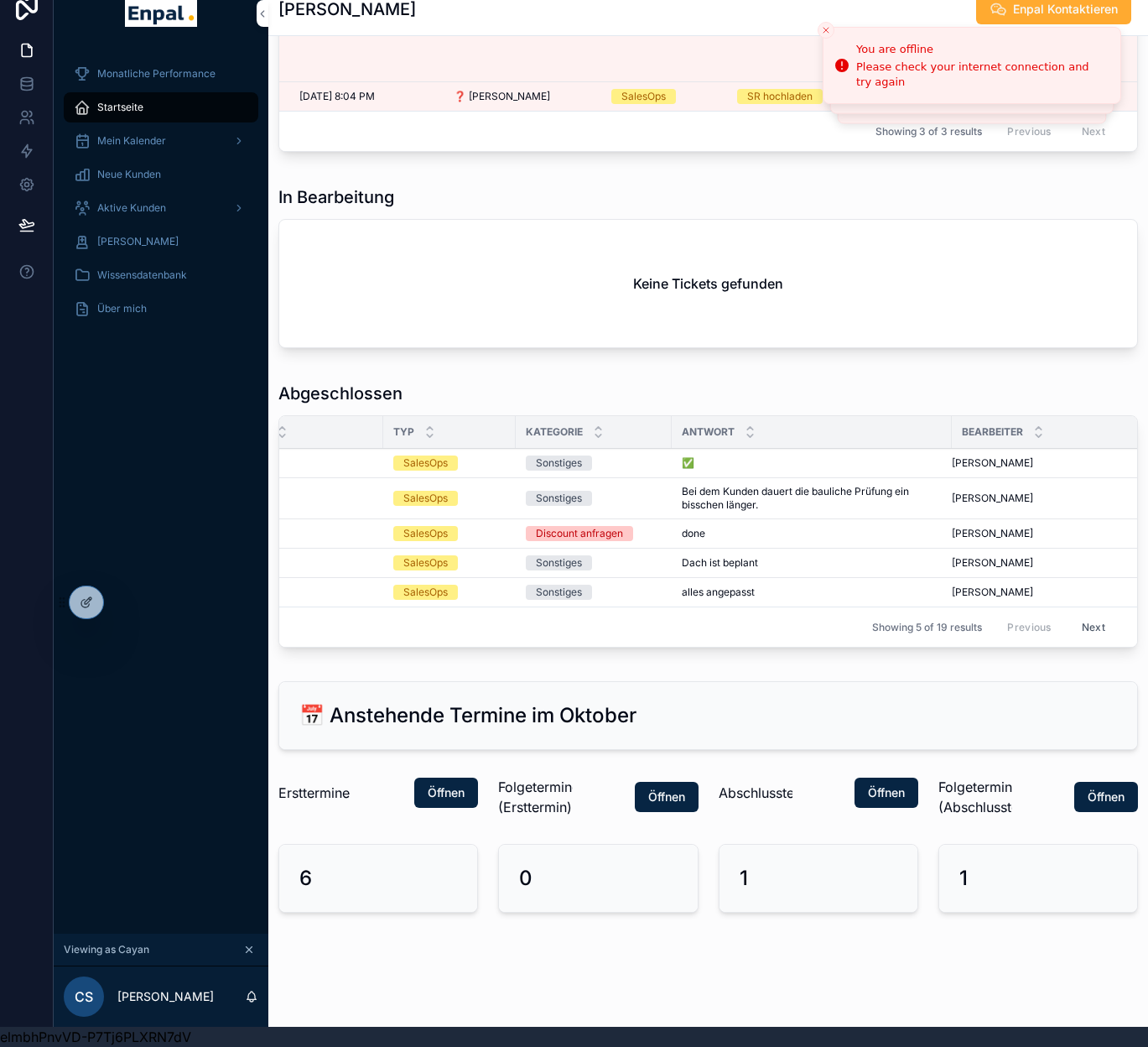
scroll to position [0, 336]
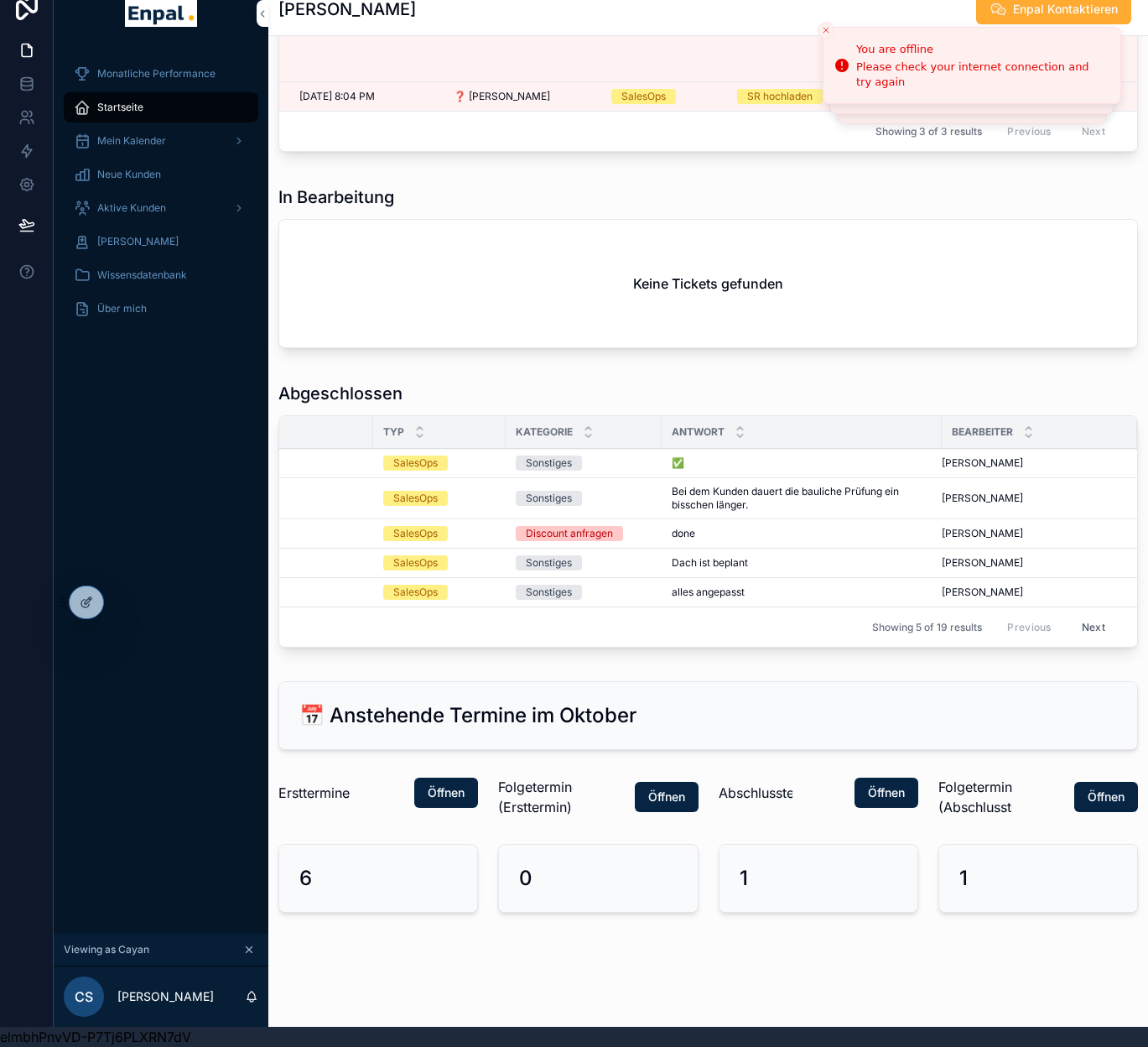
click at [831, 499] on span "Bei dem Kunden dauert die bauliche Prüfung ein bisschen länger." at bounding box center [802, 498] width 260 height 27
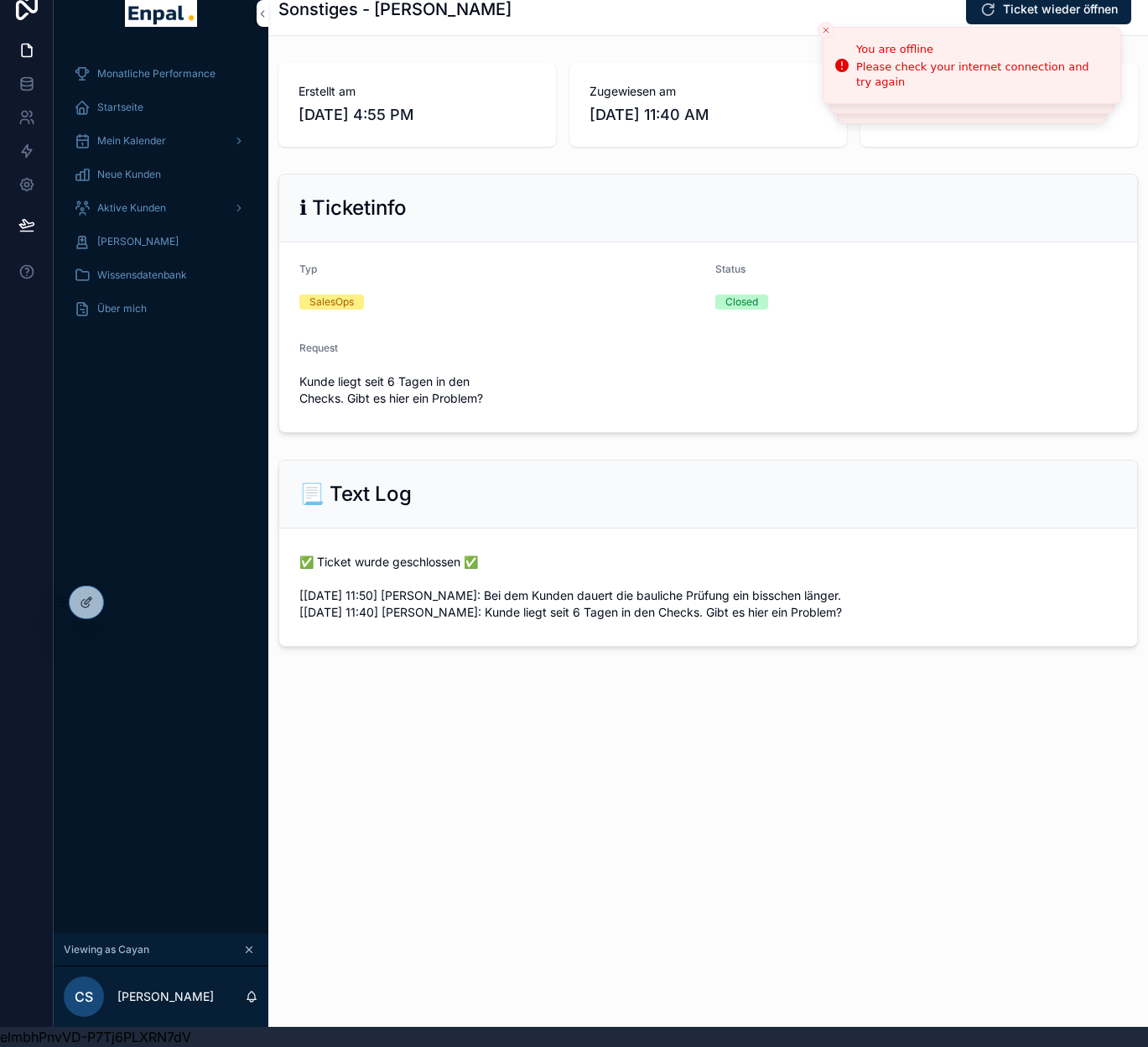
click at [138, 116] on div "Startseite" at bounding box center [161, 107] width 174 height 27
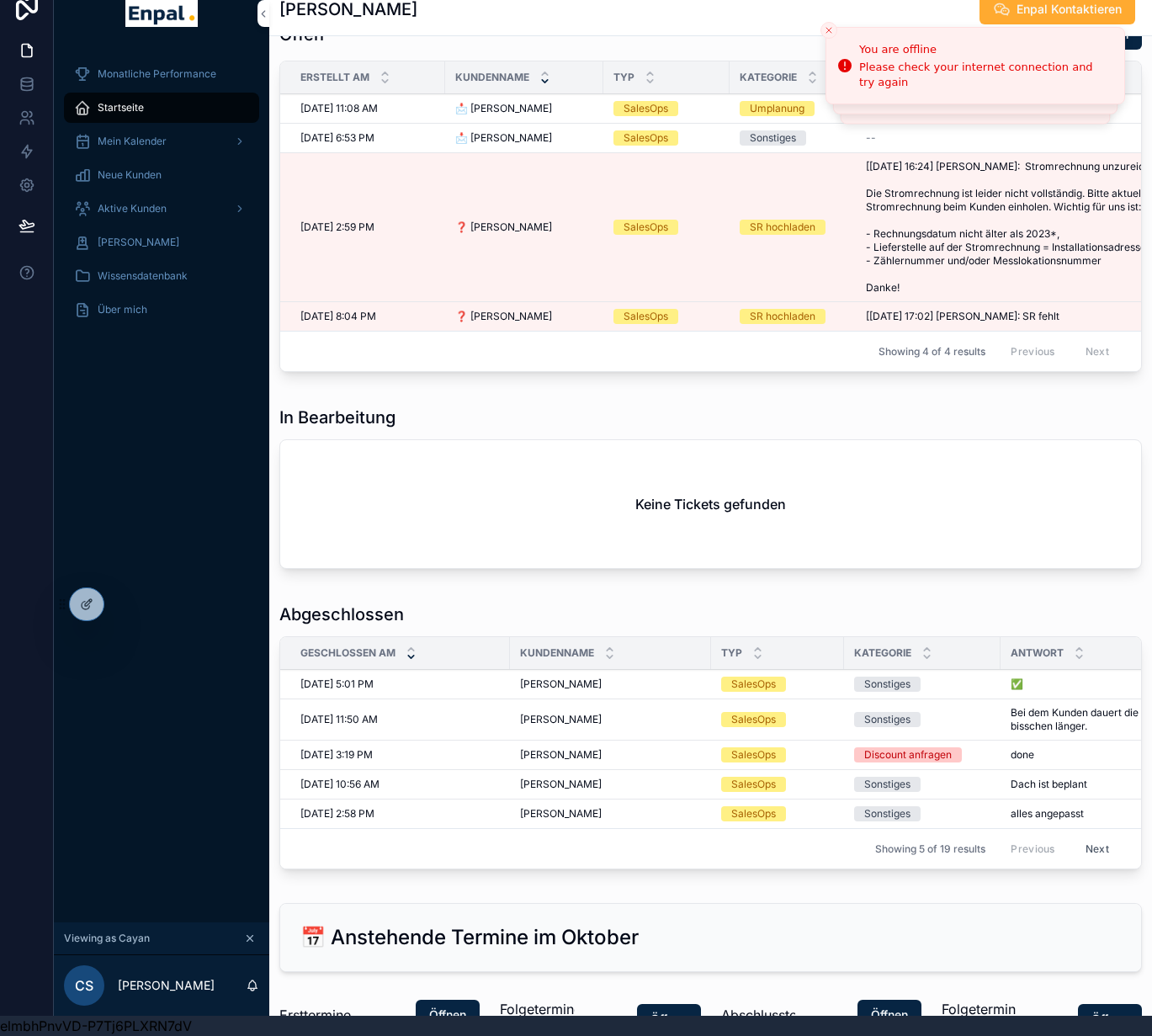
scroll to position [1298, 0]
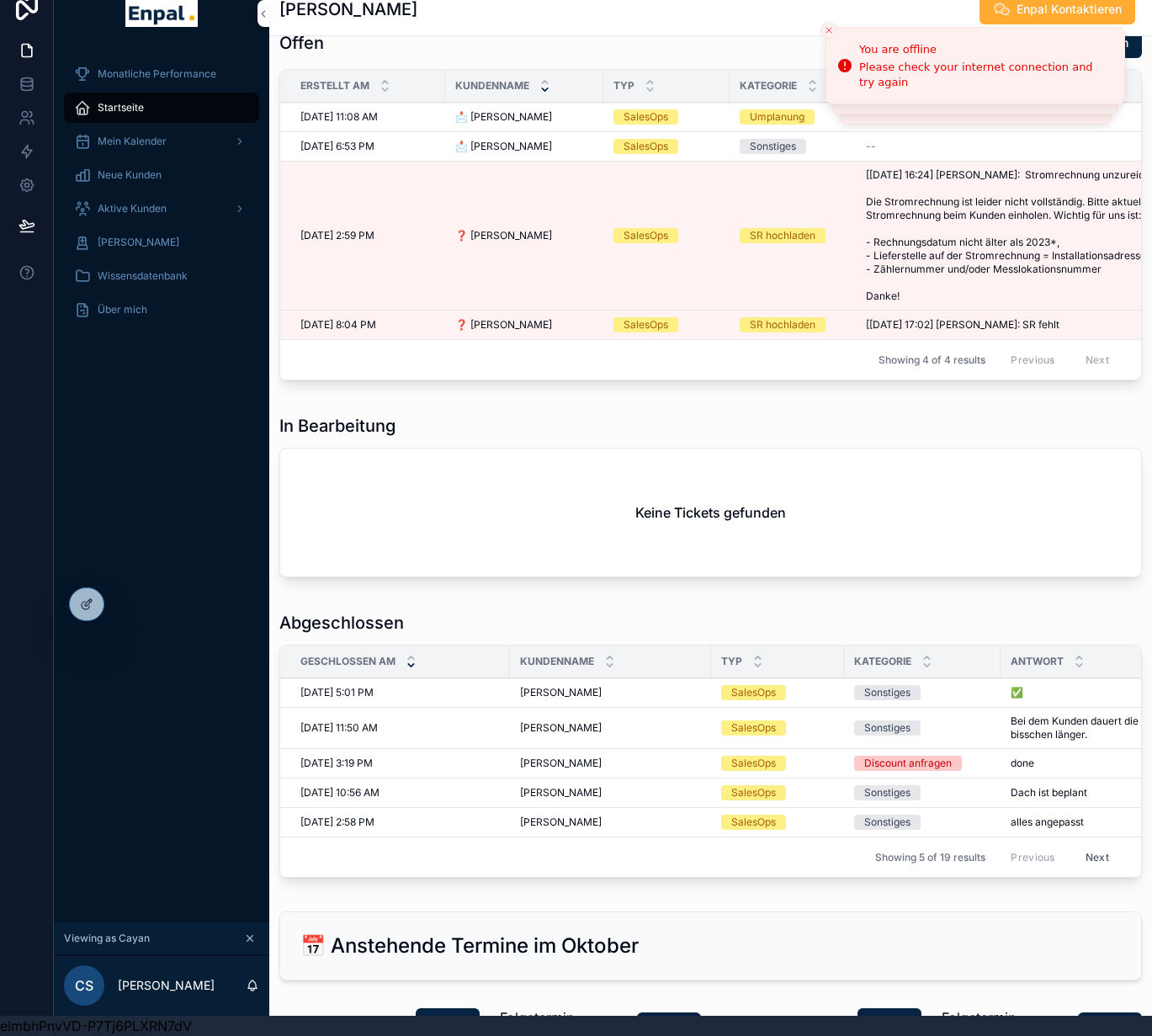
click at [0, 0] on icon at bounding box center [0, 0] width 0 height 0
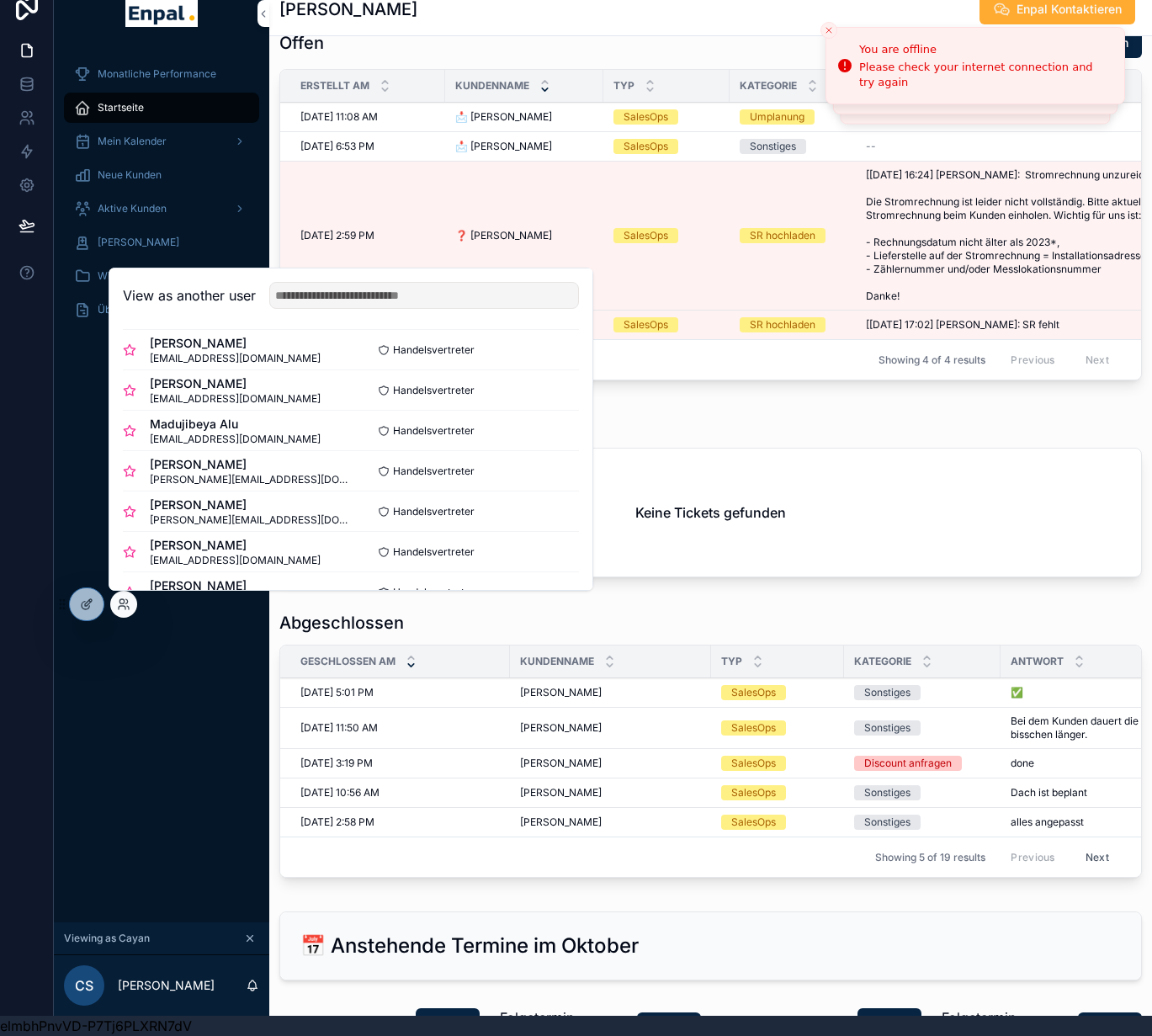
scroll to position [87, 0]
click at [0, 0] on button "Select" at bounding box center [0, 0] width 0 height 0
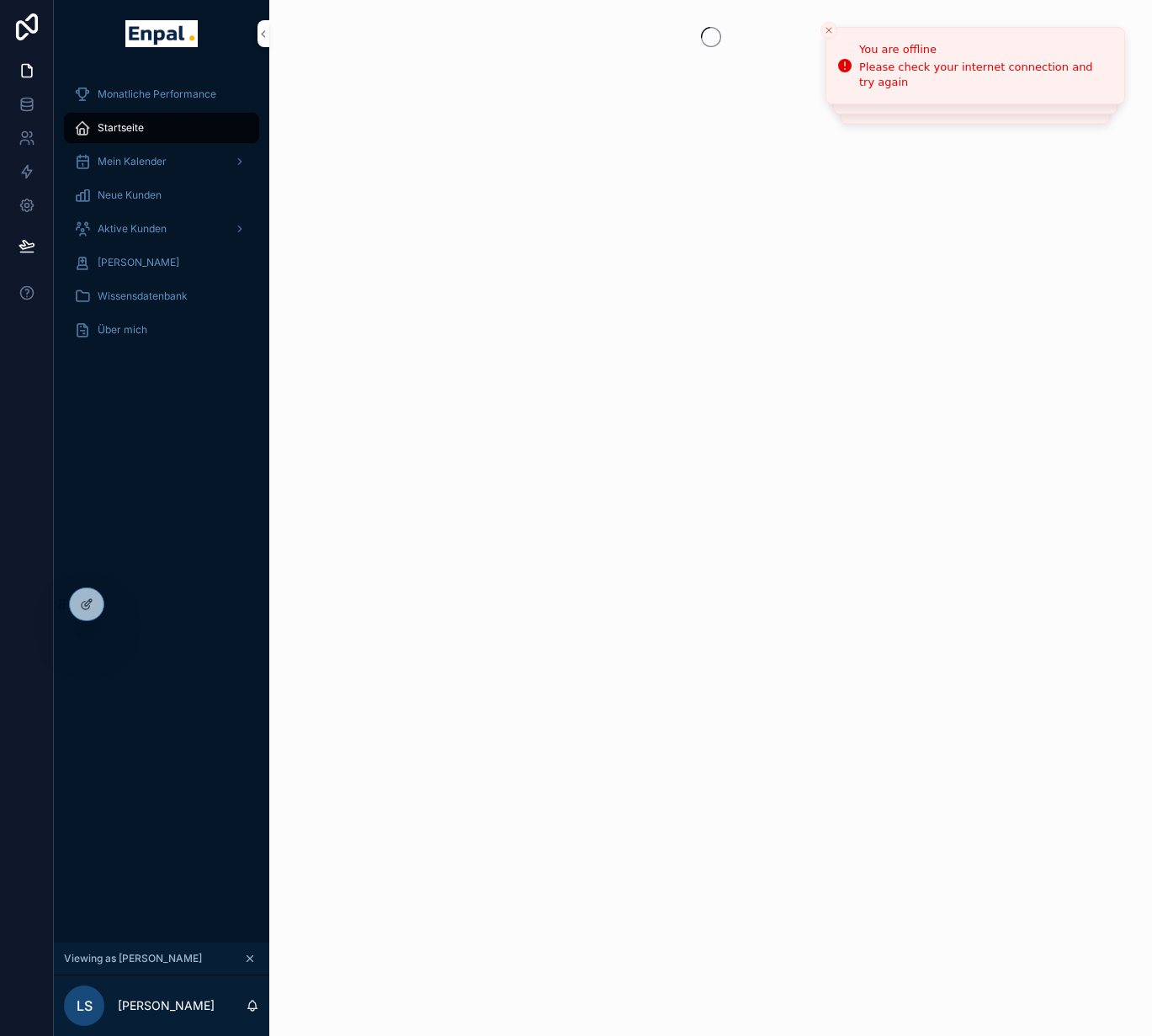
scroll to position [33, 0]
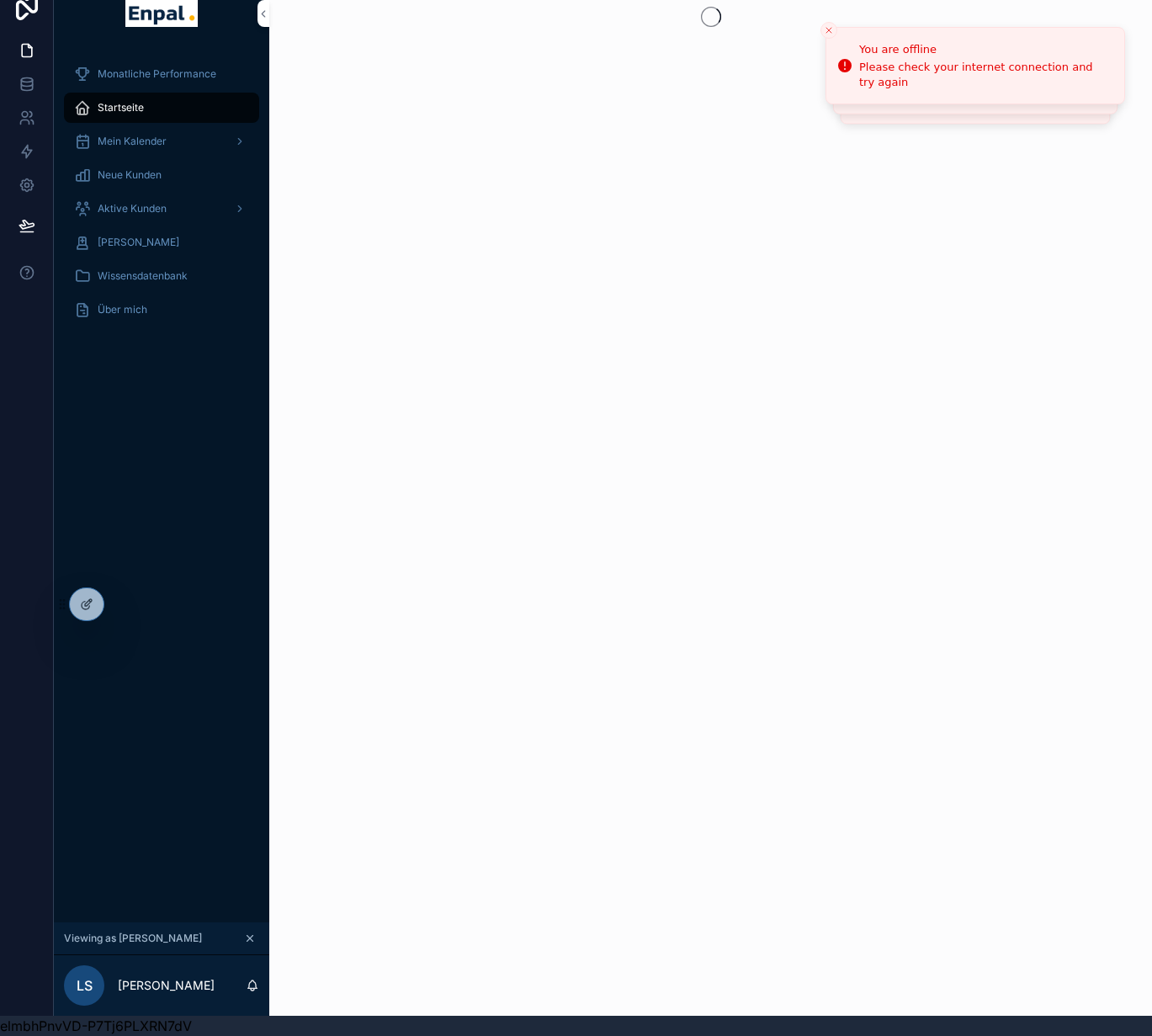
click at [133, 202] on span "Aktive Kunden" at bounding box center [132, 208] width 69 height 13
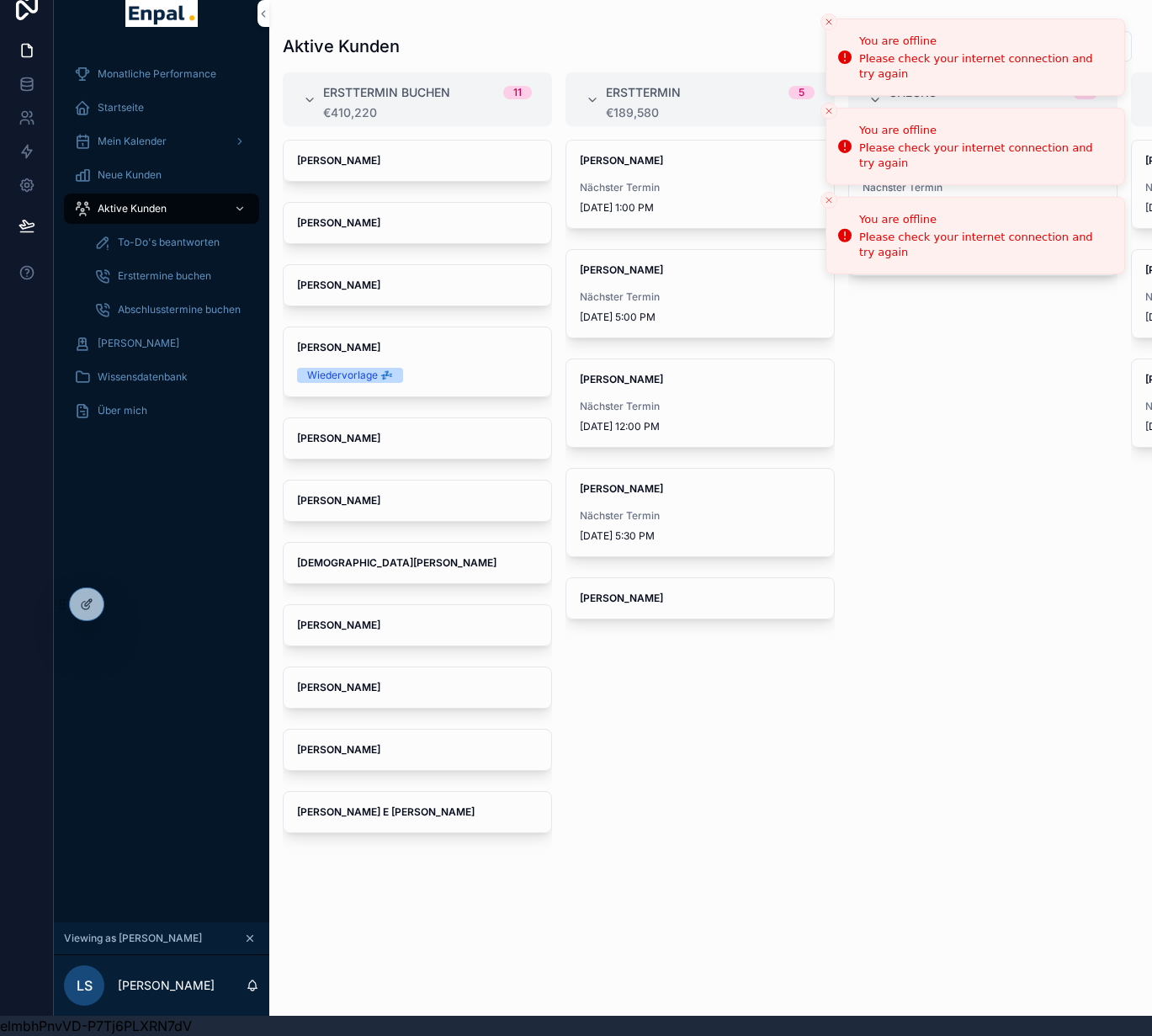
click at [822, 18] on button "Close toast" at bounding box center [828, 21] width 17 height 17
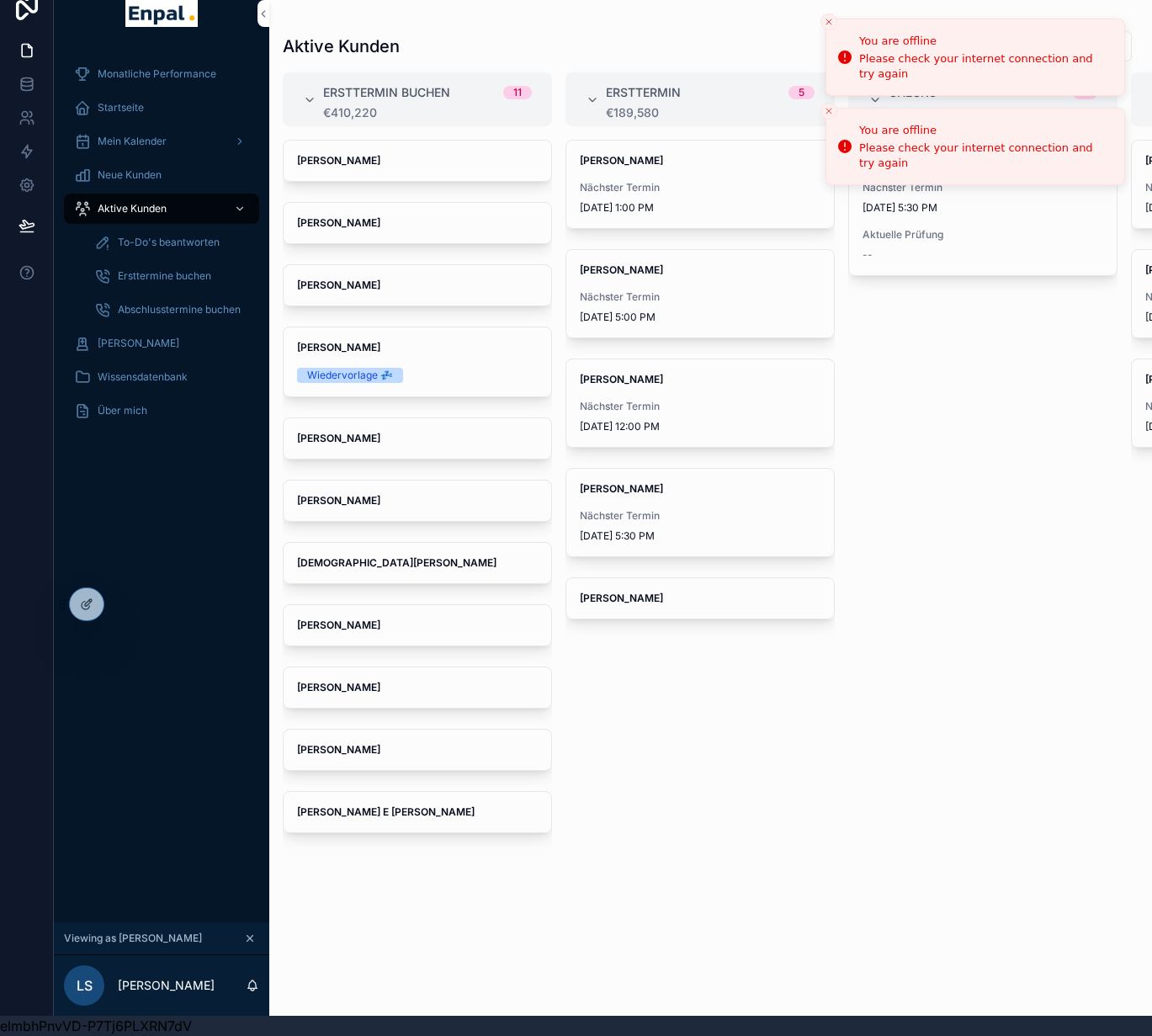
click at [828, 24] on icon "Close toast" at bounding box center [829, 22] width 10 height 10
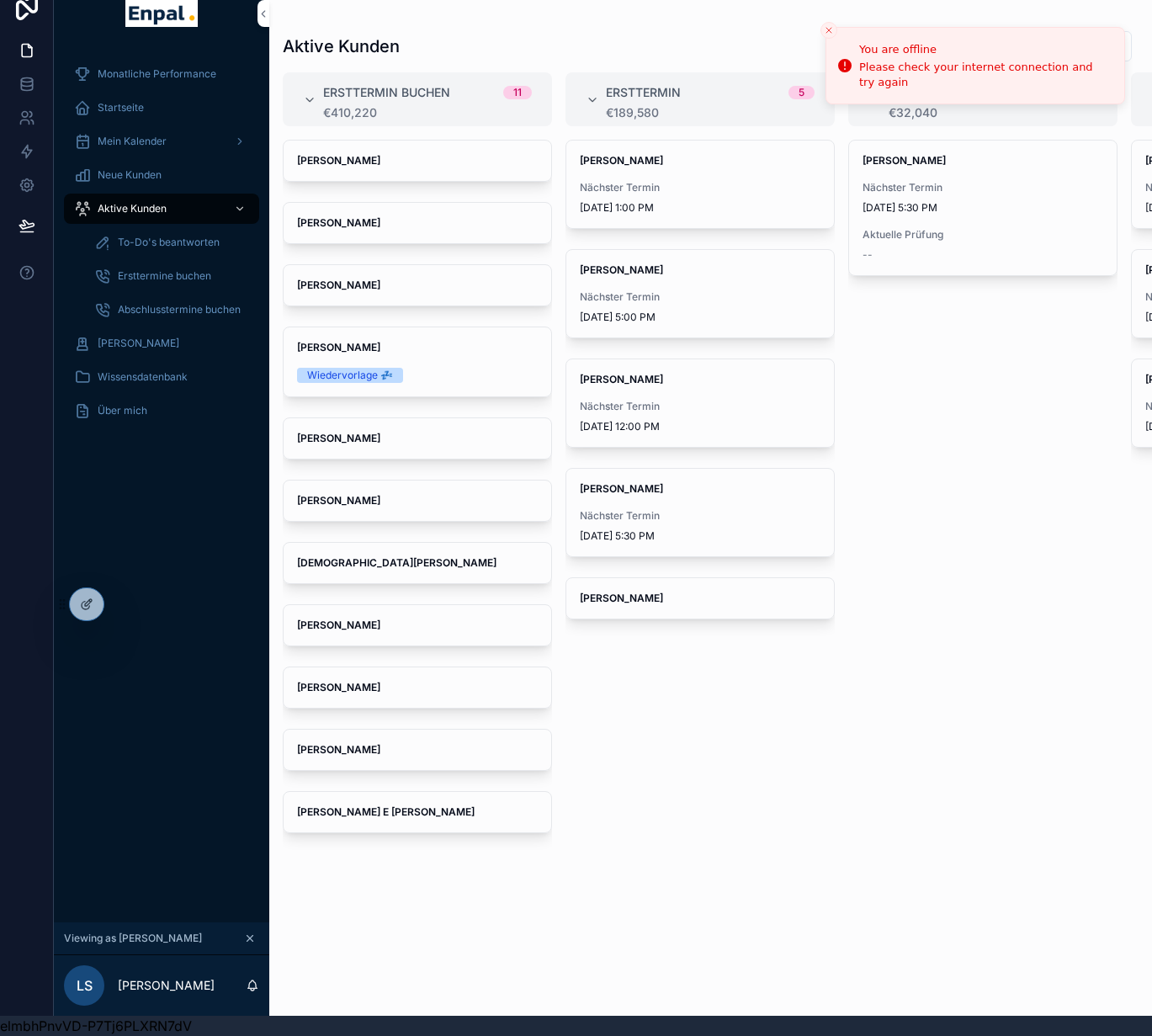
click at [828, 25] on icon "Close toast" at bounding box center [829, 31] width 10 height 10
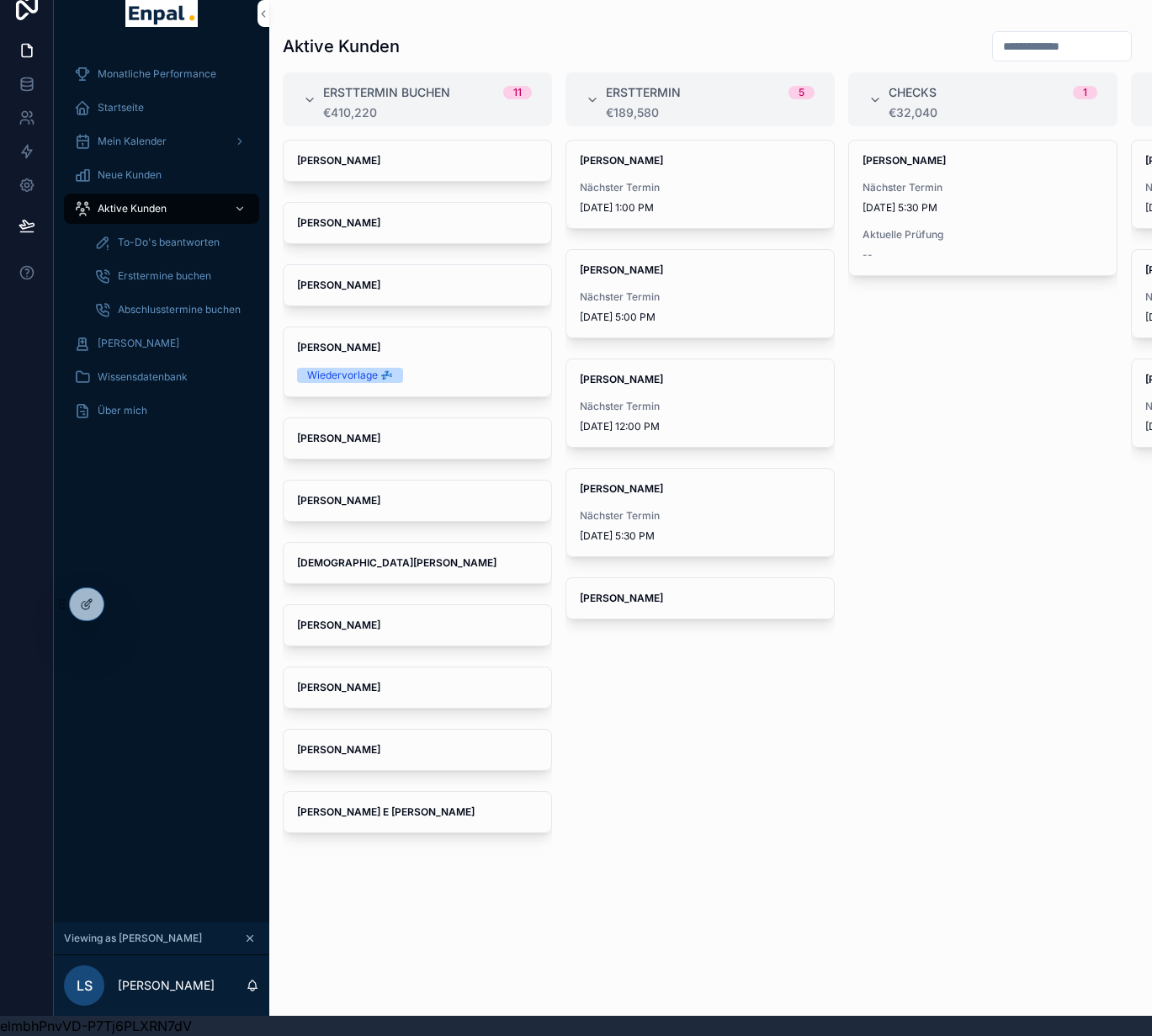
click at [688, 166] on div "Ralf Hunke Nächster Termin 10/24/2025 1:00 PM" at bounding box center [701, 185] width 268 height 88
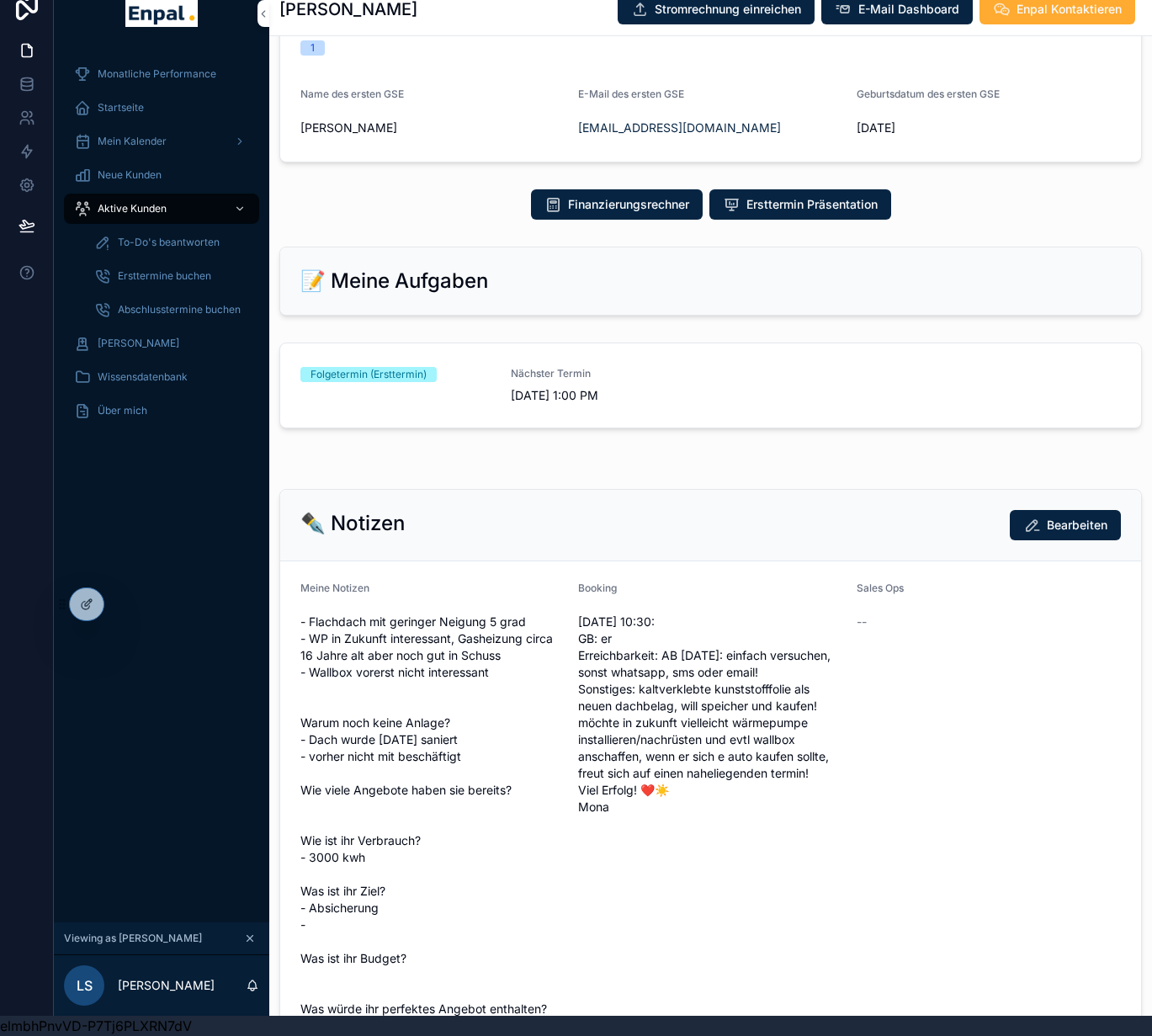
scroll to position [576, 0]
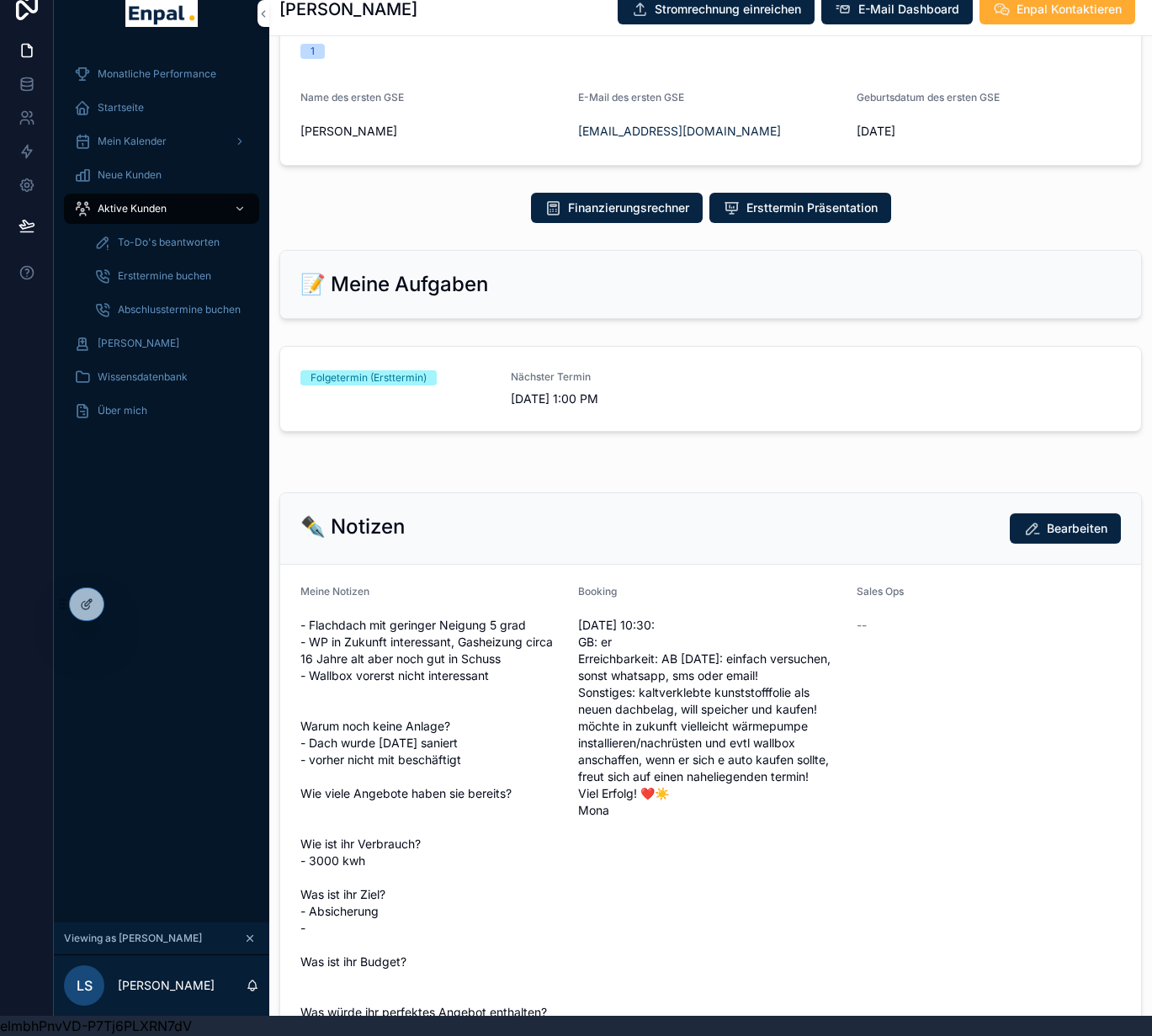
click at [706, 400] on link "Folgetermin (Ersttermin) Nächster Termin 10/24/2025 1:00 PM" at bounding box center [710, 388] width 861 height 84
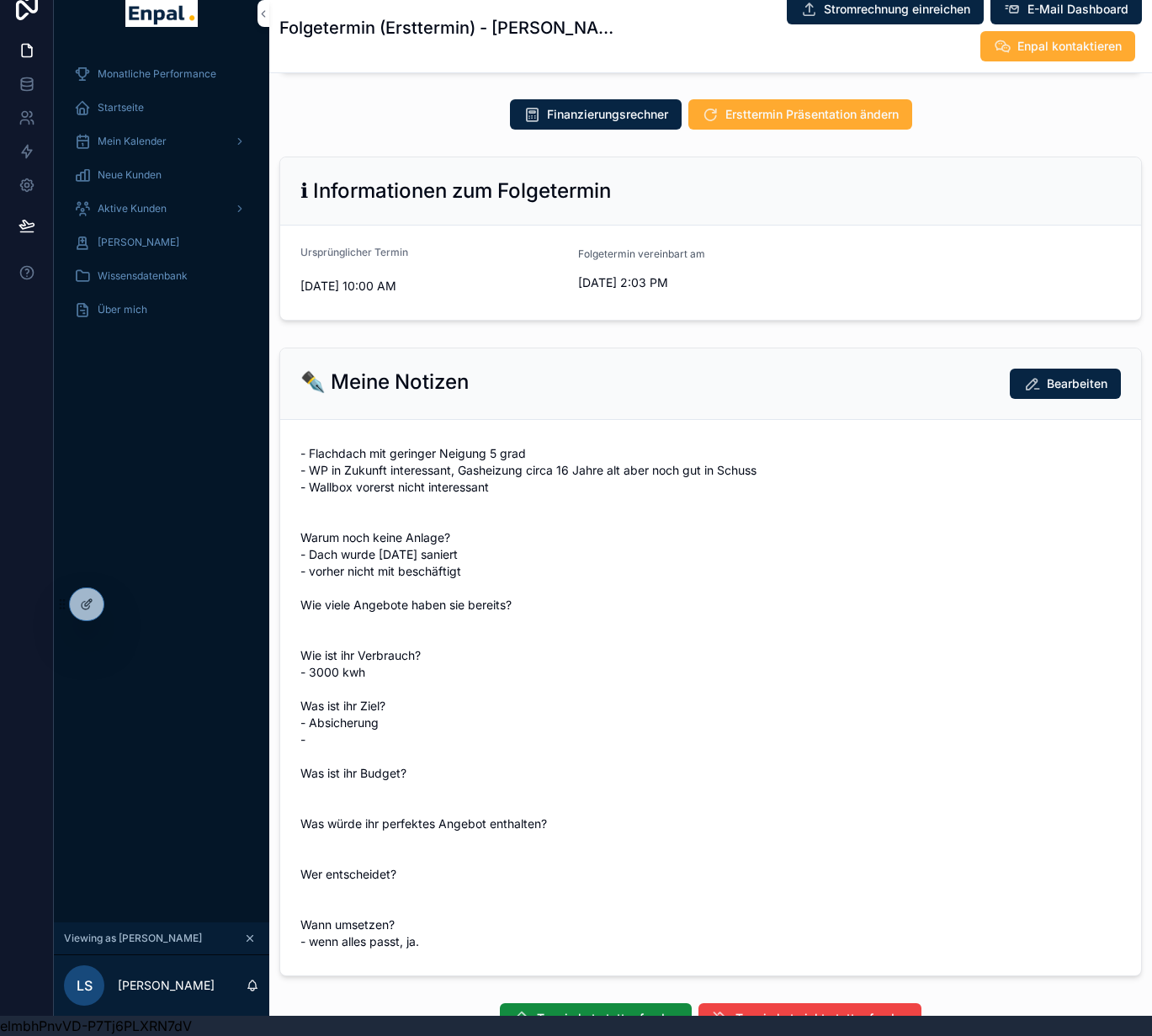
scroll to position [503, 0]
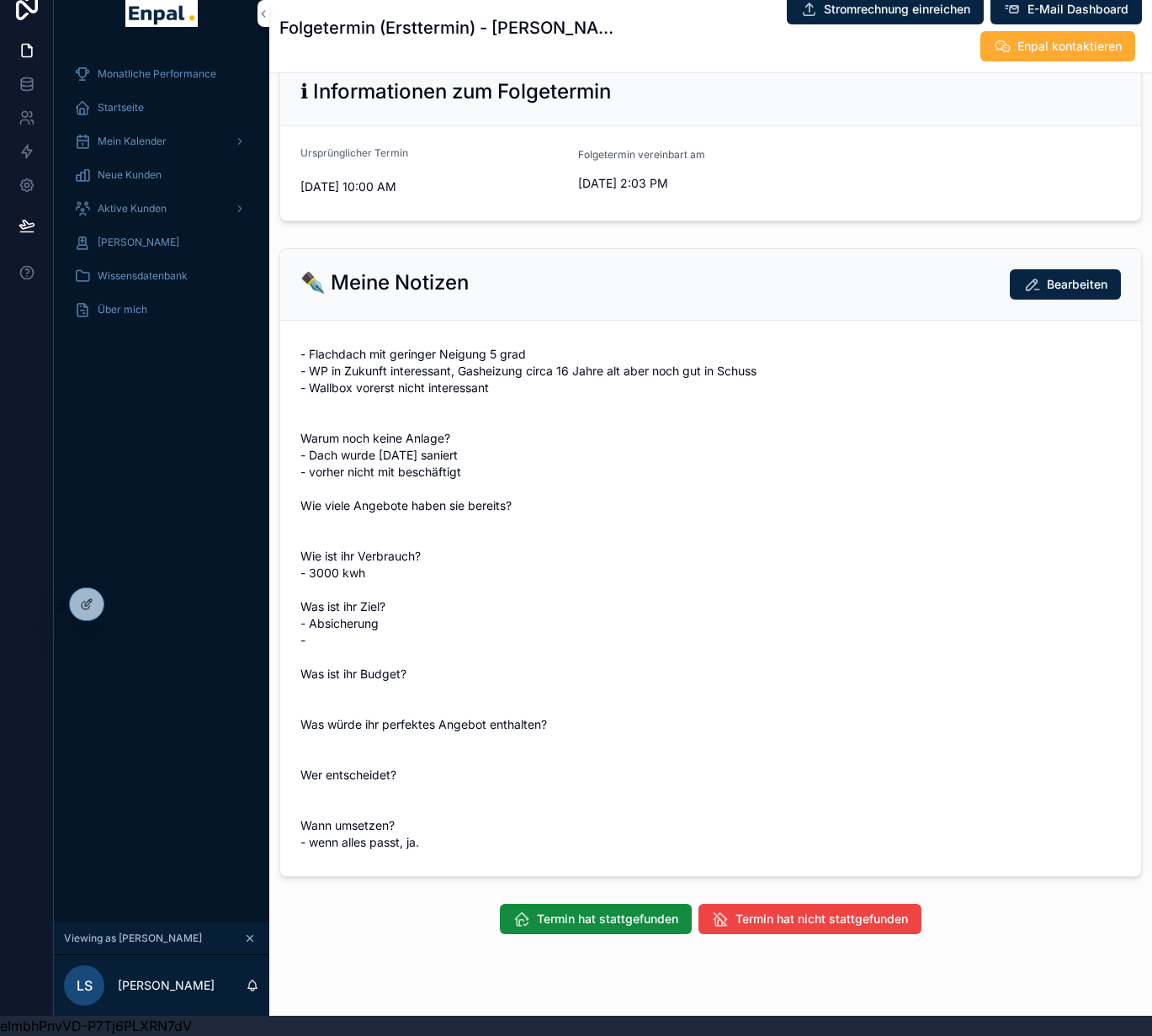
click at [619, 911] on span "Termin hat stattgefunden" at bounding box center [608, 919] width 142 height 17
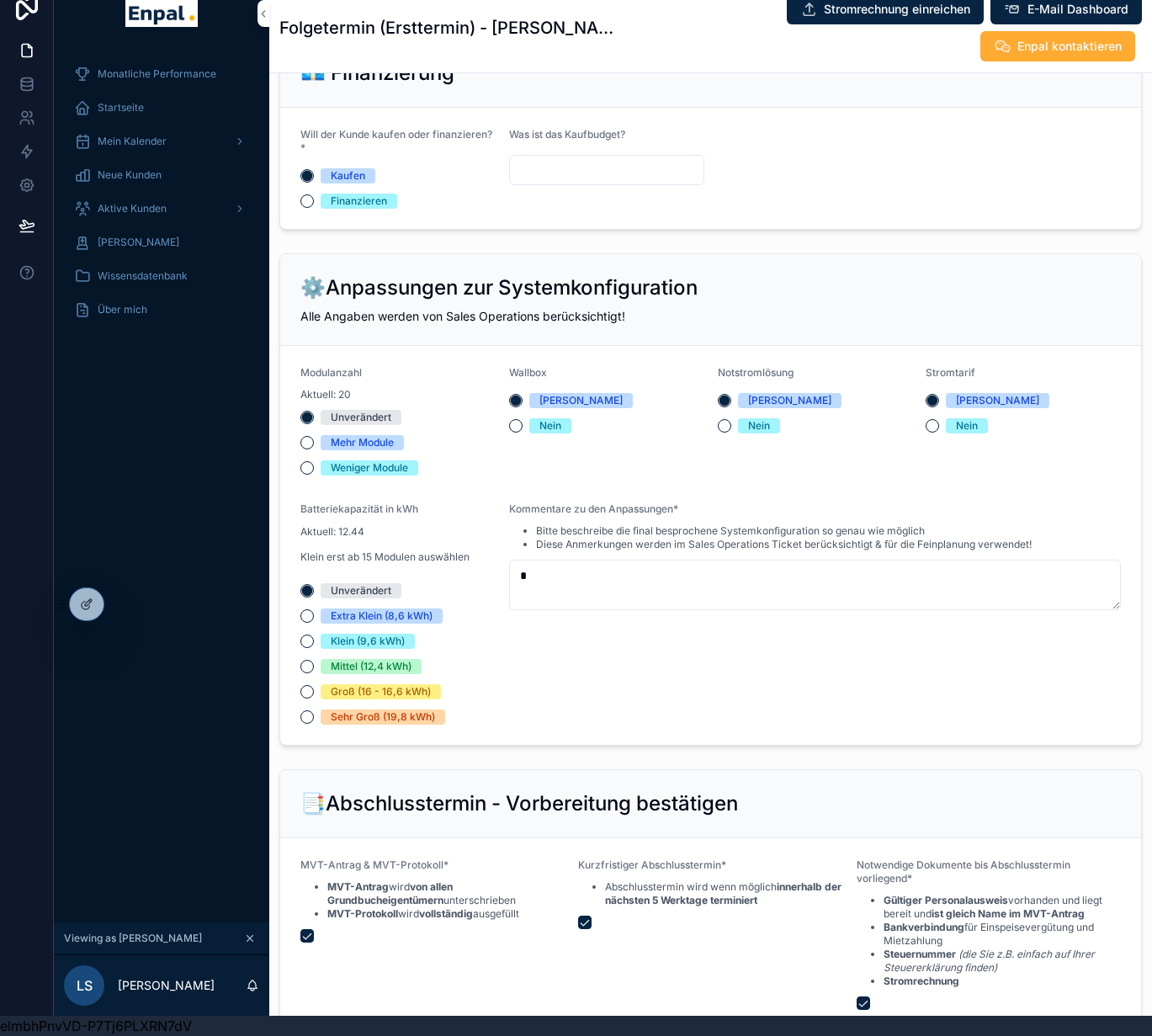
scroll to position [2502, 0]
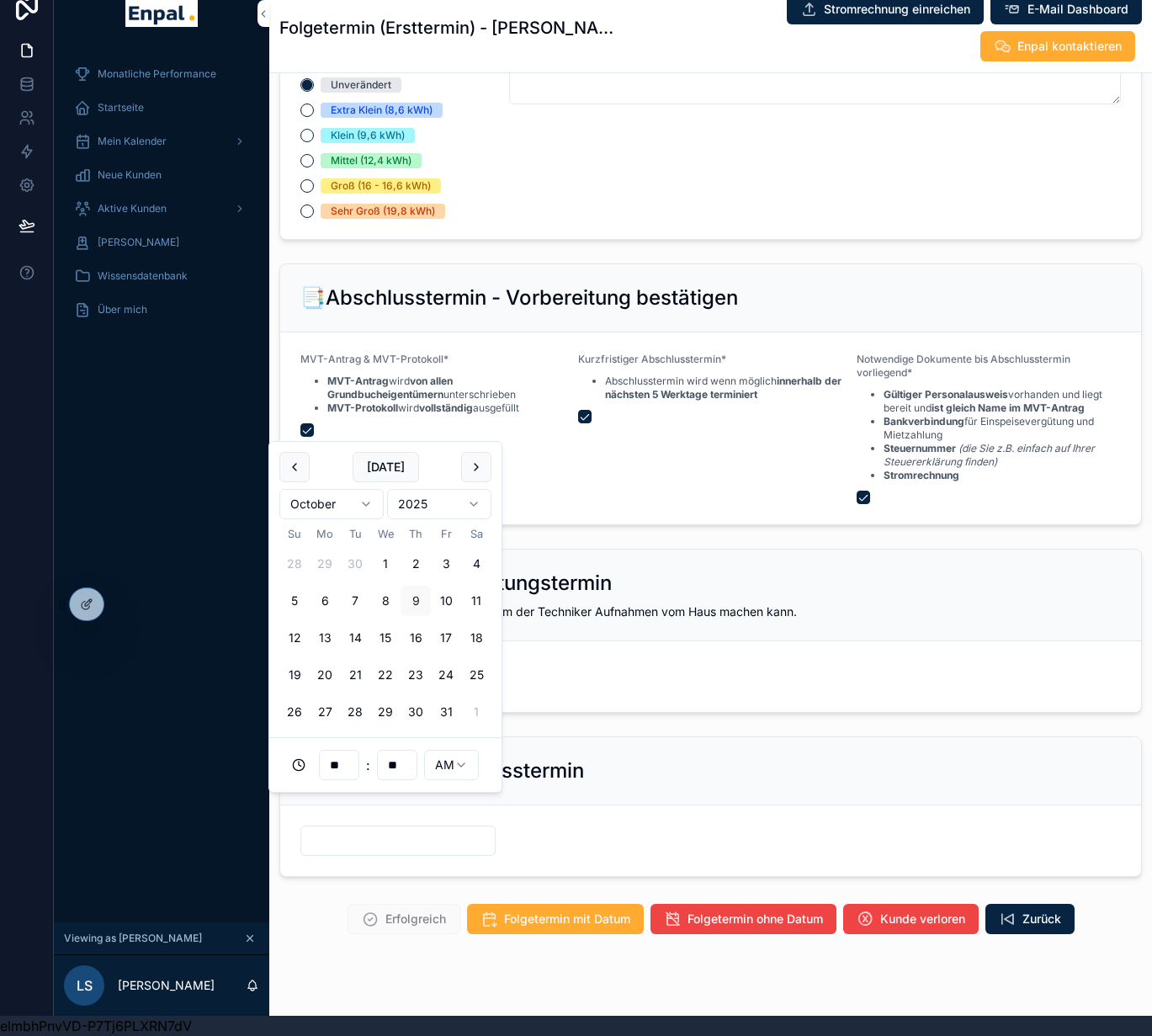
click at [425, 830] on input "scrollable content" at bounding box center [397, 841] width 193 height 24
click at [443, 674] on button "24" at bounding box center [446, 675] width 31 height 31
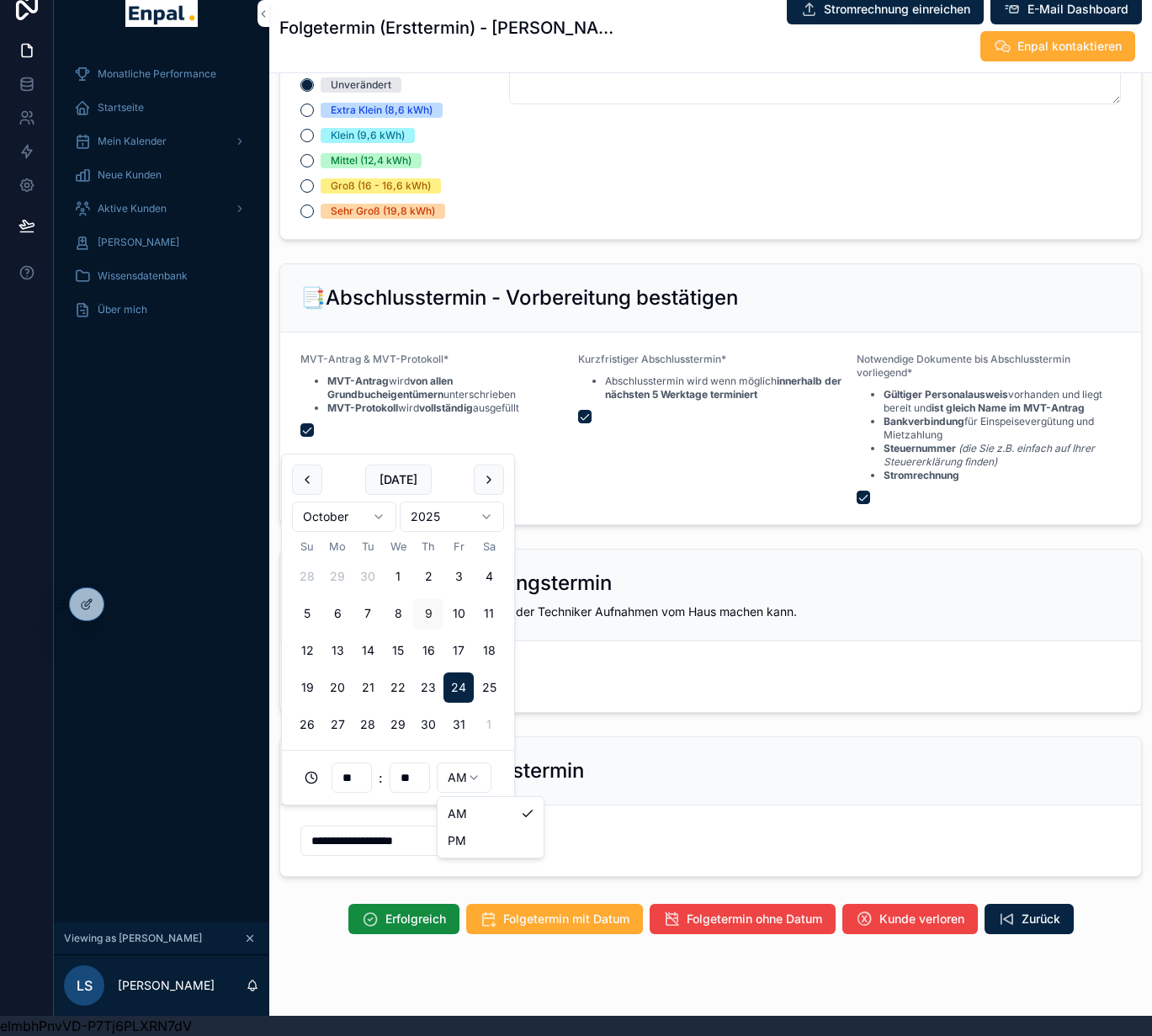
scroll to position [20, 0]
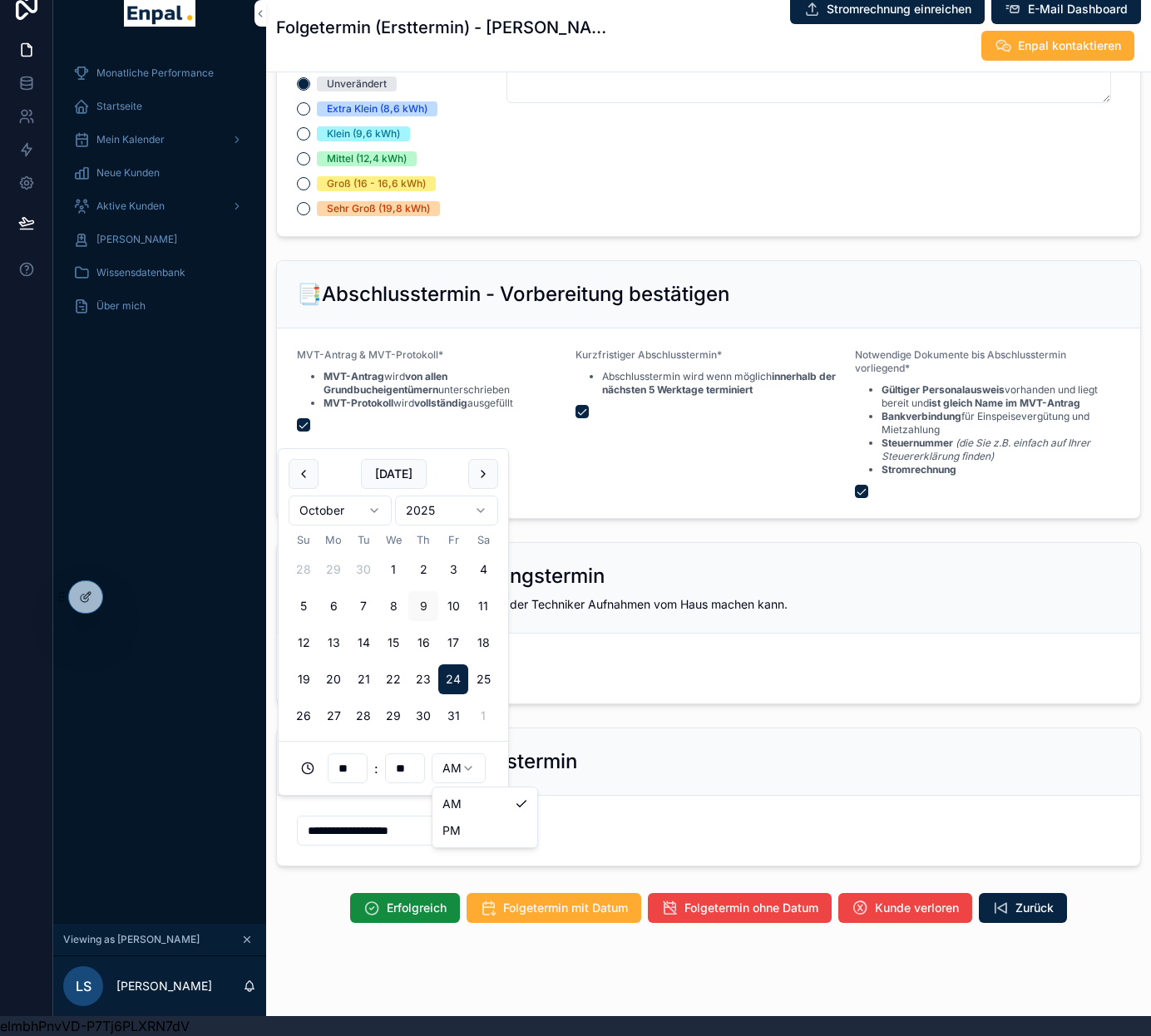
click at [451, 749] on html "**********" at bounding box center [576, 508] width 1151 height 1056
type input "**********"
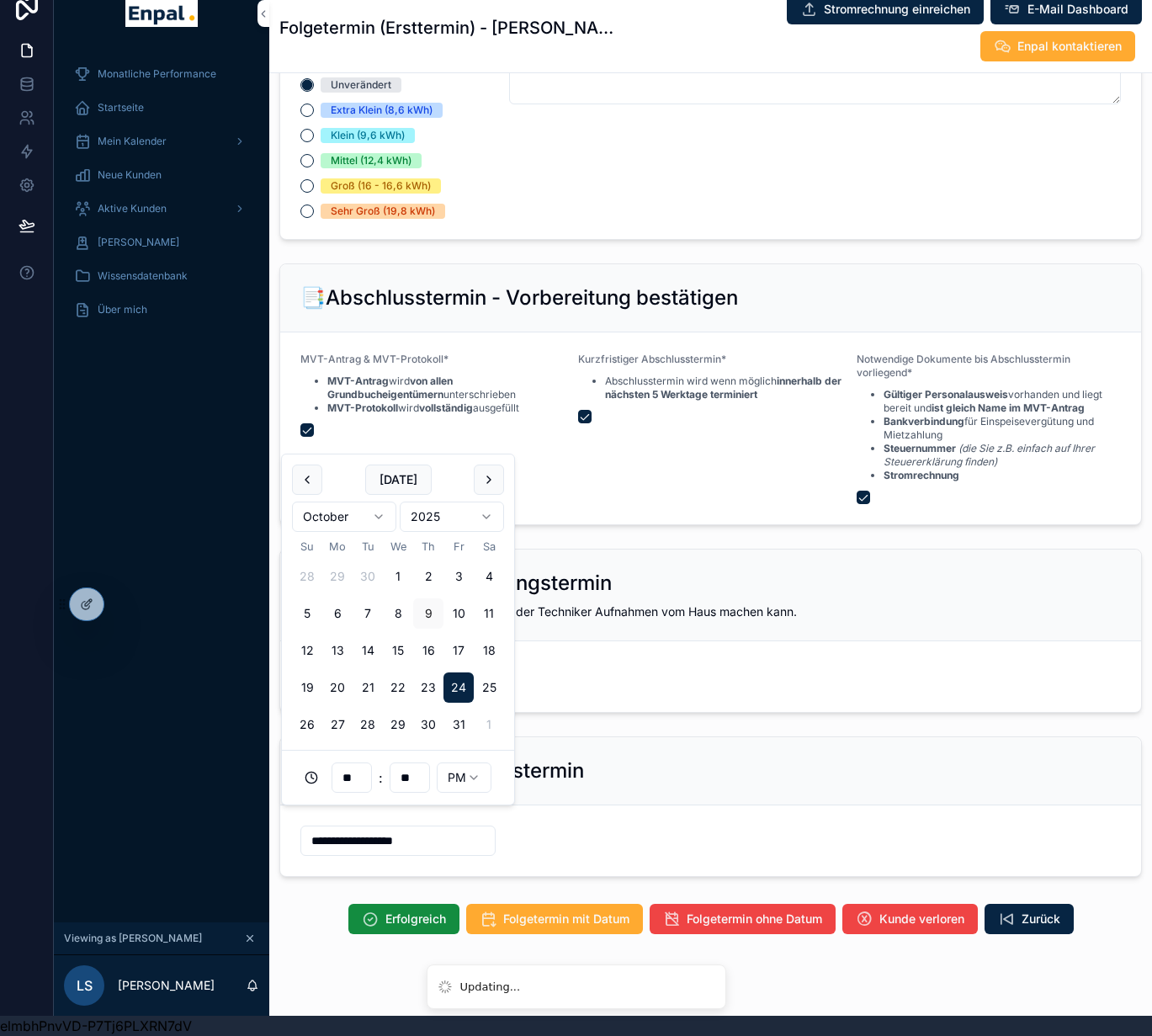
click at [437, 911] on span "Erfolgreich" at bounding box center [415, 919] width 60 height 17
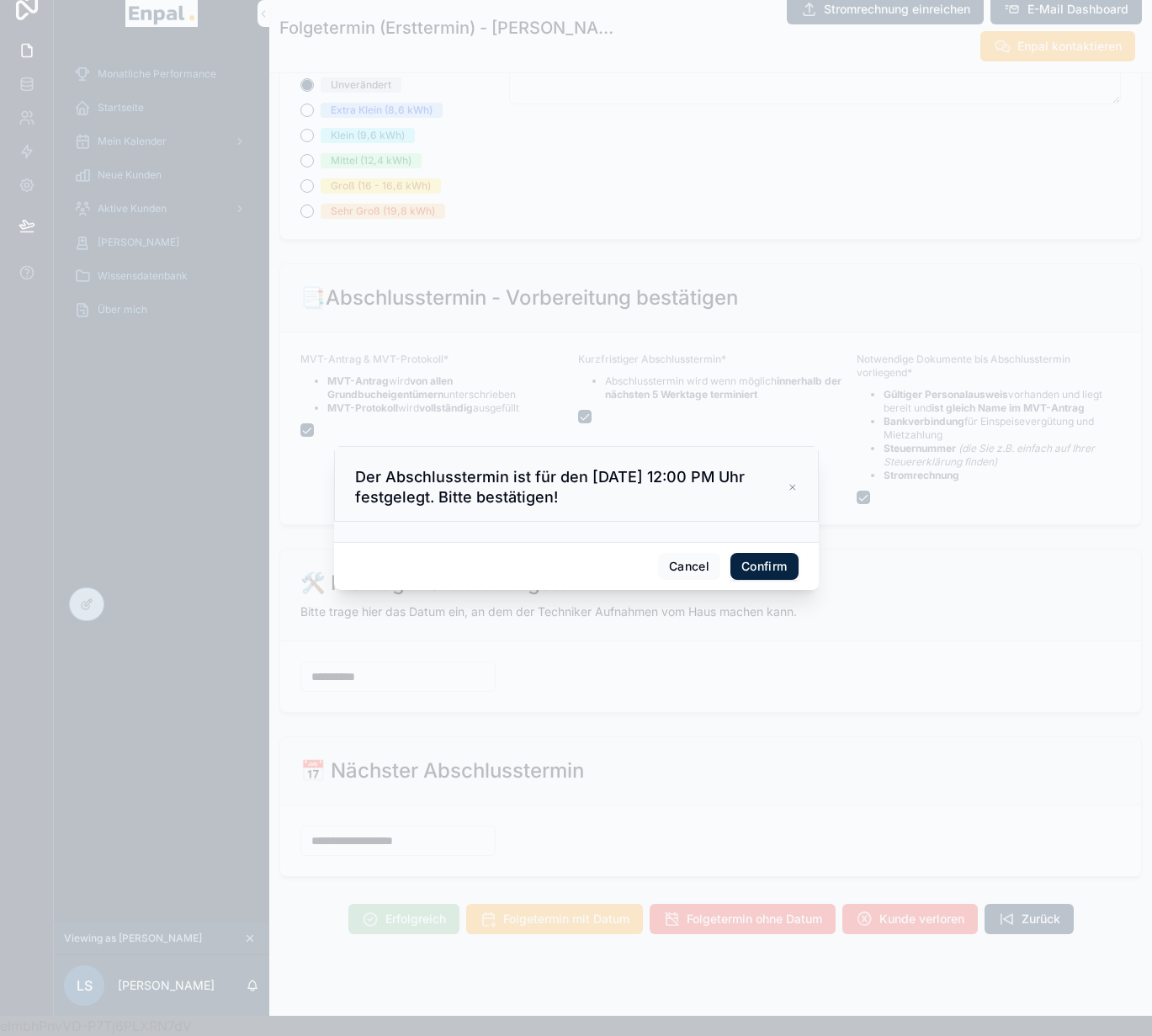
click at [763, 569] on button "Confirm" at bounding box center [764, 566] width 67 height 27
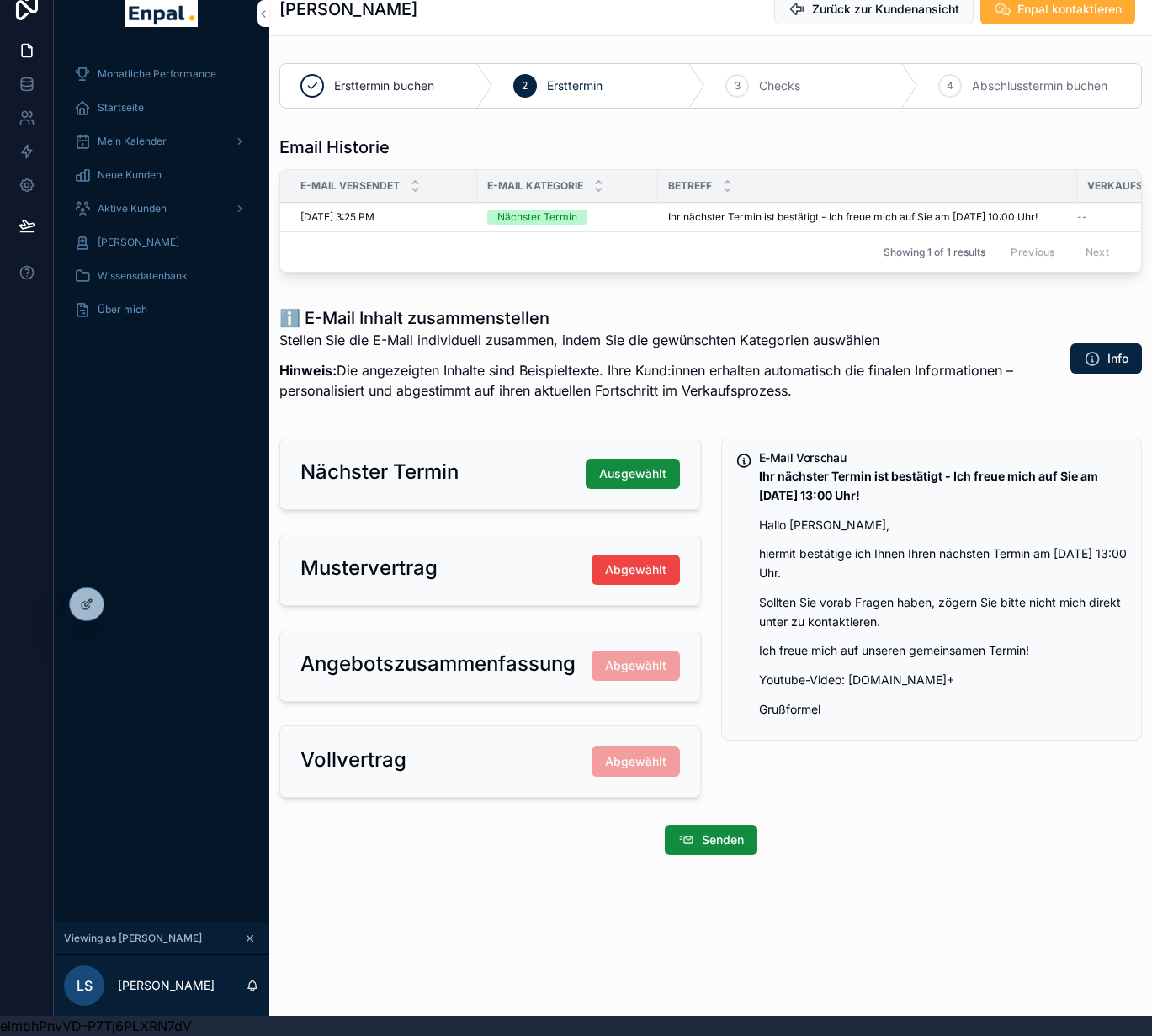
click at [139, 207] on span "Aktive Kunden" at bounding box center [132, 208] width 69 height 13
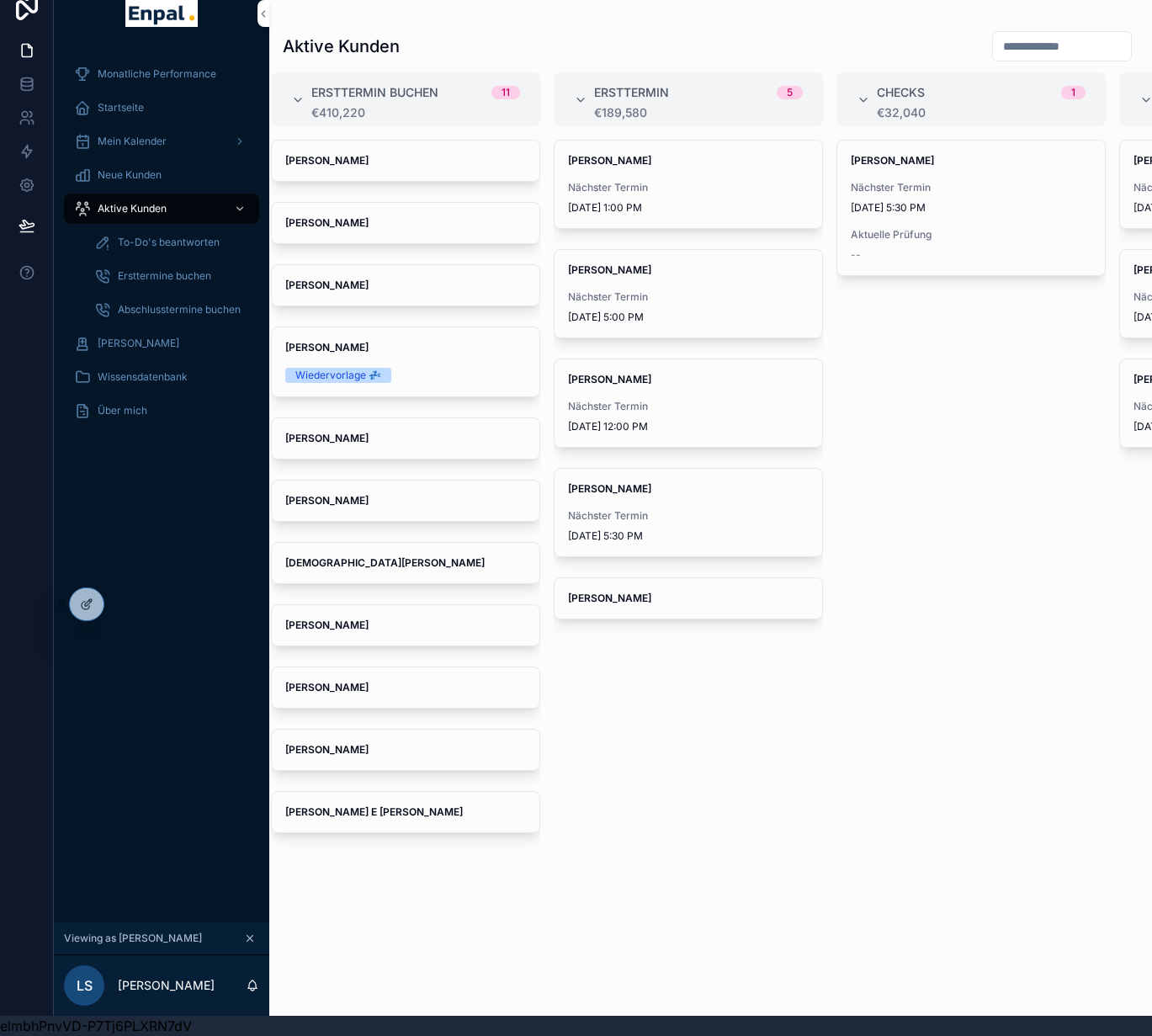
scroll to position [0, 249]
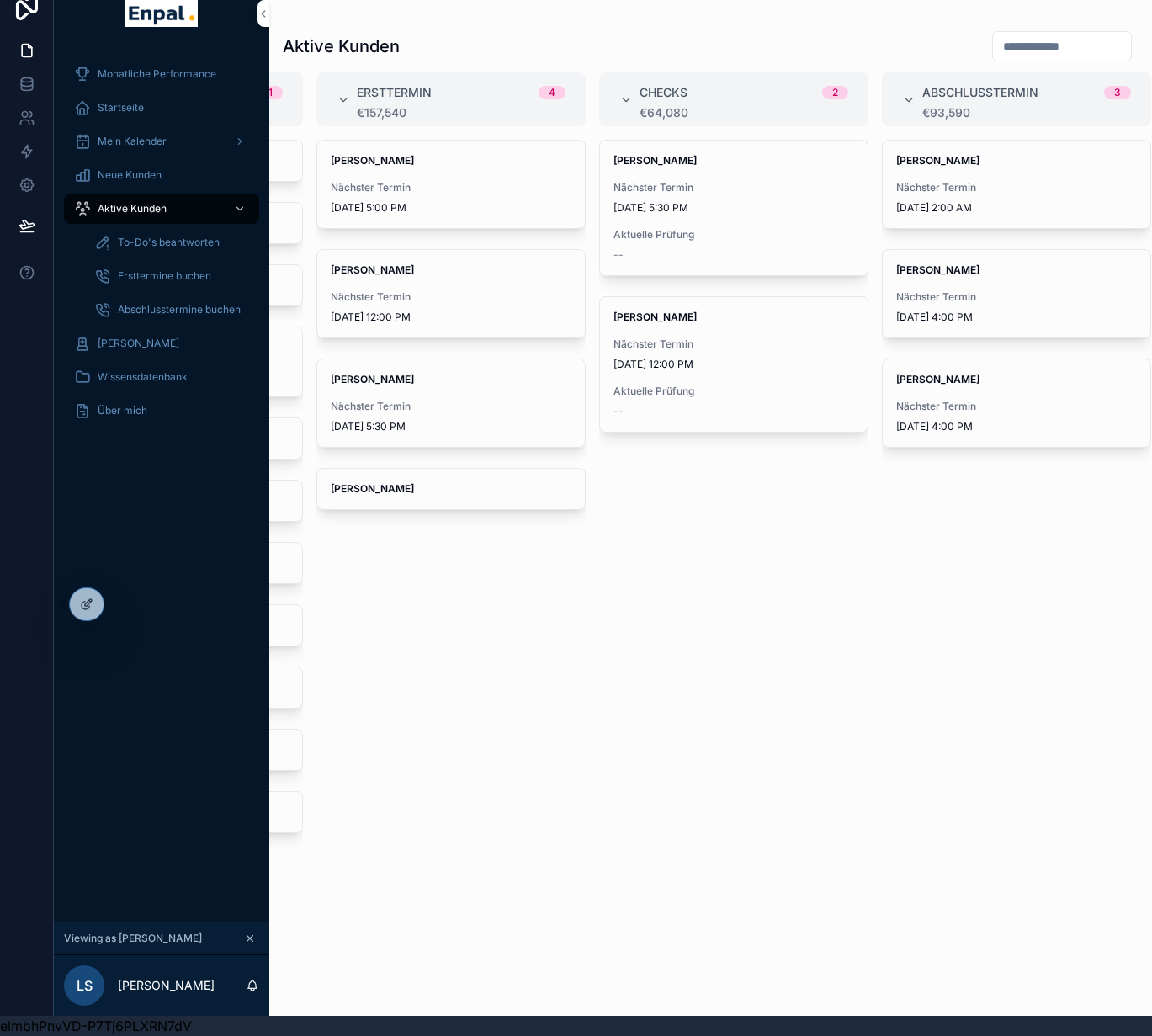
click at [0, 0] on icon at bounding box center [0, 0] width 0 height 0
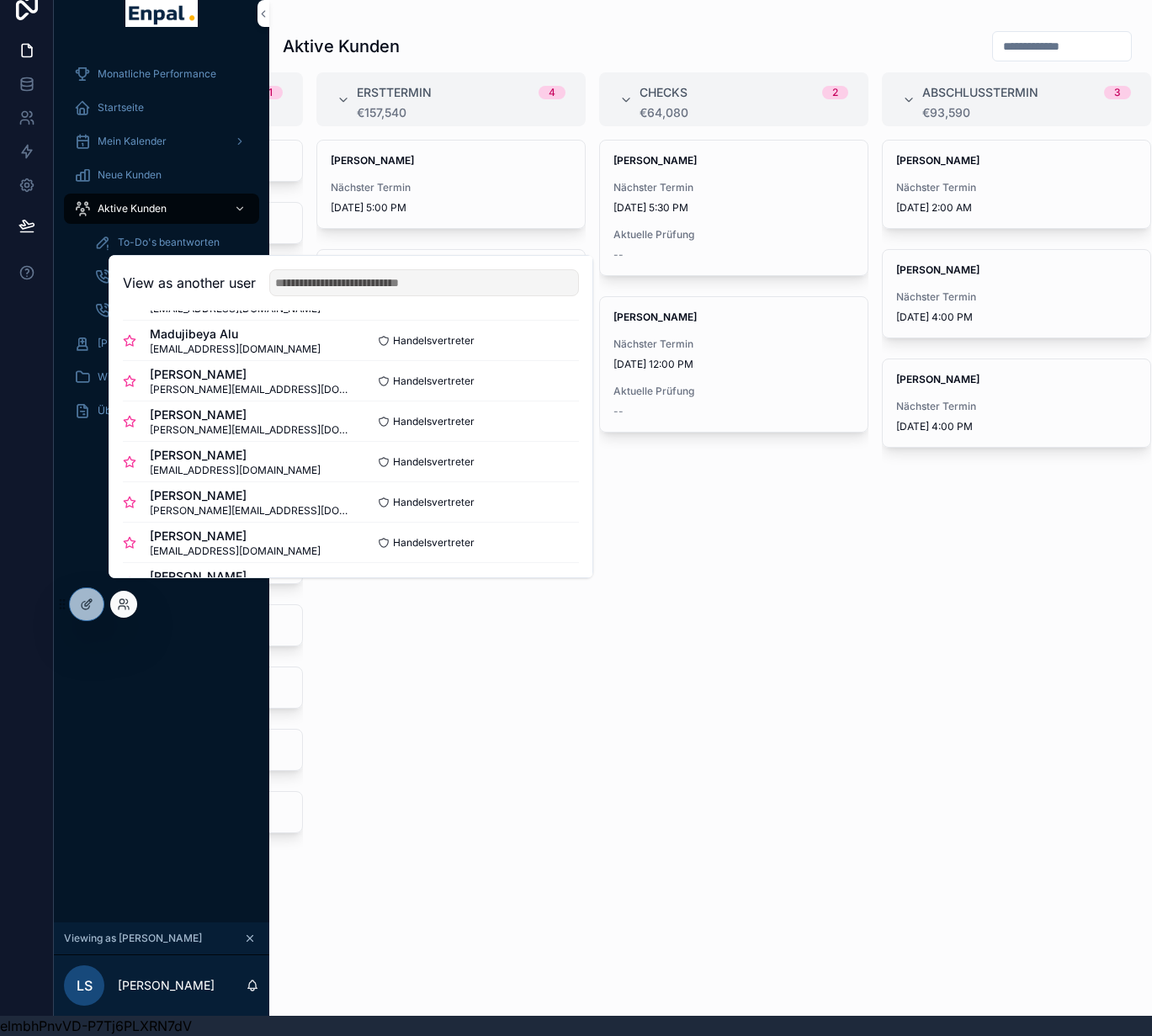
scroll to position [213, 0]
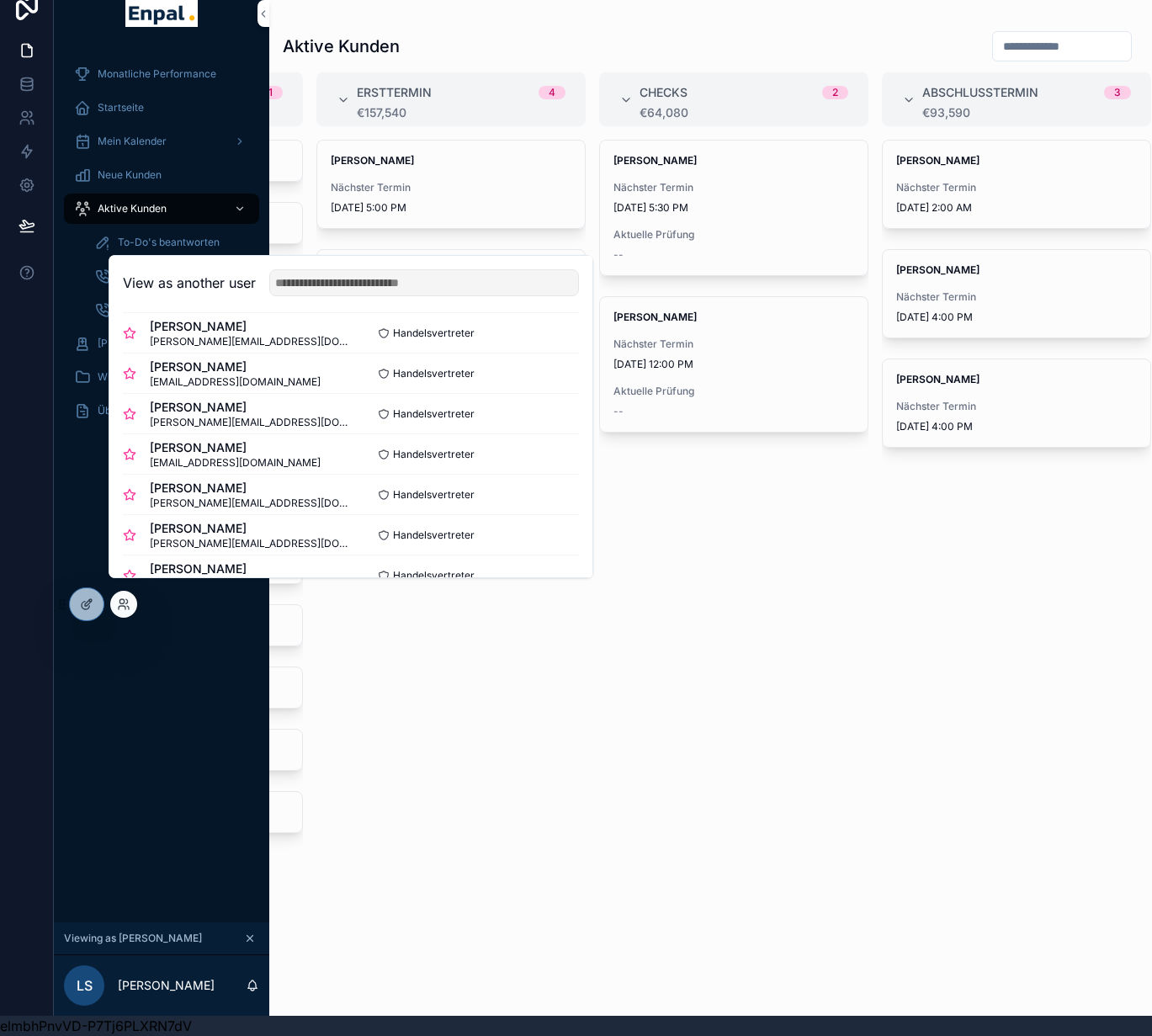
click at [0, 0] on button "Select" at bounding box center [0, 0] width 0 height 0
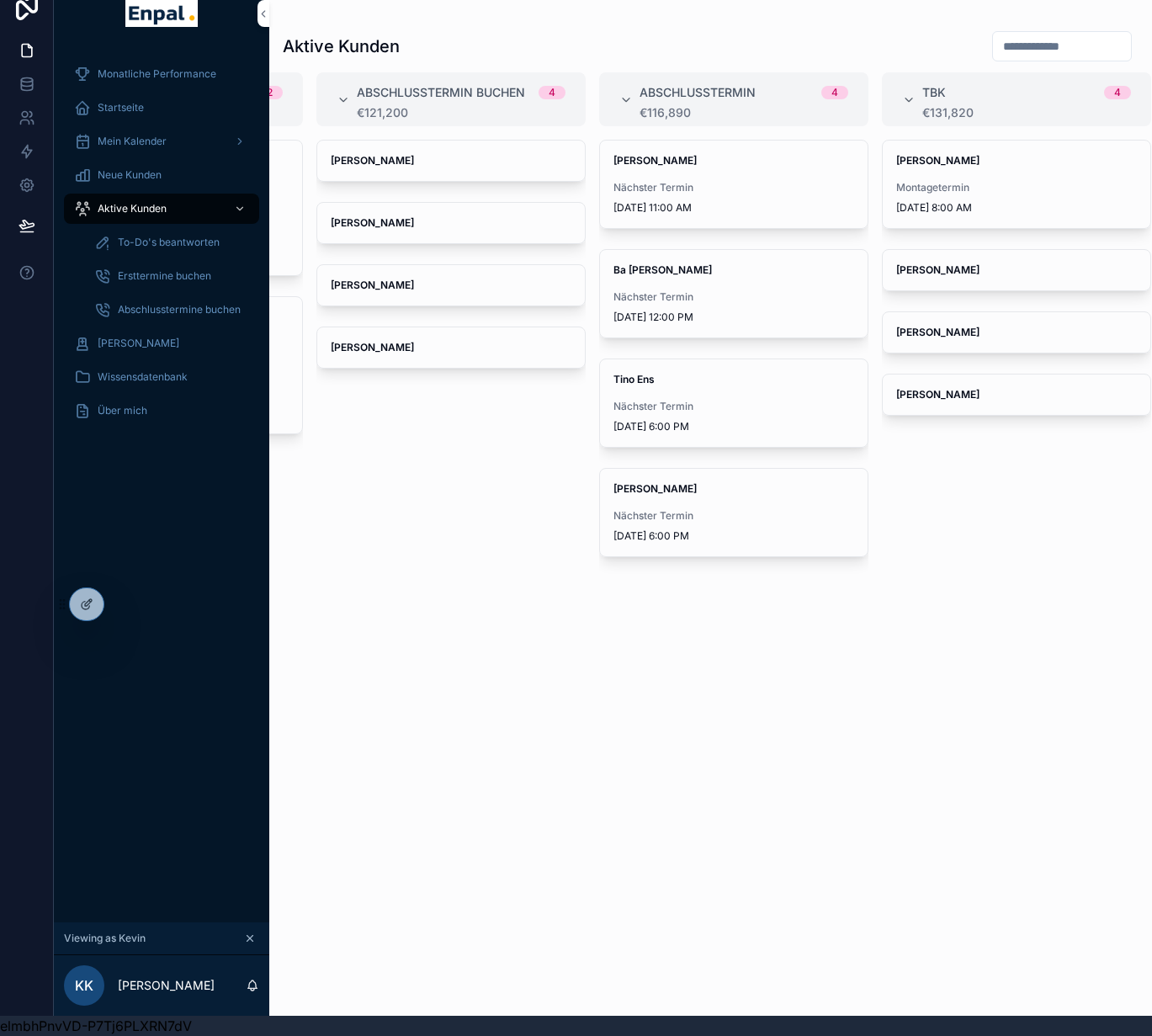
scroll to position [20, 12]
click at [787, 397] on div "Tino Ens Nächster Termin [DATE] 6:00 PM" at bounding box center [734, 403] width 268 height 88
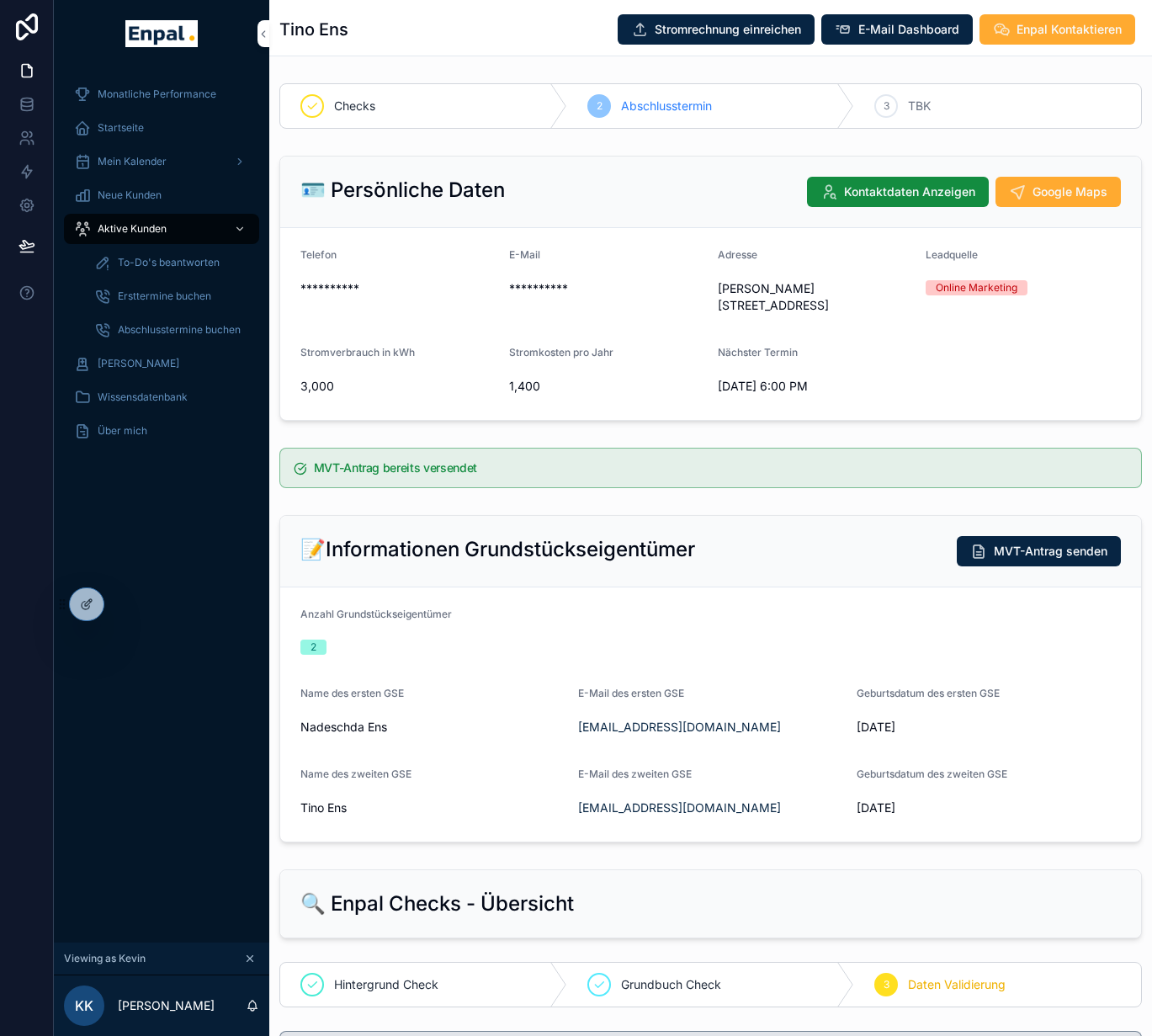
click at [902, 193] on span "Kontaktdaten Anzeigen" at bounding box center [910, 192] width 131 height 17
click at [897, 192] on div "🪪 Persönliche Daten Google Maps" at bounding box center [710, 192] width 820 height 31
click at [0, 0] on icon at bounding box center [0, 0] width 0 height 0
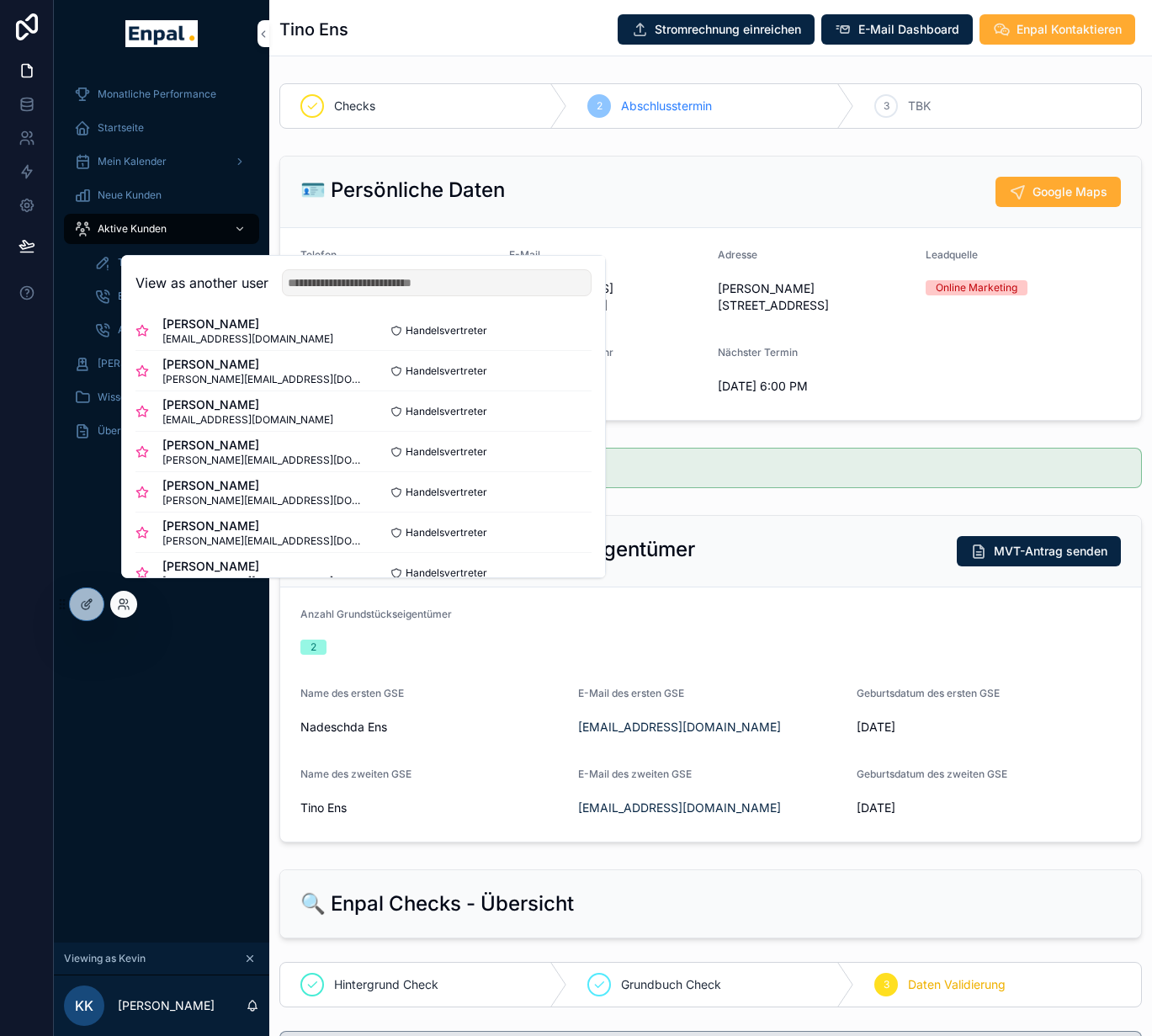
scroll to position [257, 0]
click at [0, 0] on button "Select" at bounding box center [0, 0] width 0 height 0
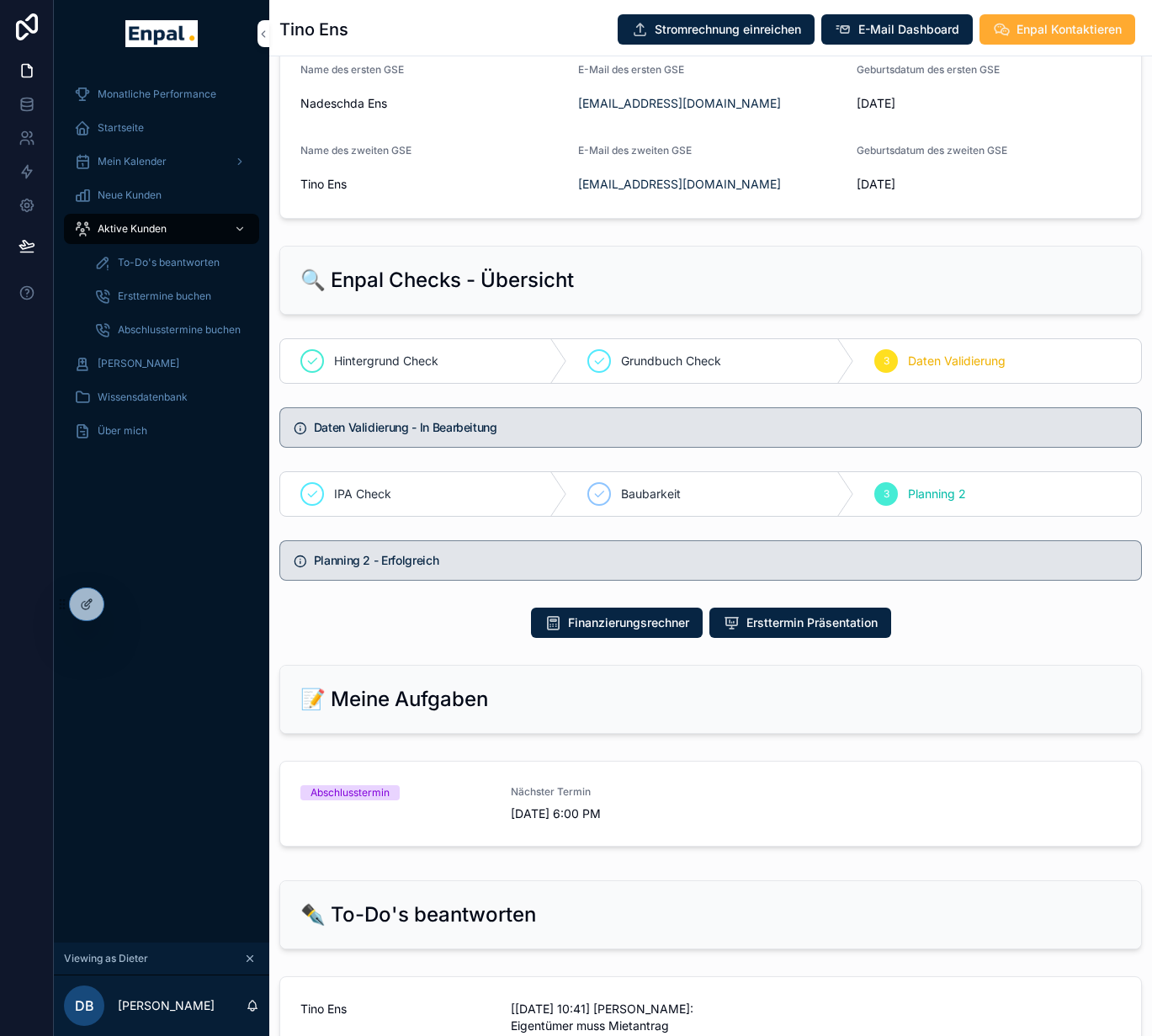
scroll to position [683, 0]
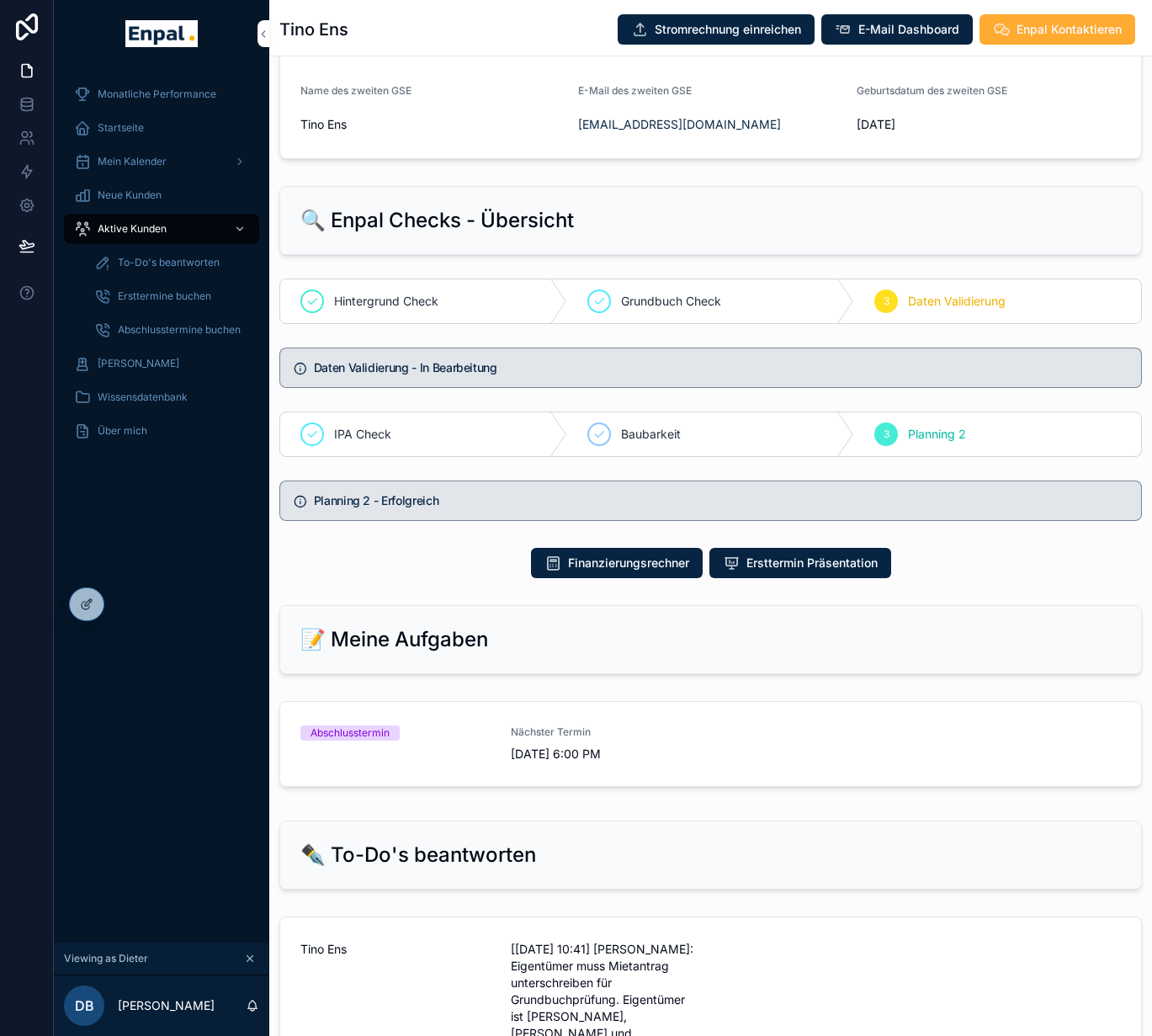
click at [124, 239] on div "Aktive Kunden" at bounding box center [162, 228] width 175 height 27
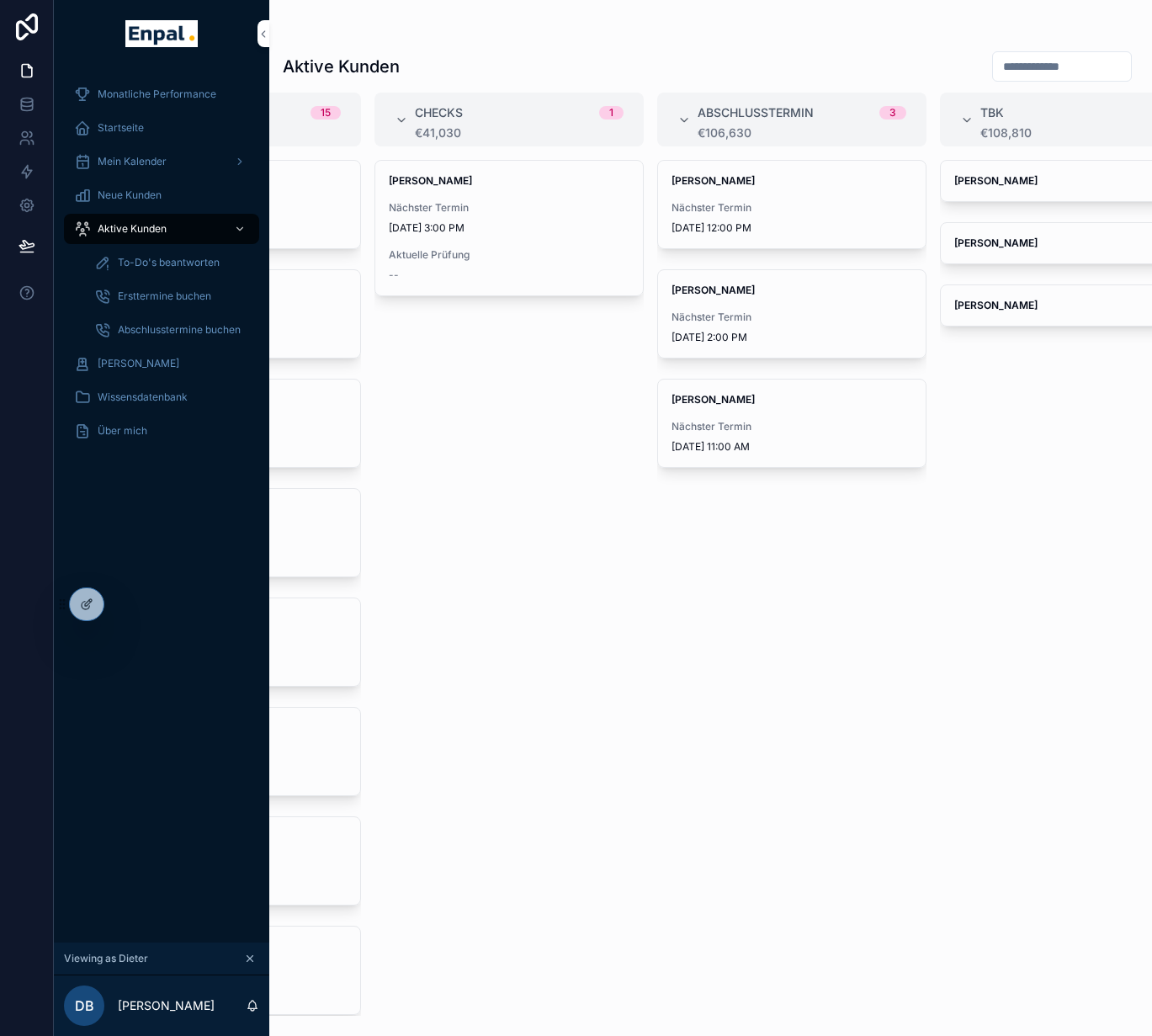
scroll to position [0, 507]
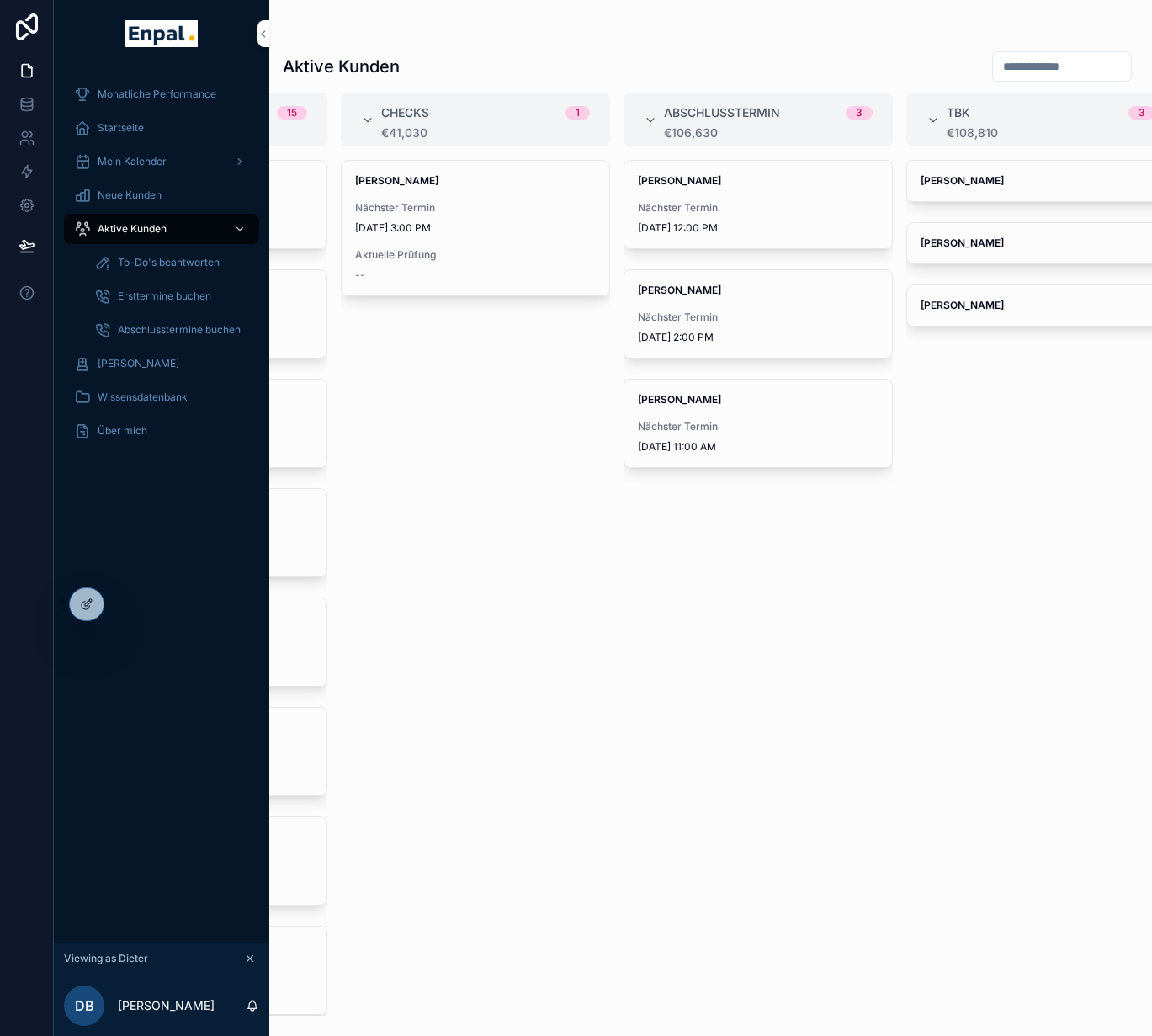
click at [718, 437] on div "Nächster Termin [DATE] 11:00 AM" at bounding box center [758, 437] width 241 height 33
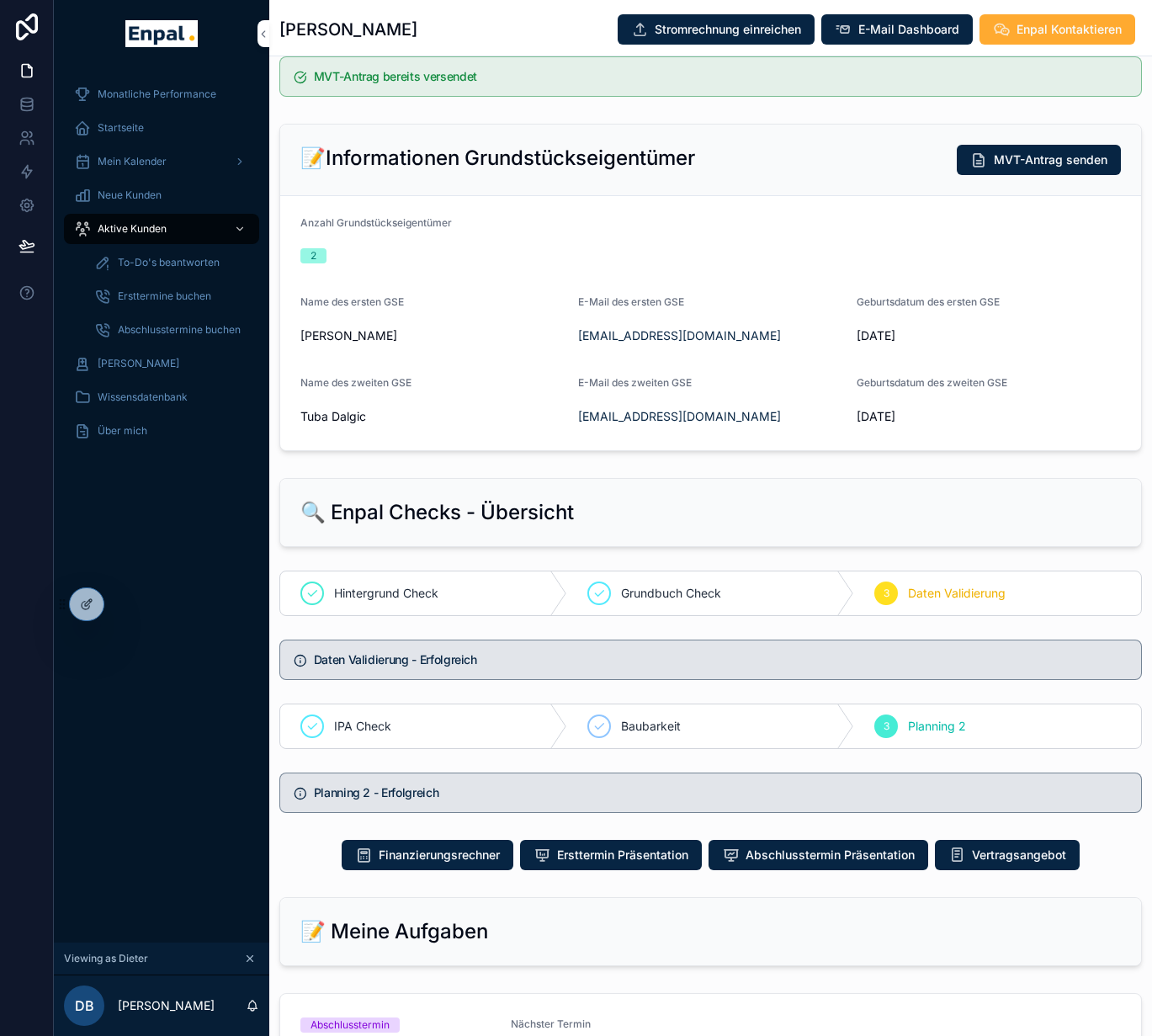
scroll to position [811, 0]
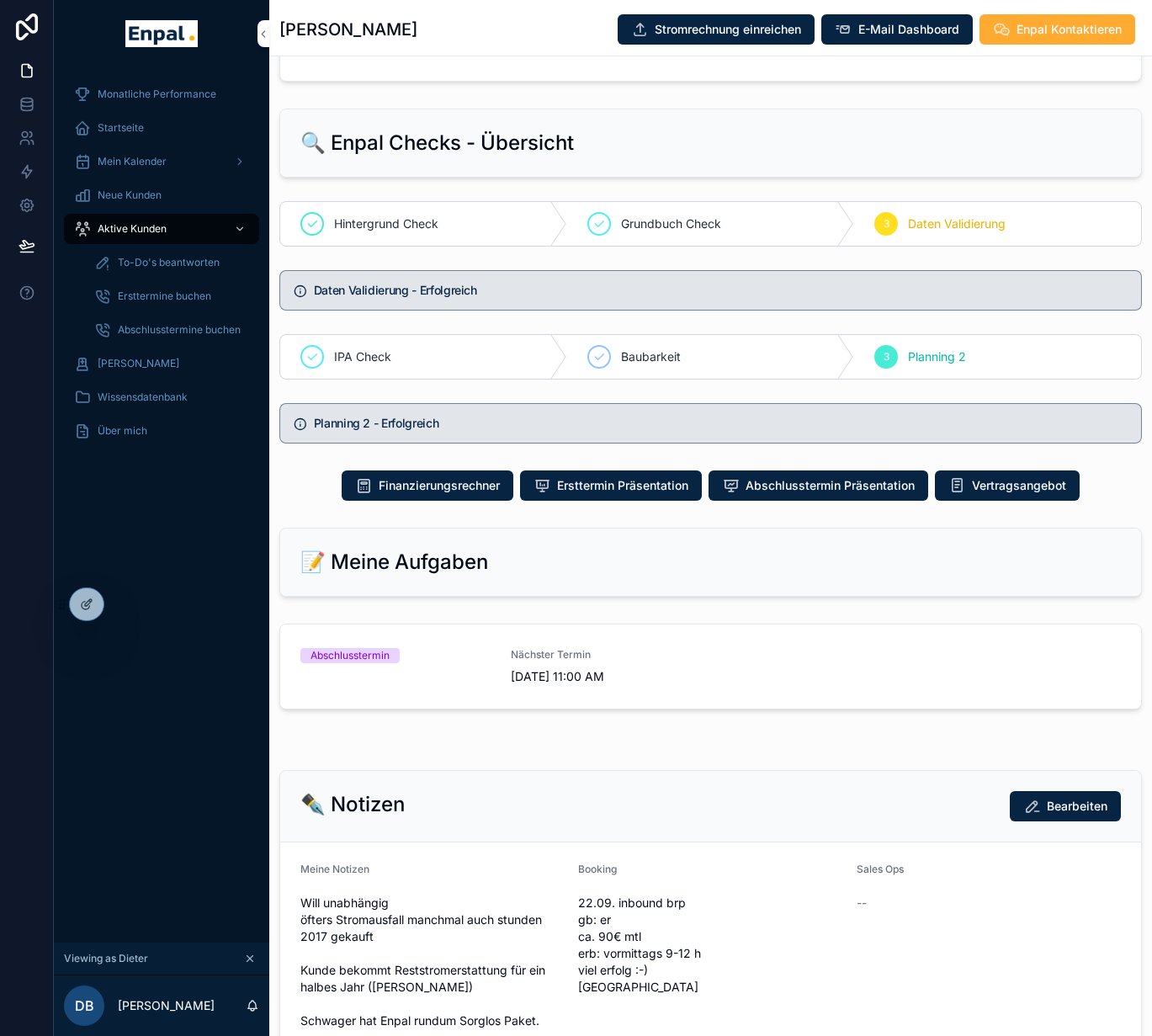
click at [660, 660] on link "Abschlusstermin Nächster Termin [DATE] 11:00 AM" at bounding box center [710, 667] width 861 height 84
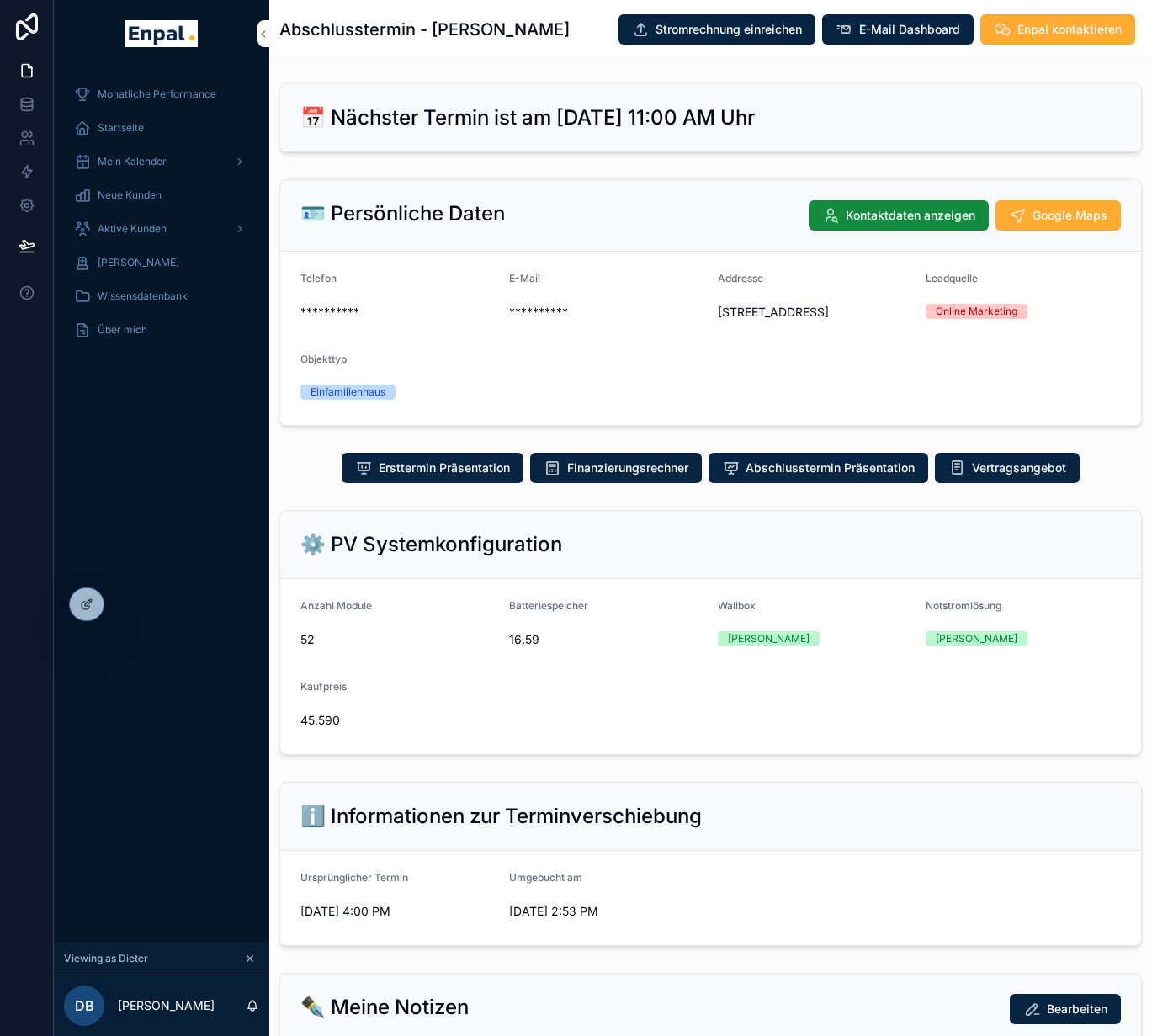
click at [621, 477] on span "Finanzierungsrechner" at bounding box center [627, 467] width 122 height 17
